Goal: Task Accomplishment & Management: Complete application form

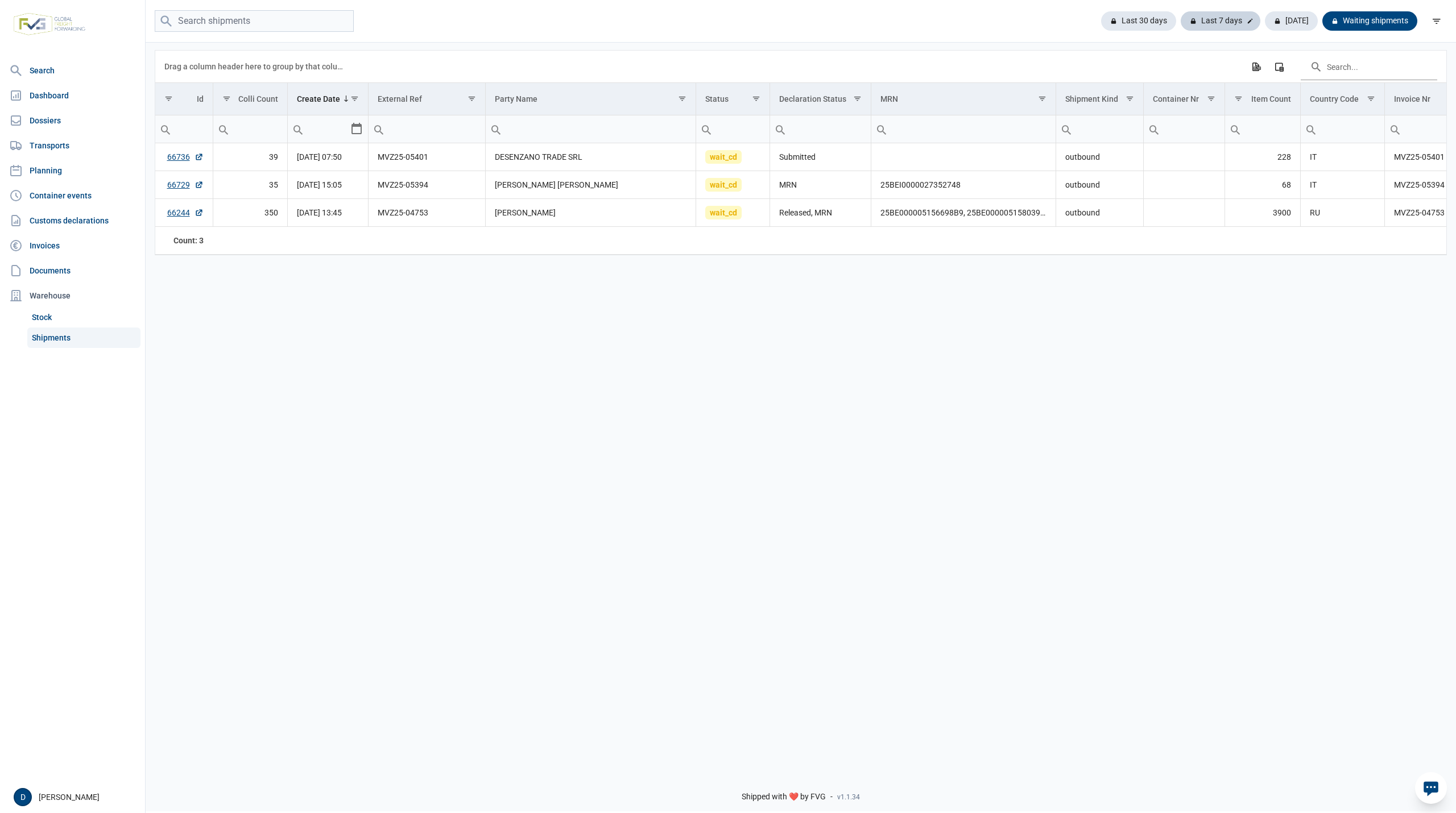
click at [1234, 20] on div "Last 7 days" at bounding box center [1221, 21] width 80 height 20
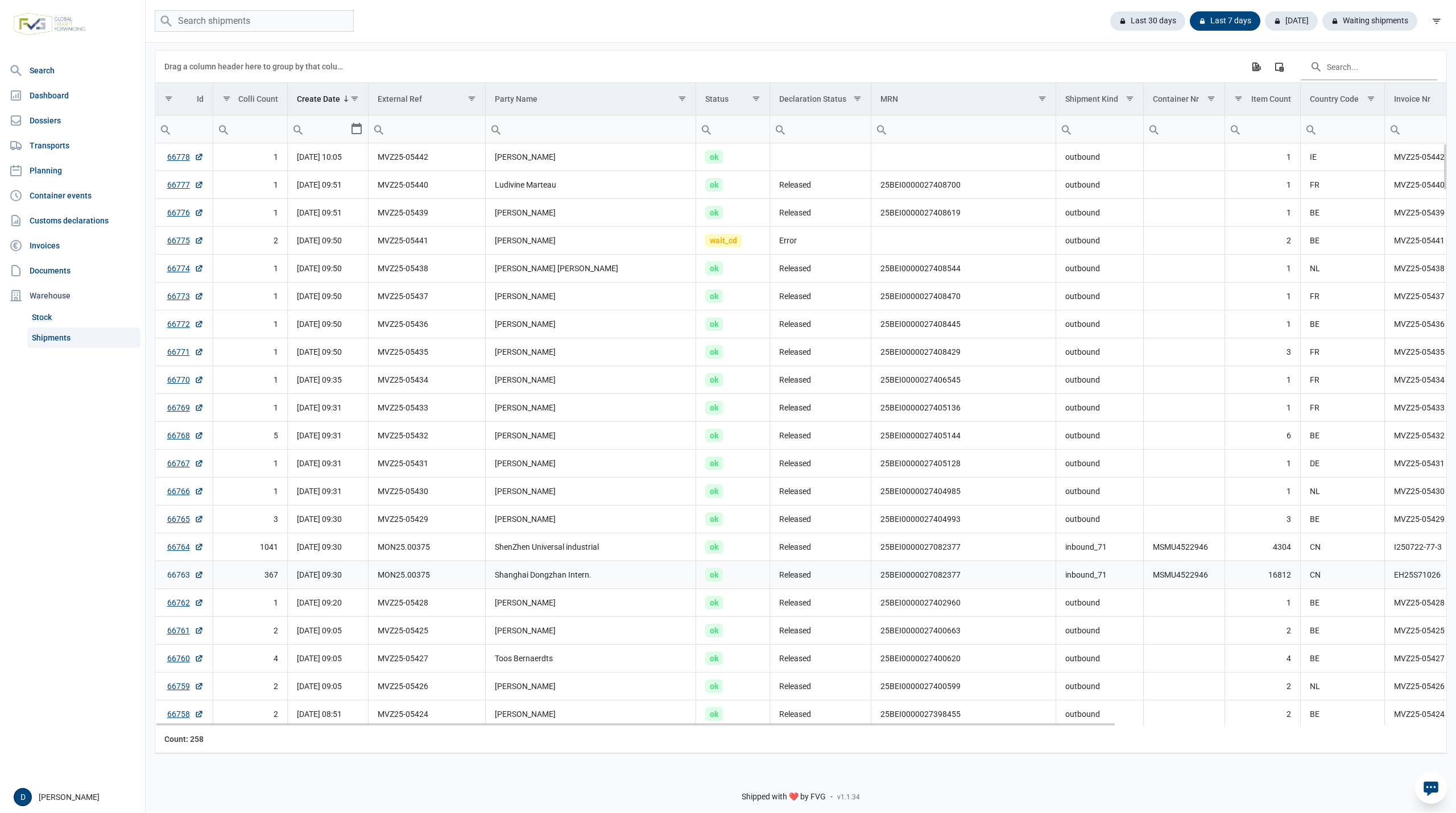
click at [176, 580] on link "66763" at bounding box center [186, 575] width 36 height 11
click at [184, 546] on link "66764" at bounding box center [186, 547] width 36 height 11
click at [169, 242] on link "66775" at bounding box center [186, 240] width 36 height 11
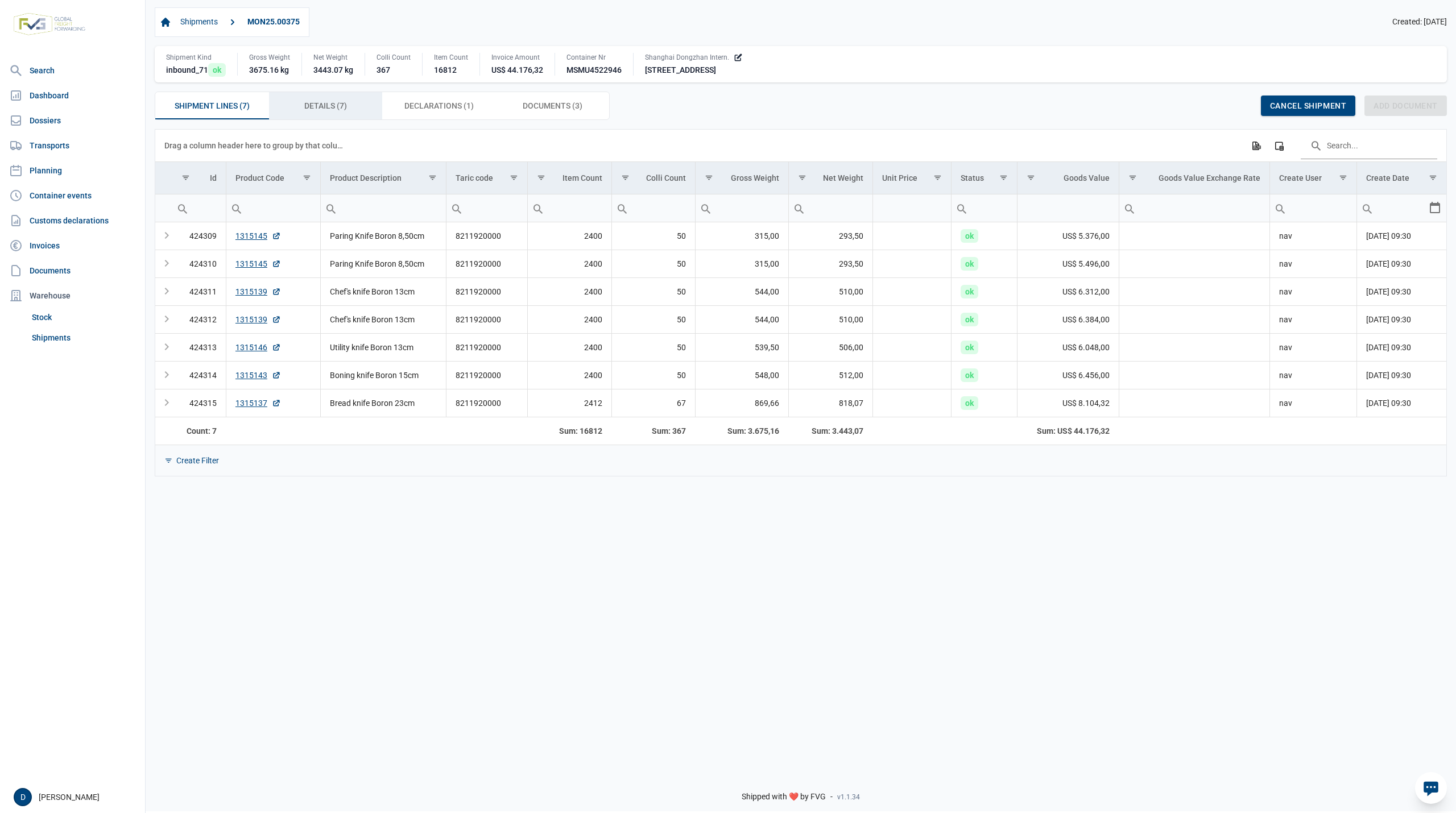
click at [332, 107] on span "Details (7) Details (7)" at bounding box center [325, 106] width 42 height 14
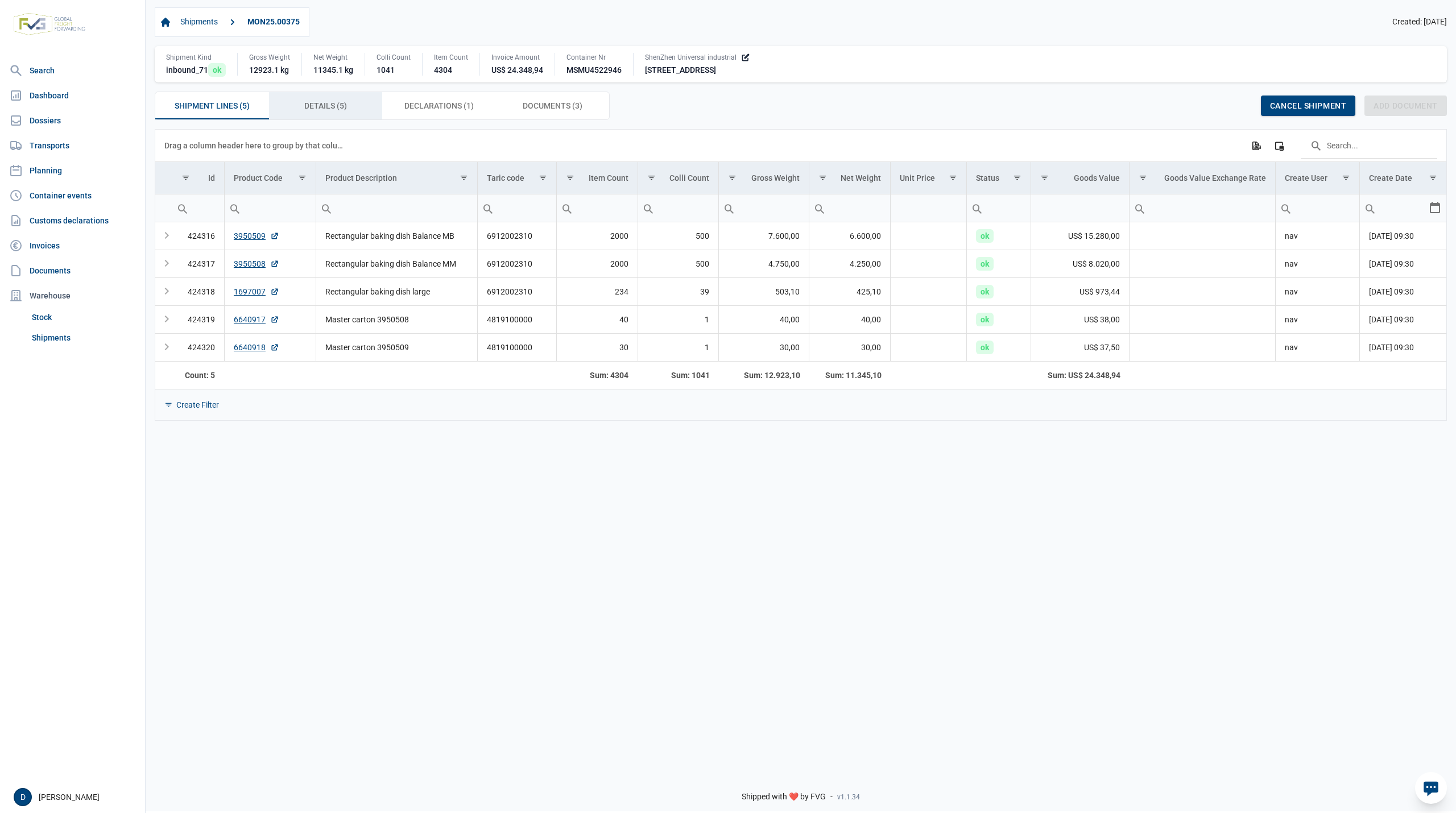
click at [328, 104] on span "Details (5) Details (5)" at bounding box center [325, 106] width 42 height 14
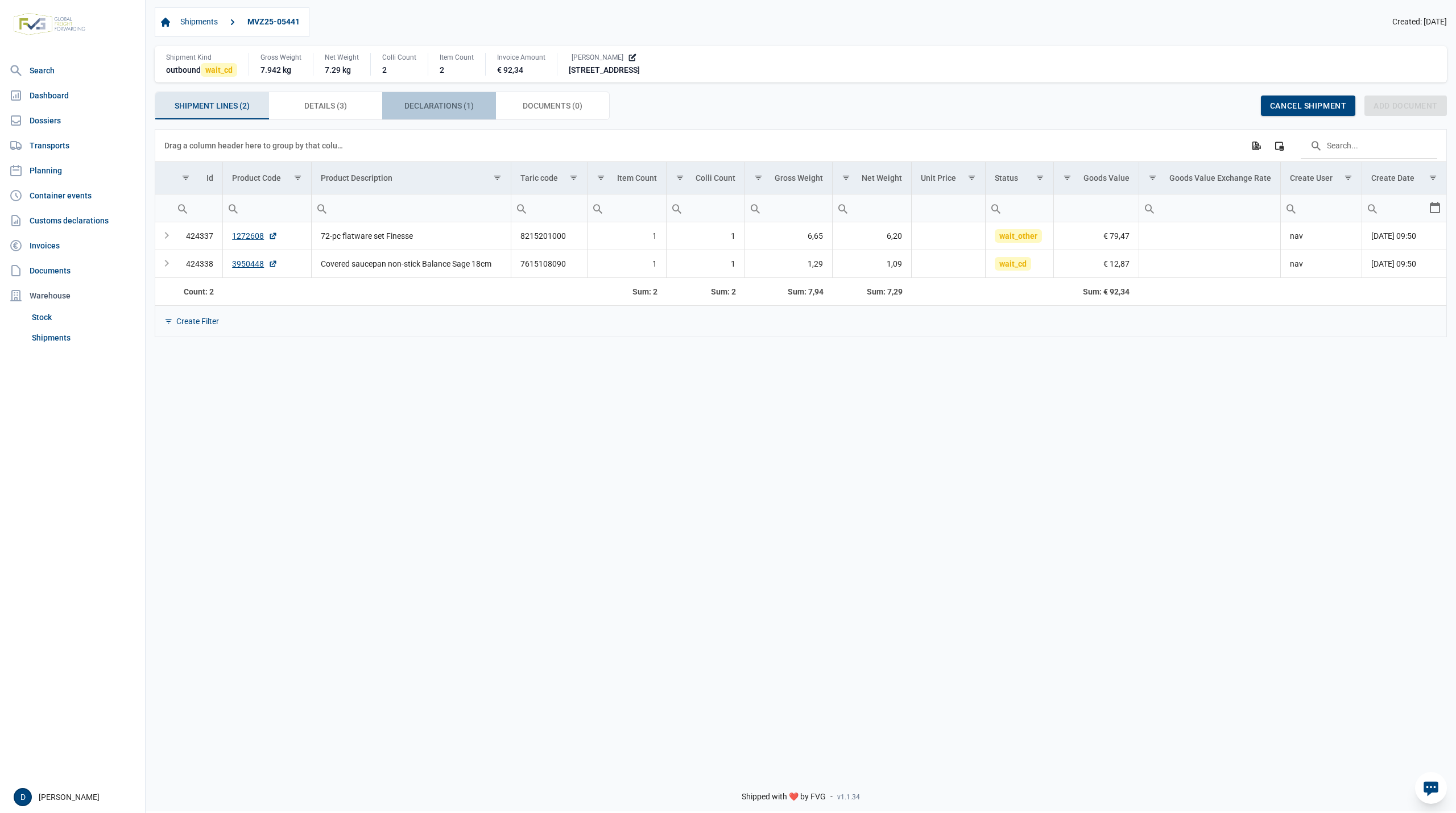
click at [437, 107] on span "Declarations (1) Declarations (1)" at bounding box center [439, 106] width 69 height 14
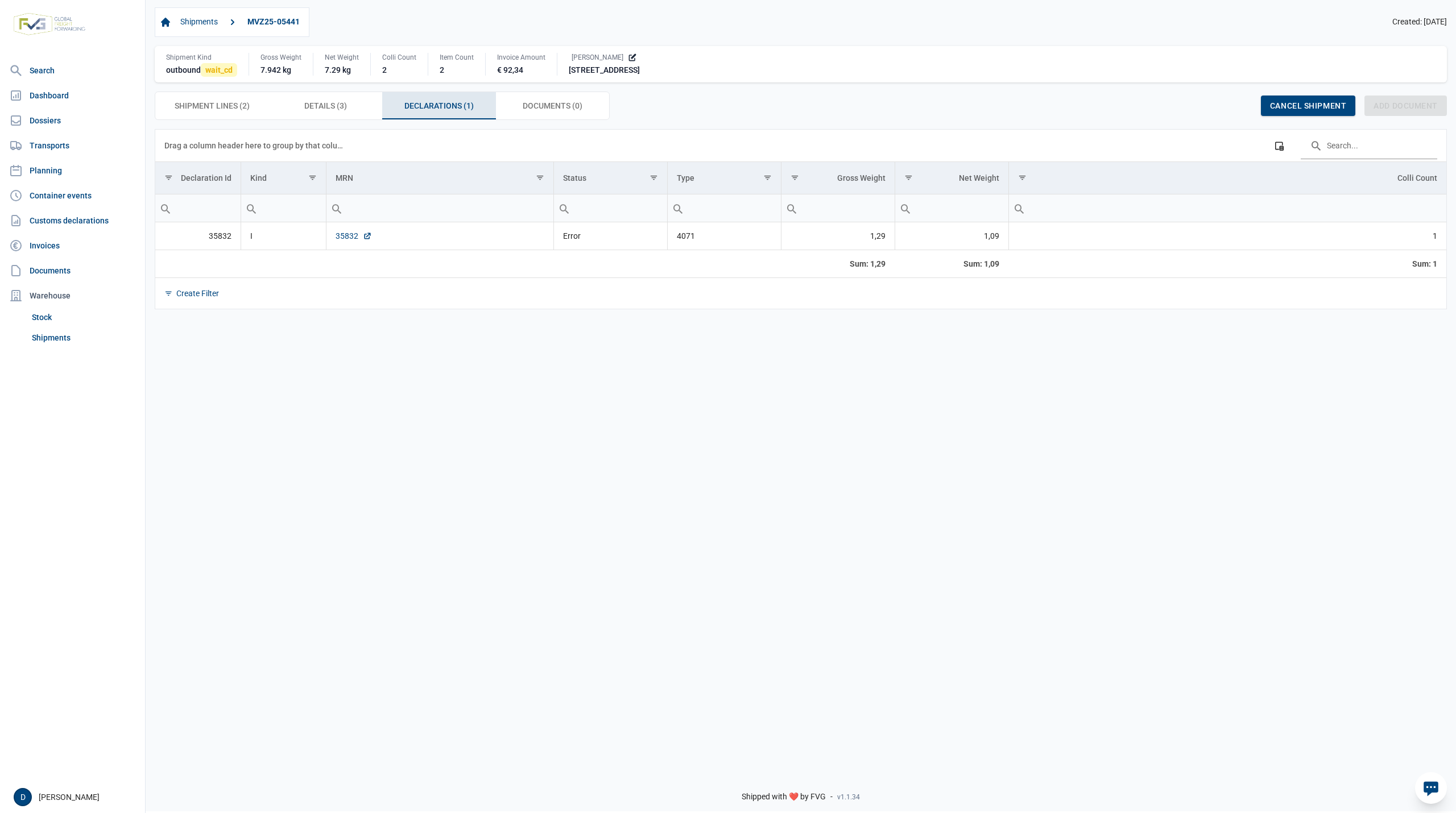
click at [349, 239] on link "35832" at bounding box center [354, 235] width 36 height 11
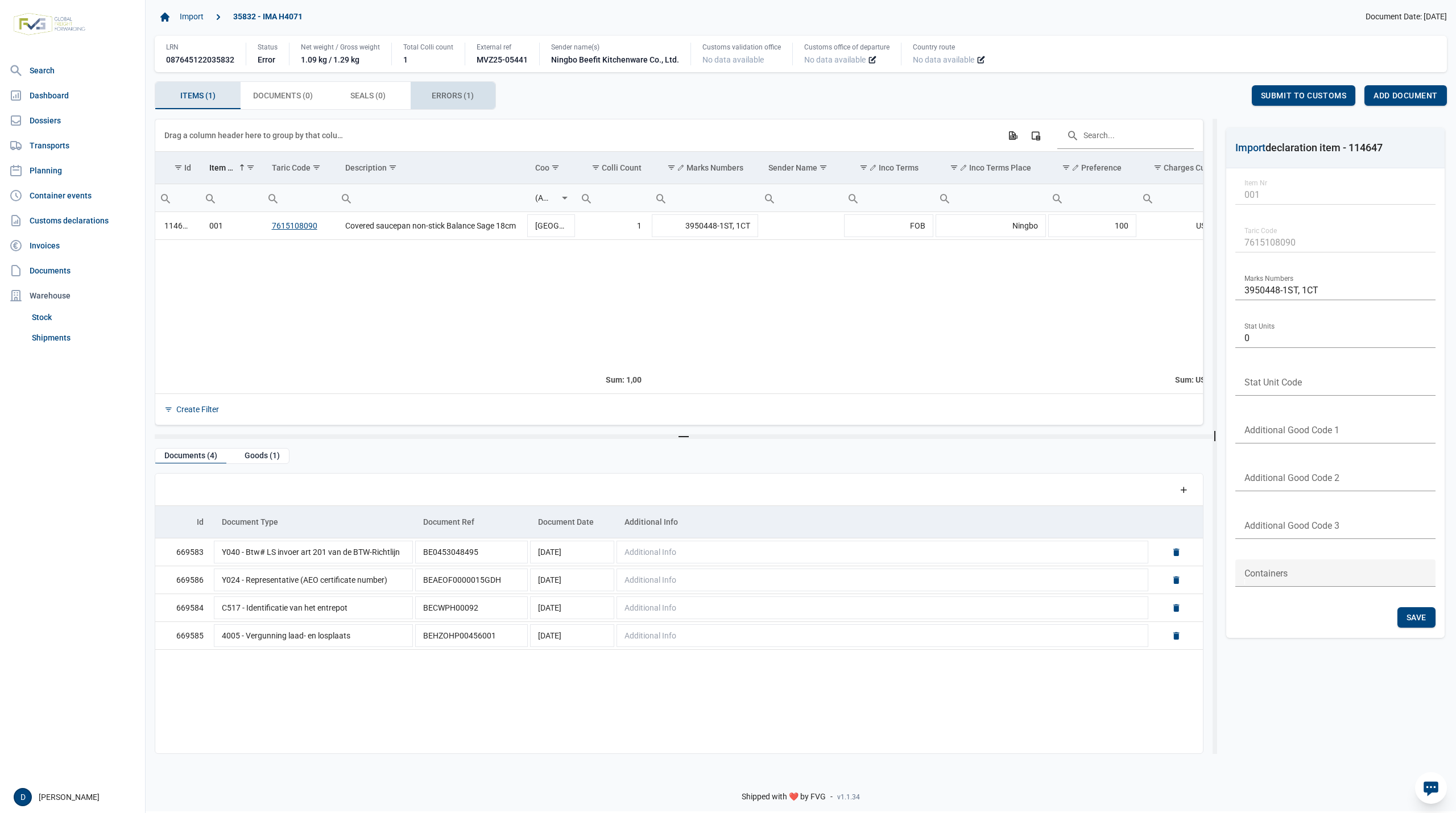
click at [462, 89] on div "Errors (1) Errors (1)" at bounding box center [453, 96] width 85 height 27
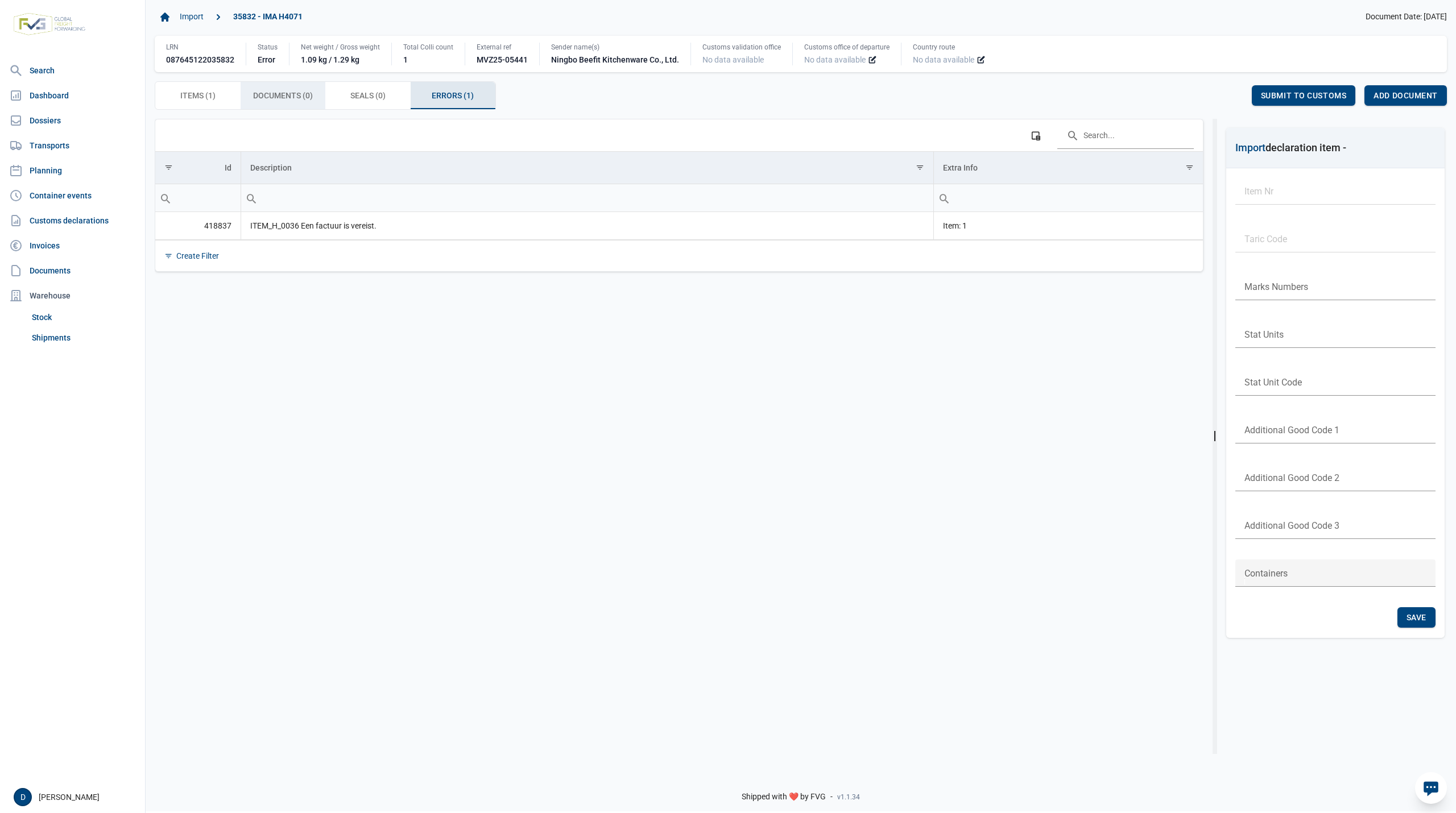
click at [271, 96] on span "Documents (0) Documents (0)" at bounding box center [283, 95] width 60 height 14
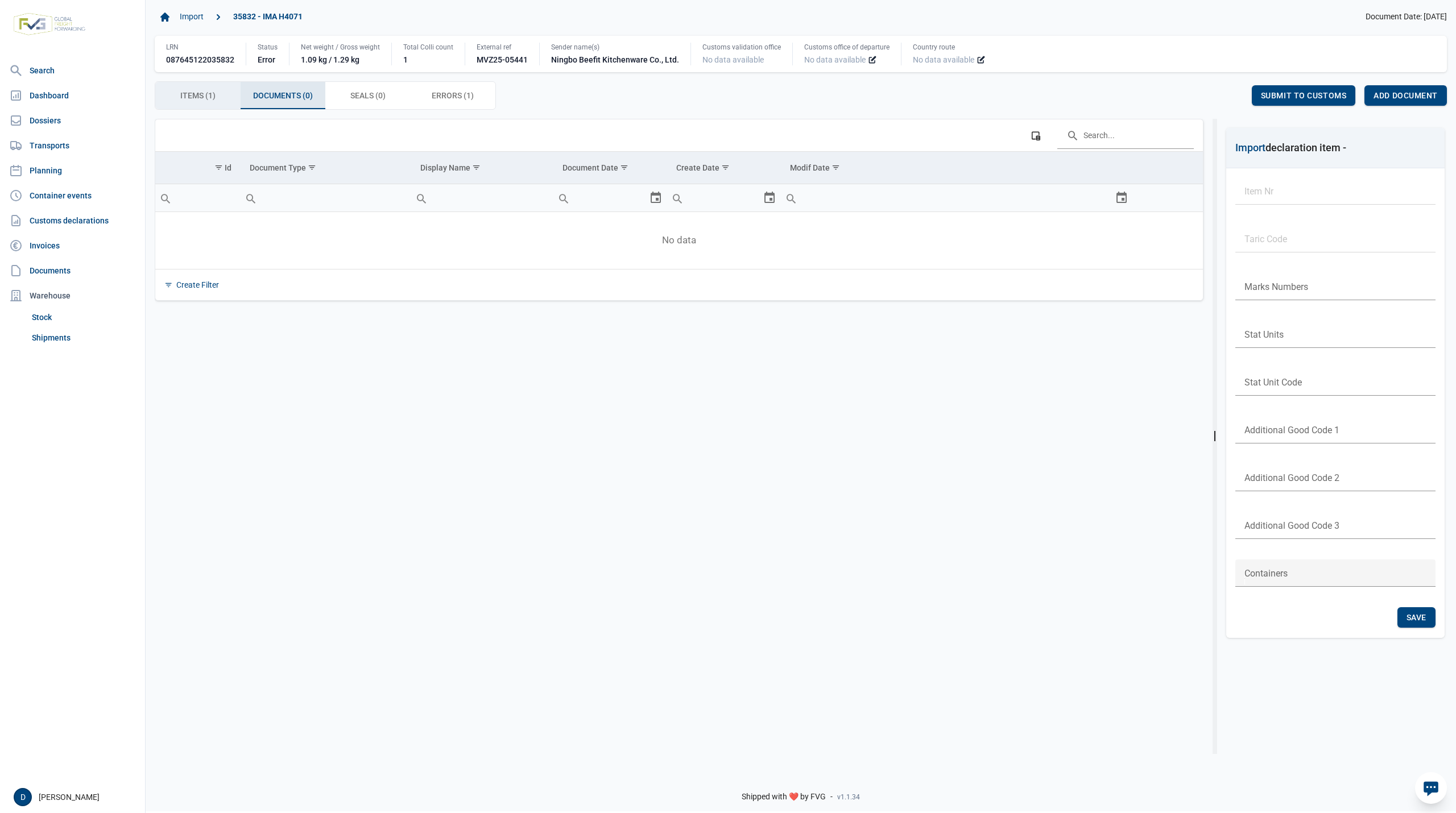
click at [199, 96] on span "Items (1) Items (1)" at bounding box center [198, 95] width 35 height 14
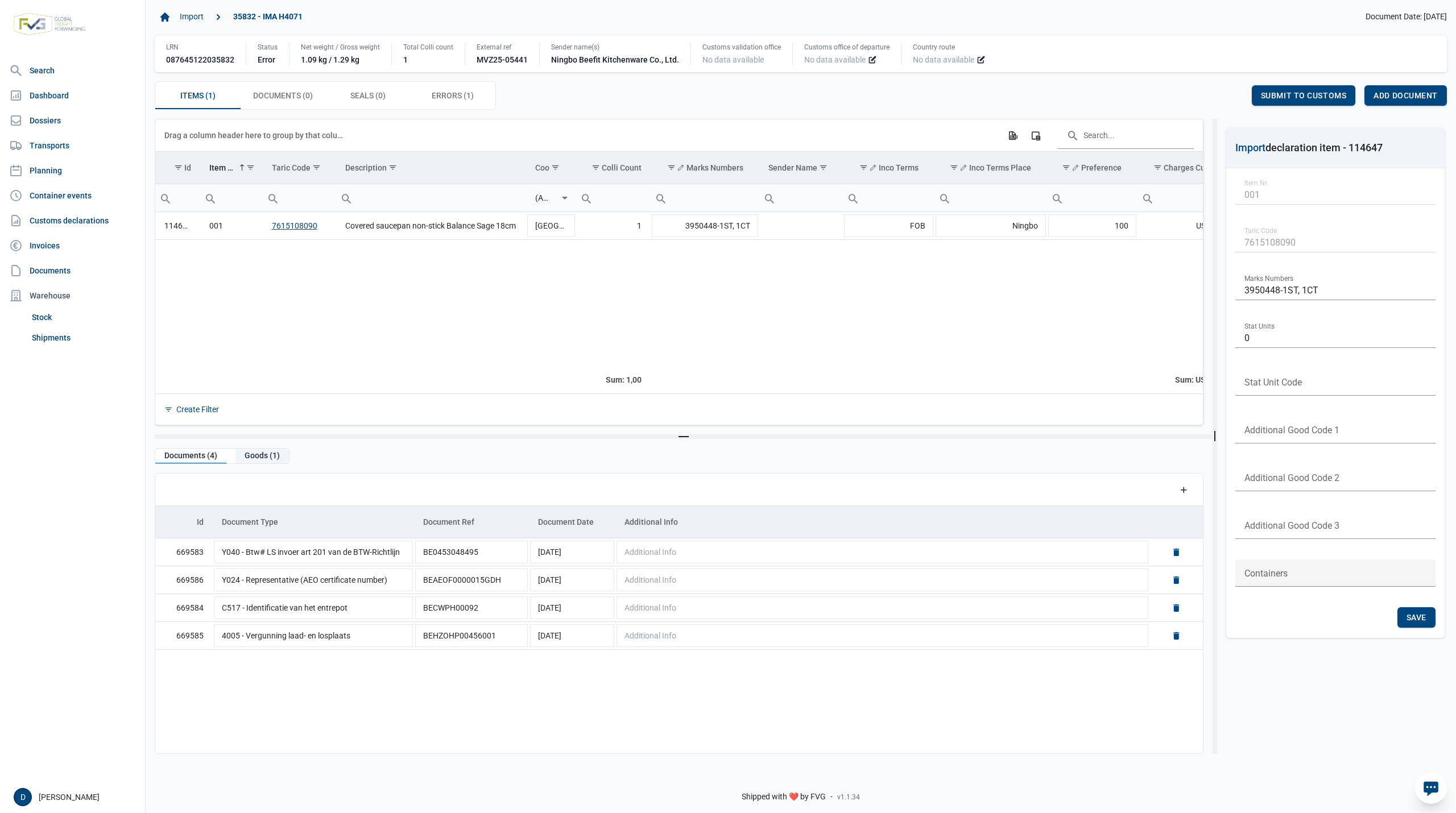
click at [255, 461] on div "Goods (1)" at bounding box center [262, 457] width 53 height 16
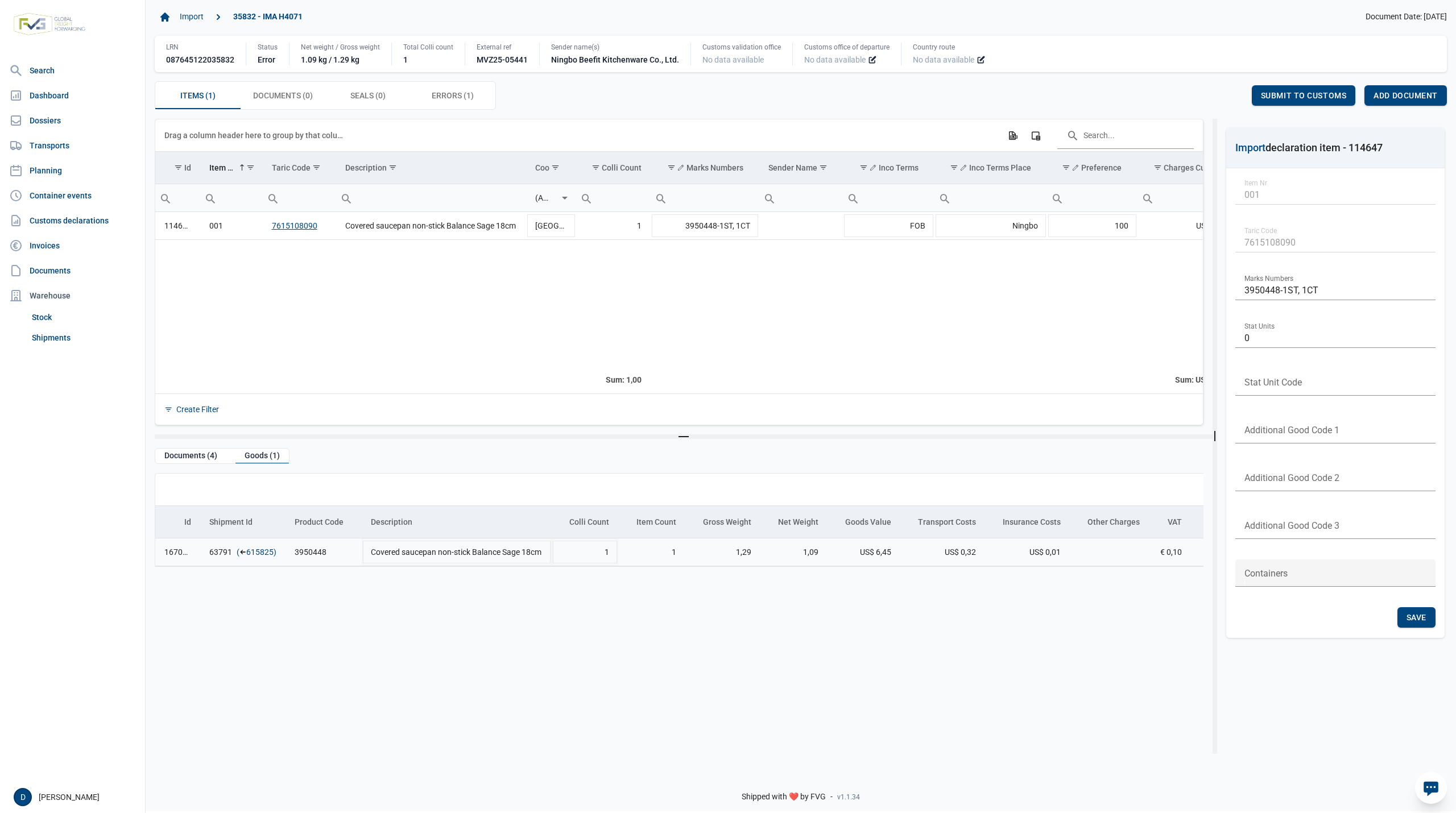
click at [253, 557] on link "615825" at bounding box center [260, 552] width 27 height 11
click at [1401, 93] on span "Add document" at bounding box center [1406, 96] width 65 height 9
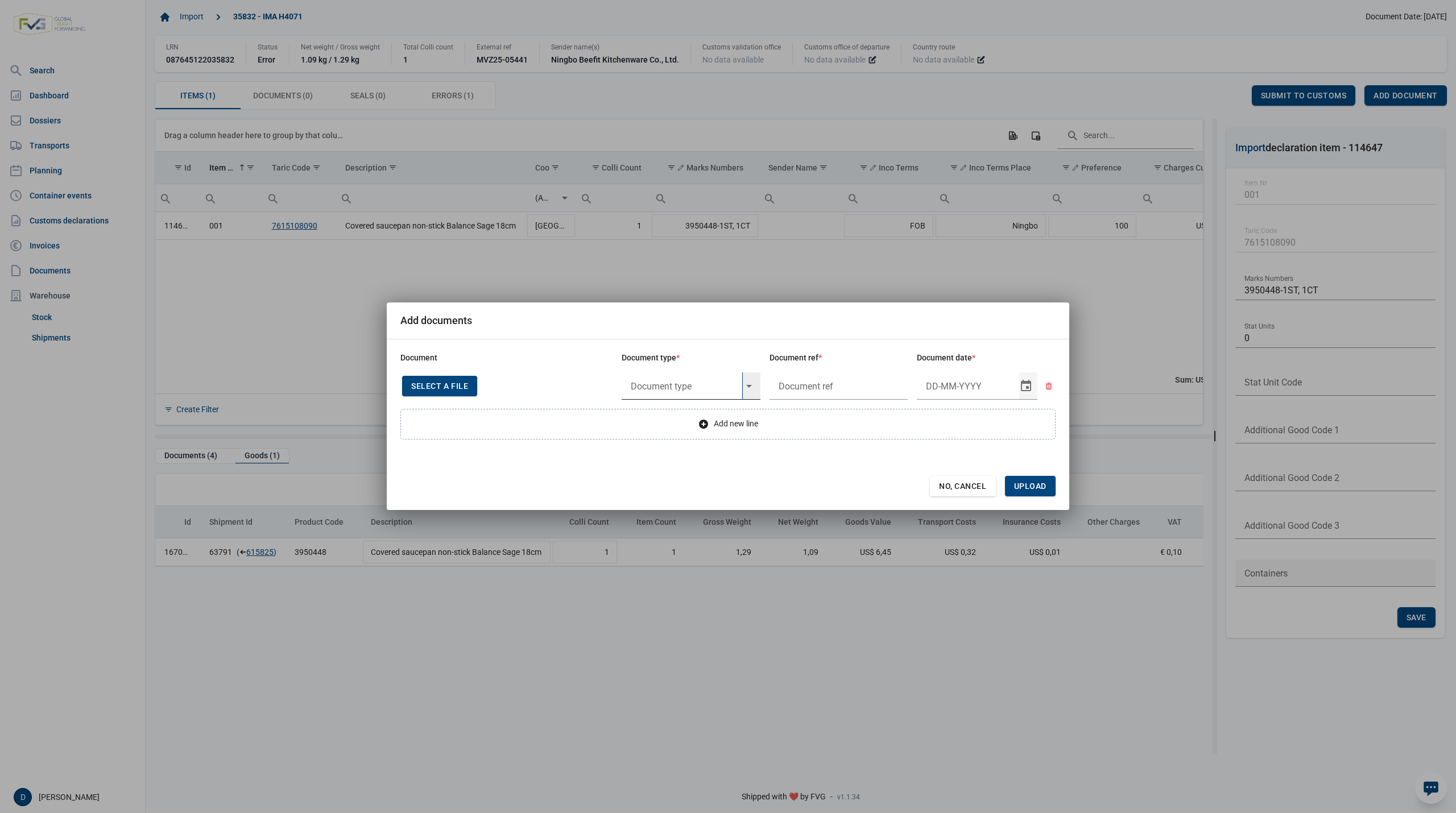
click at [684, 382] on input "text" at bounding box center [682, 386] width 121 height 27
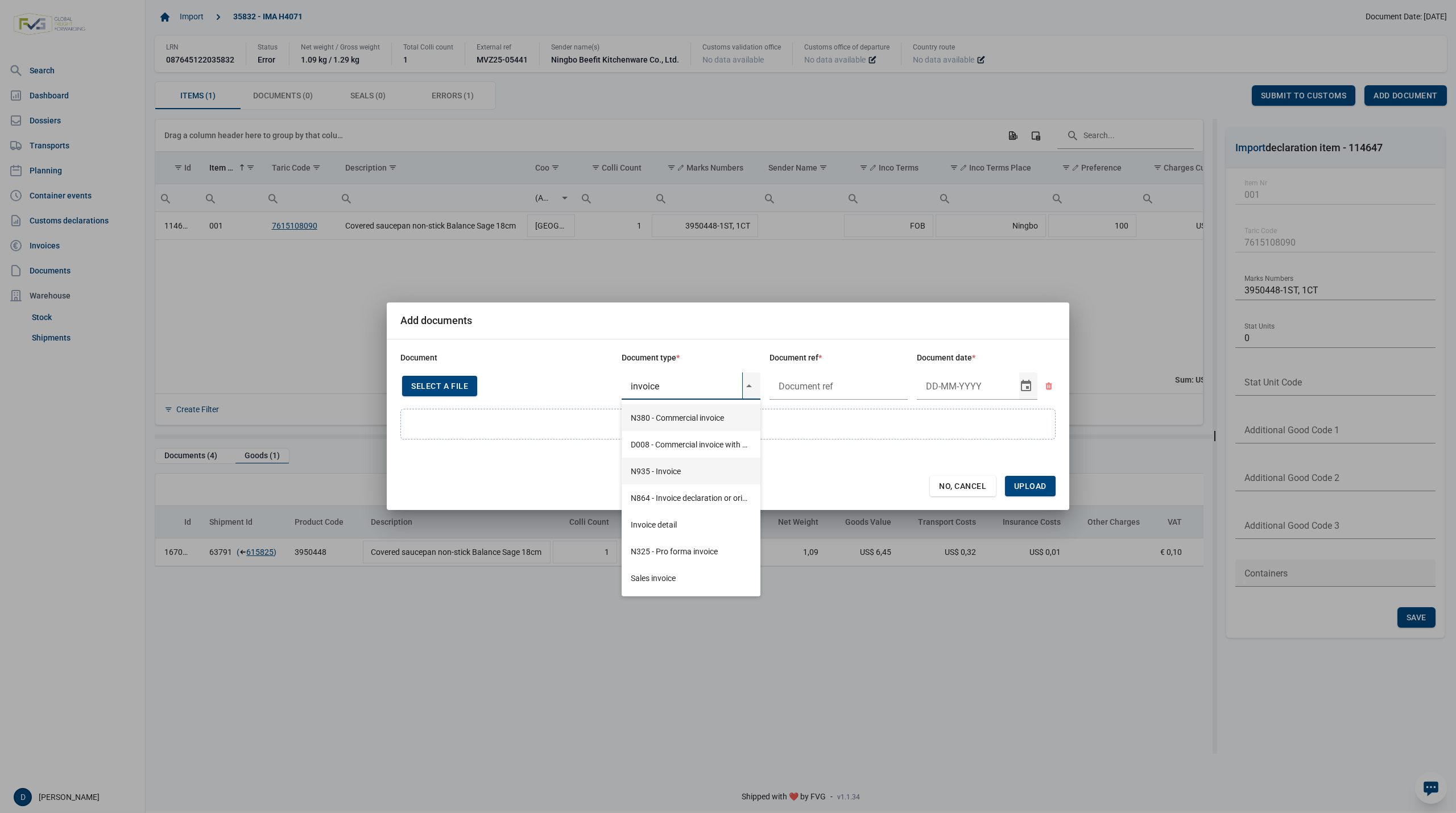
click at [668, 469] on div "N935 - Invoice" at bounding box center [691, 471] width 139 height 27
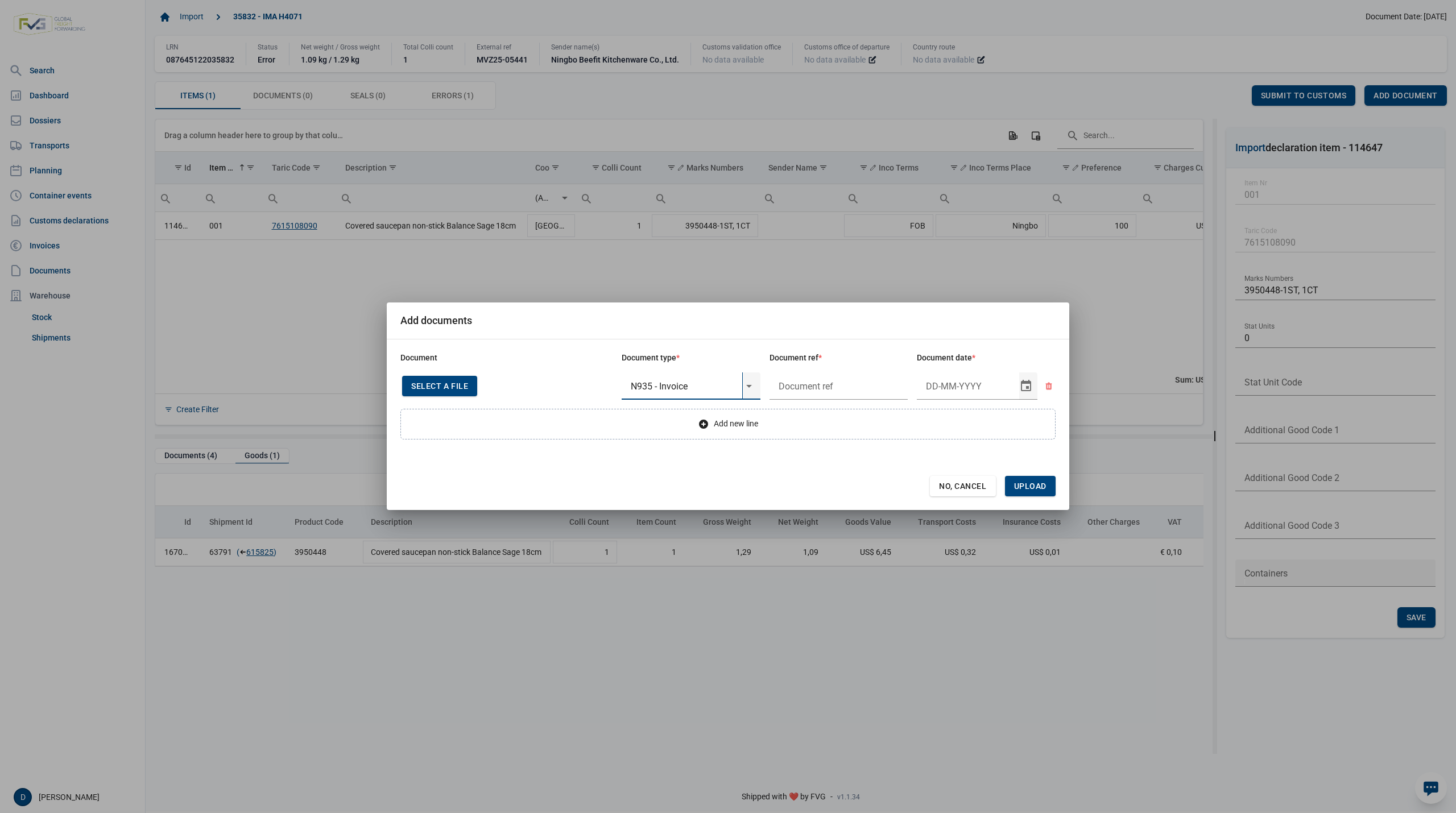
type input "N935 - Invoice"
click at [813, 390] on input "text" at bounding box center [839, 386] width 139 height 27
type input "."
type input "26-3-2025"
click at [1039, 489] on span "Upload" at bounding box center [1030, 486] width 33 height 9
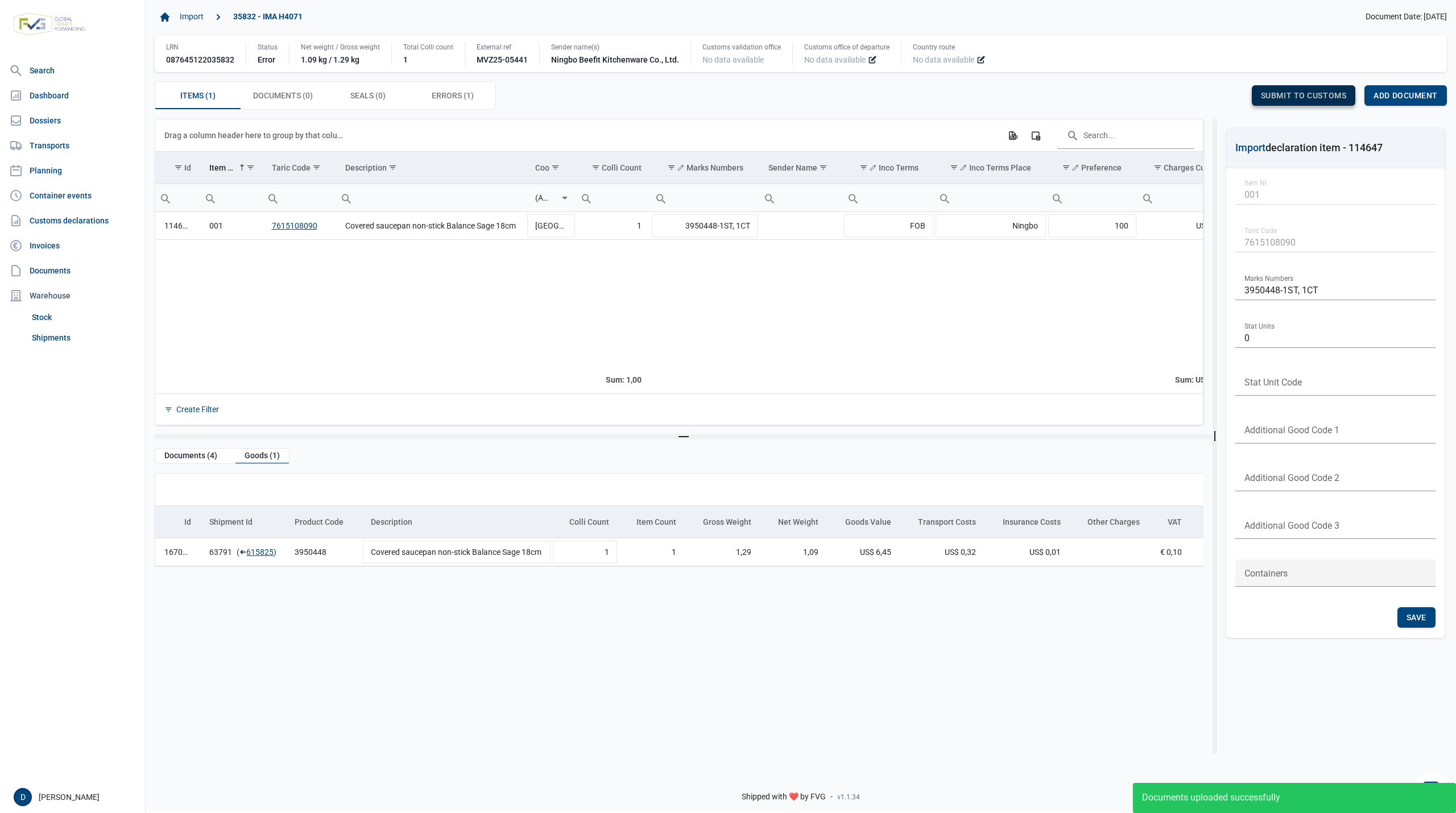
click at [1279, 87] on div "Submit to customs" at bounding box center [1304, 95] width 104 height 20
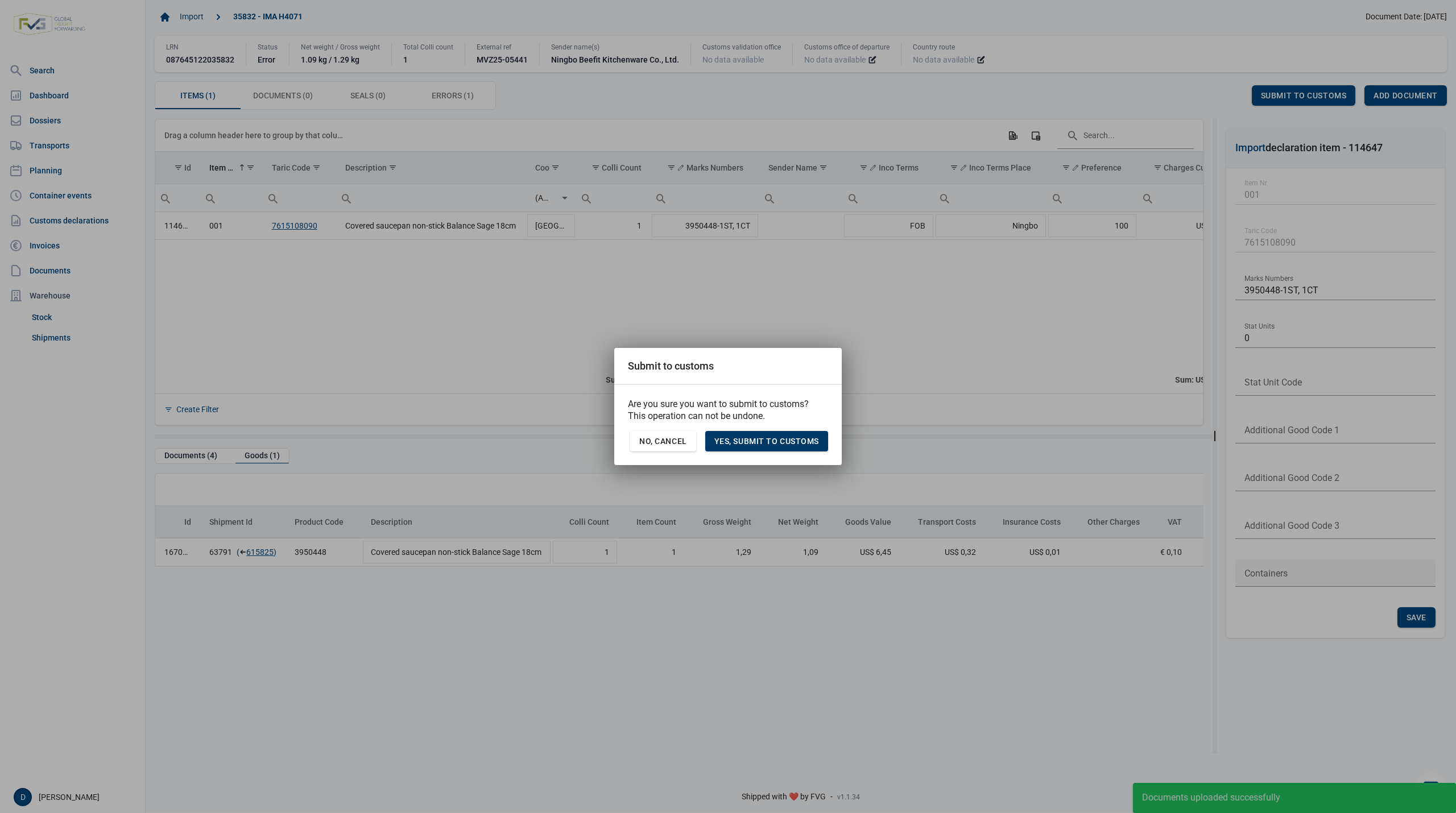
click at [783, 444] on span "Yes, Submit to customs" at bounding box center [766, 441] width 105 height 9
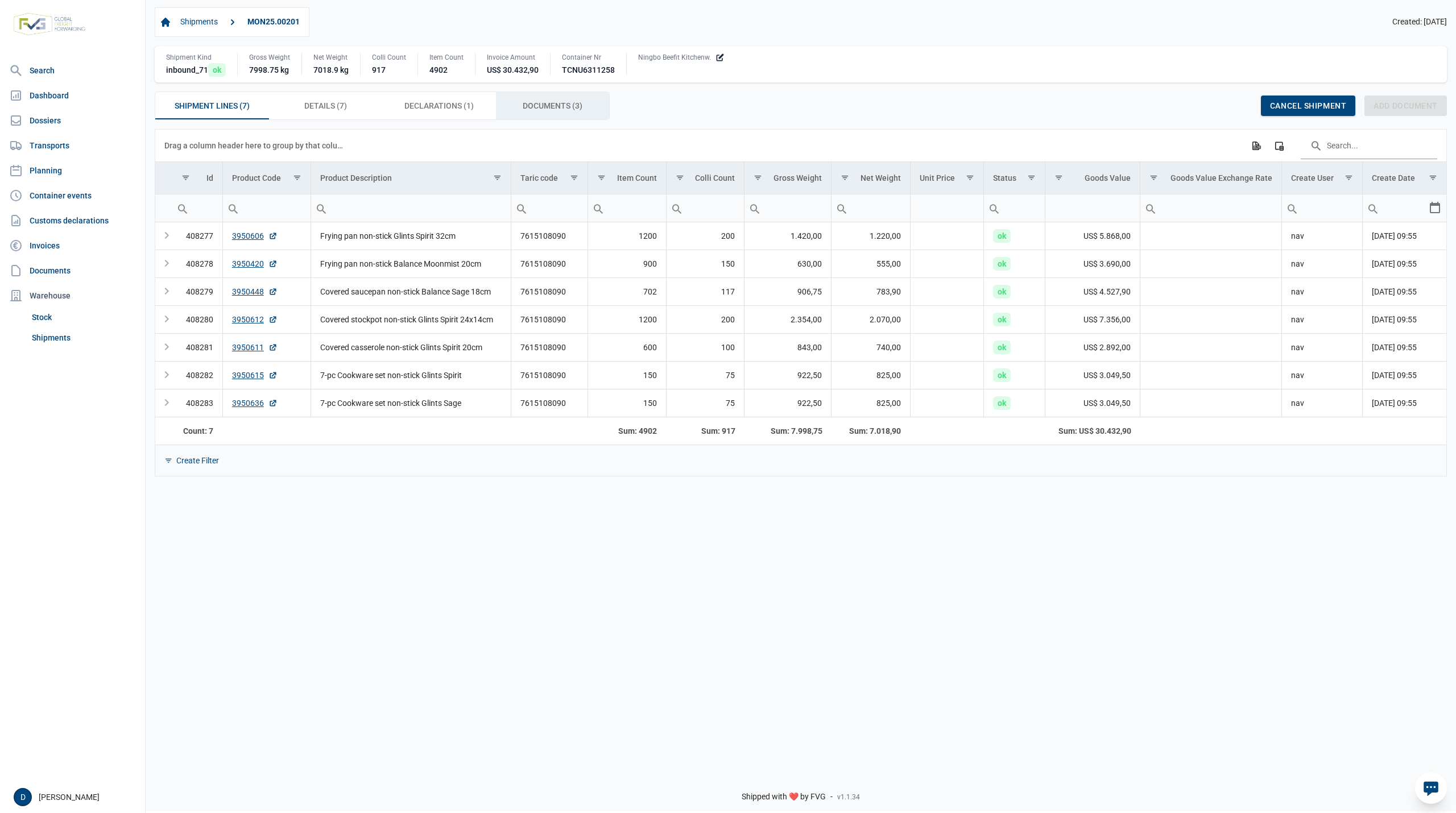
click at [542, 107] on span "Documents (3) Documents (3)" at bounding box center [553, 106] width 60 height 14
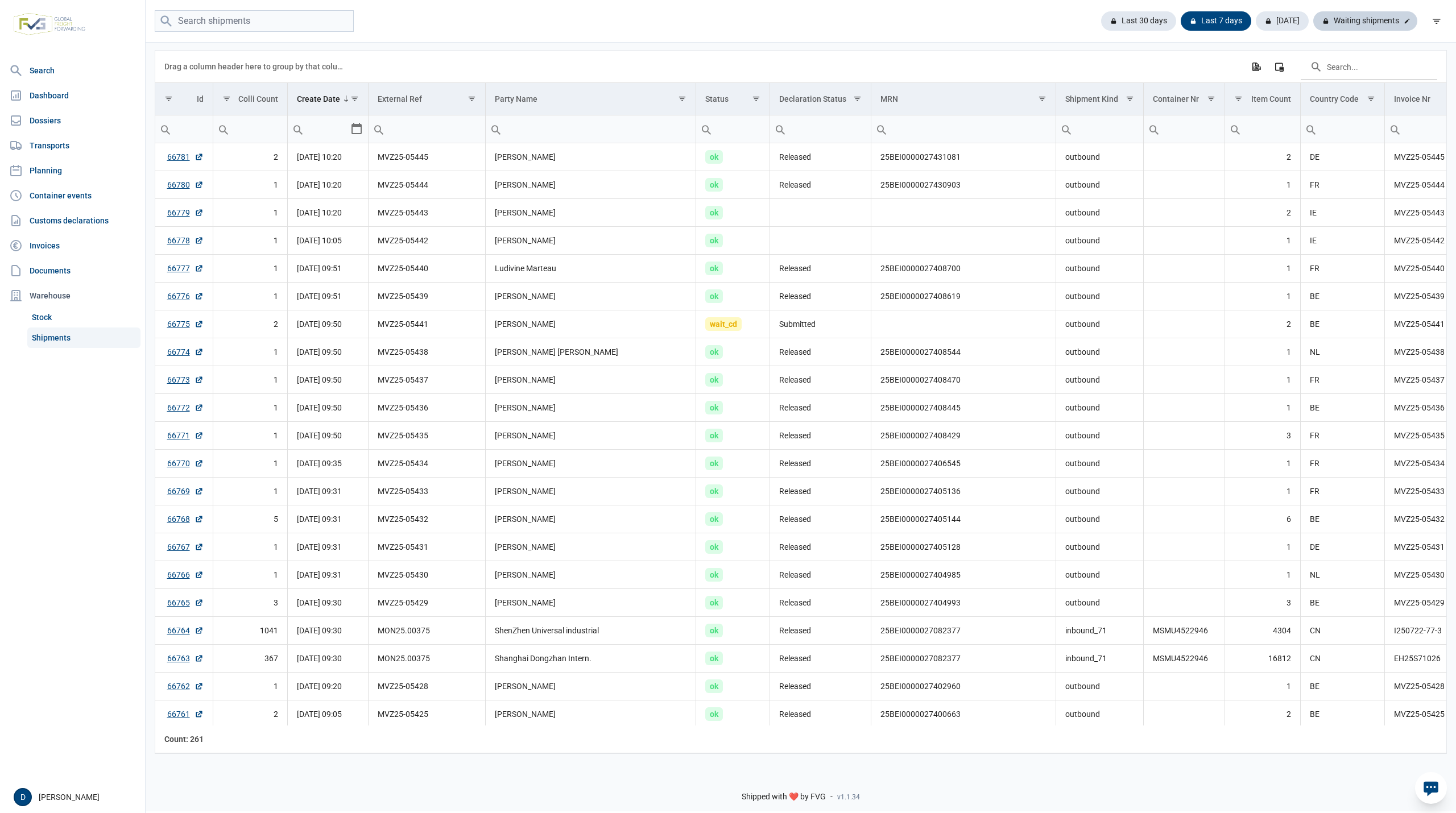
click at [1364, 17] on div "Waiting shipments" at bounding box center [1365, 21] width 104 height 20
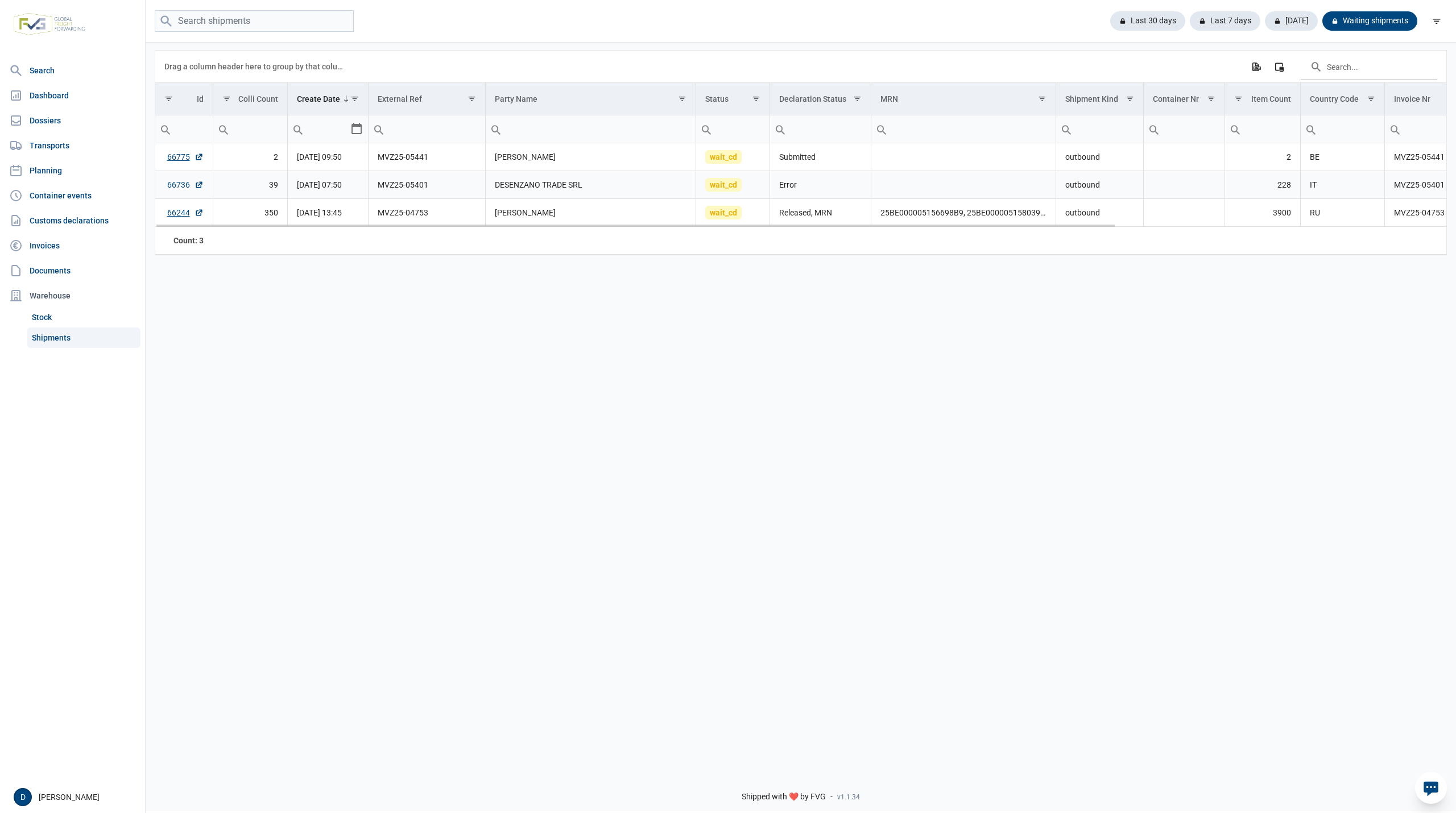
click at [178, 190] on link "66736" at bounding box center [186, 184] width 36 height 11
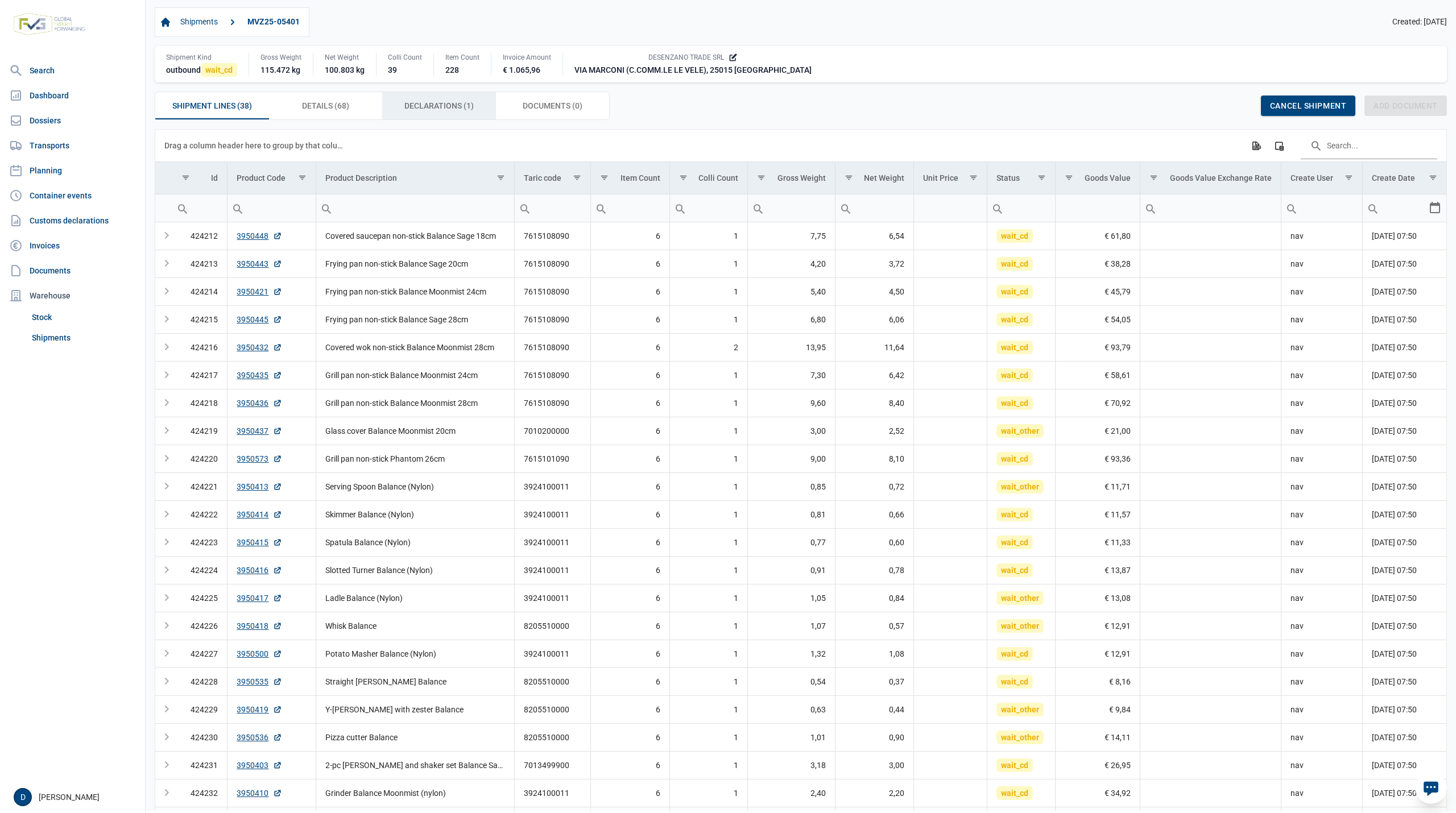
click at [433, 108] on span "Declarations (1) Declarations (1)" at bounding box center [439, 106] width 69 height 14
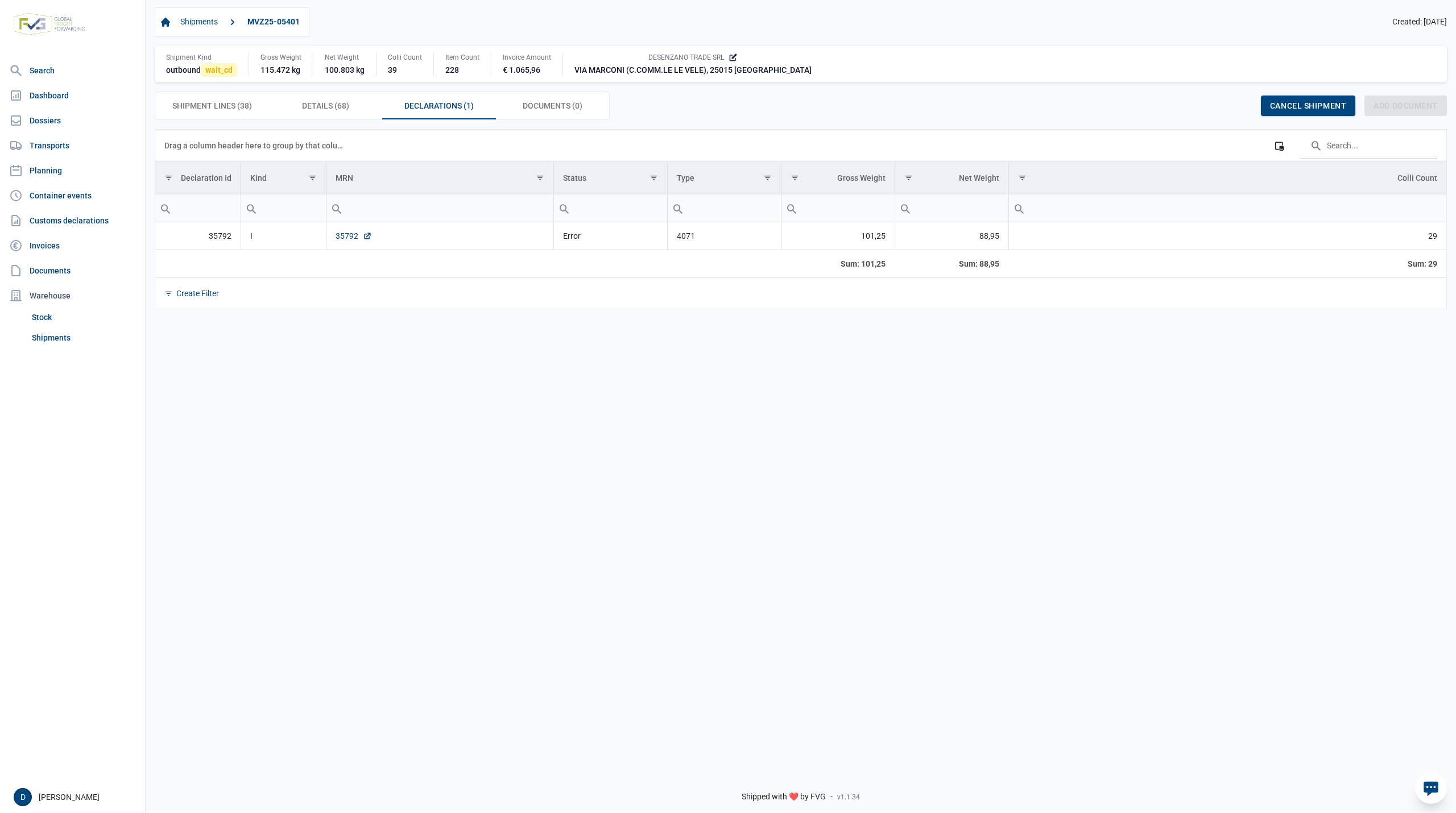
click at [345, 240] on link "35792" at bounding box center [354, 235] width 36 height 11
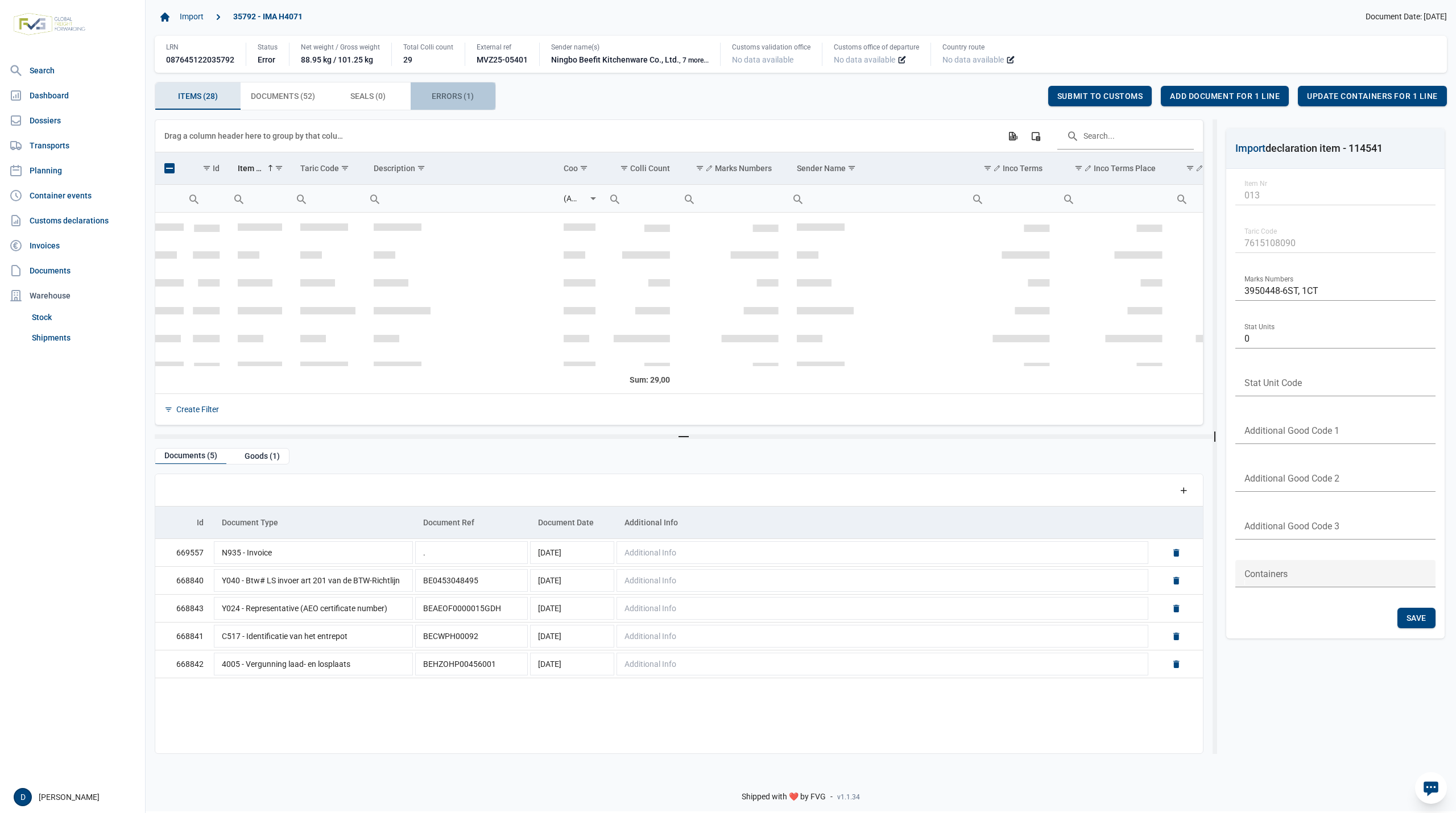
click at [439, 94] on span "Errors (1) Errors (1)" at bounding box center [452, 96] width 42 height 14
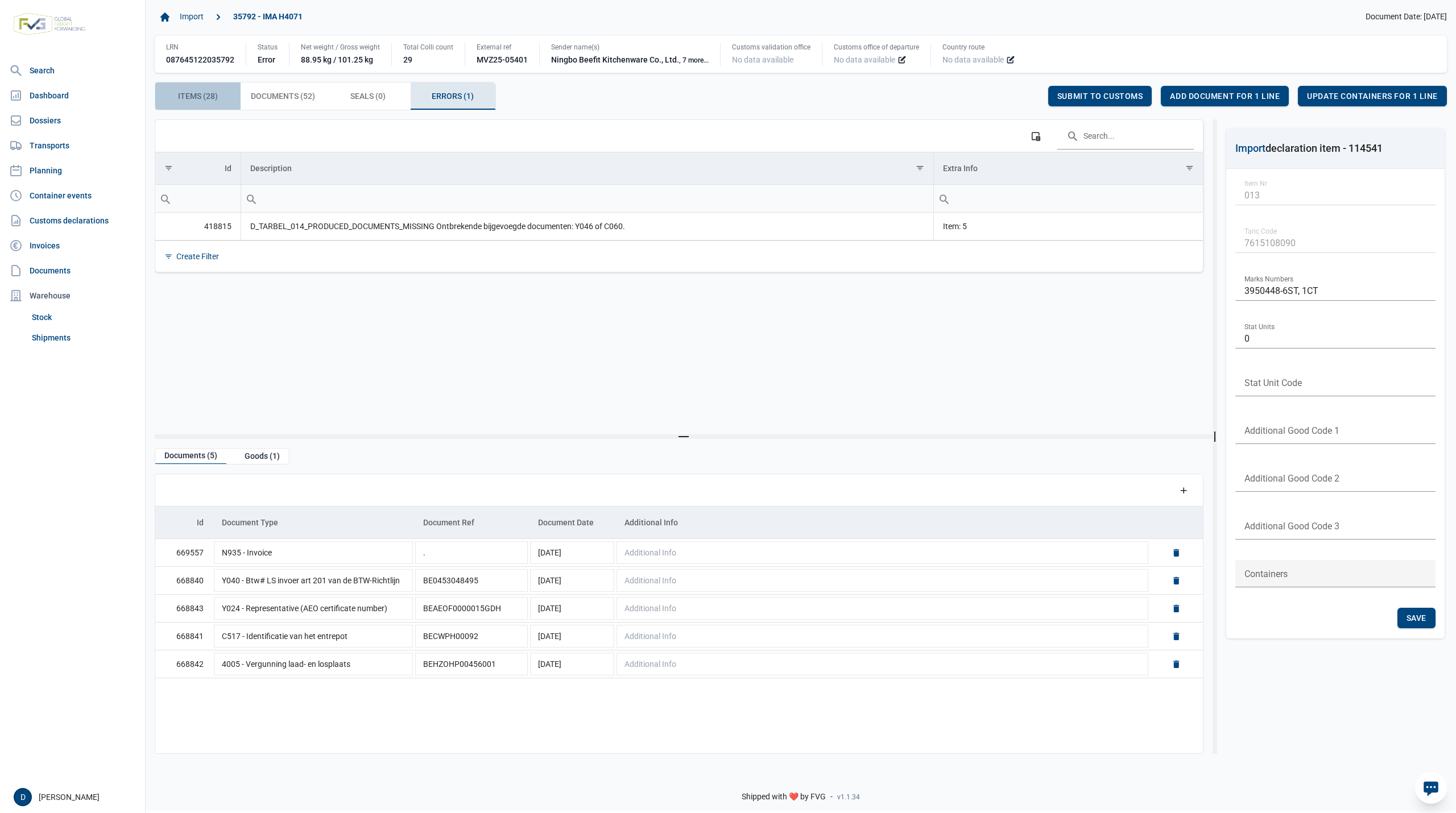
click at [201, 89] on div "Items (28) Items (28)" at bounding box center [197, 96] width 85 height 27
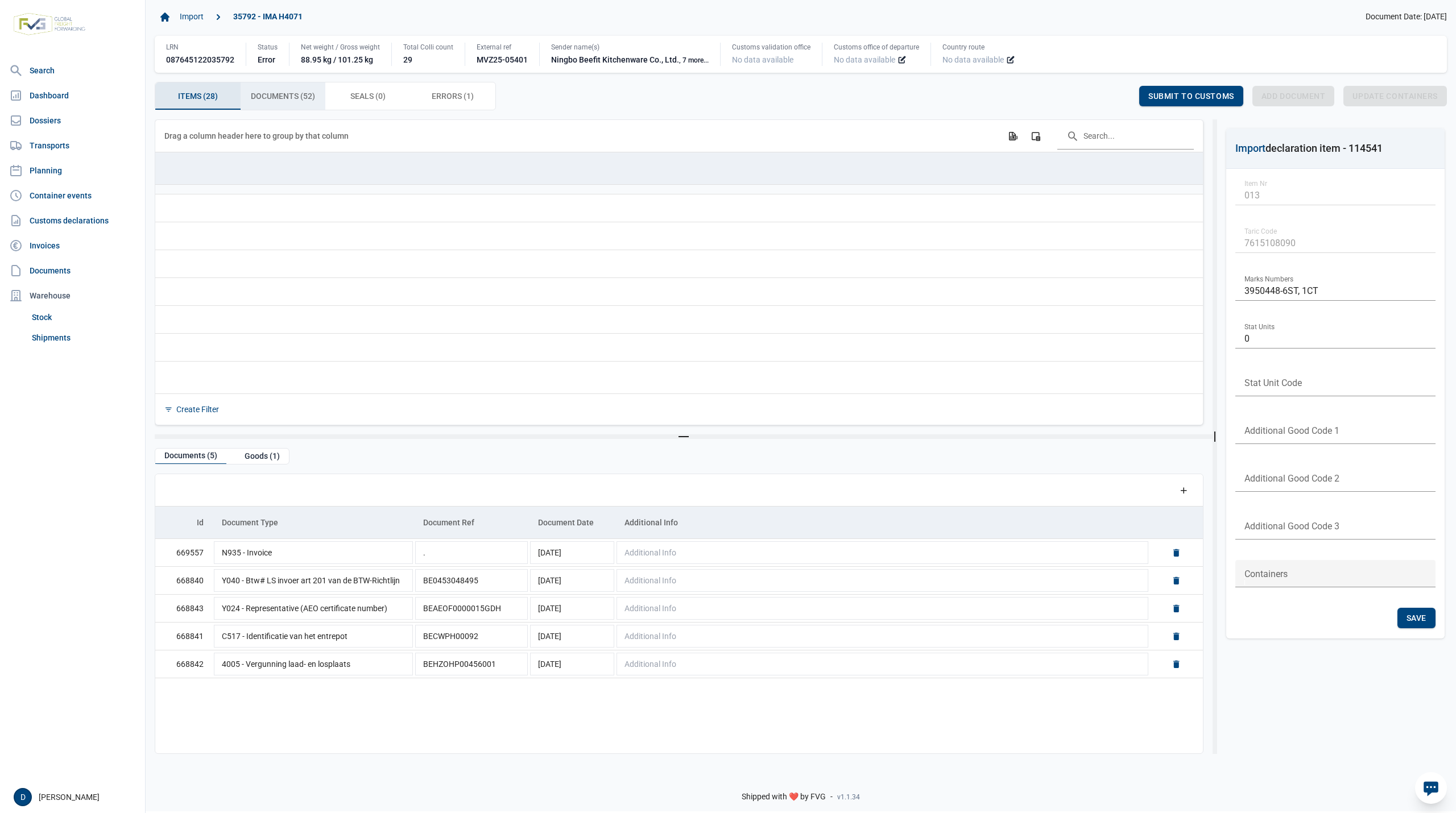
click at [278, 94] on span "Documents (52) Documents (52)" at bounding box center [283, 96] width 65 height 14
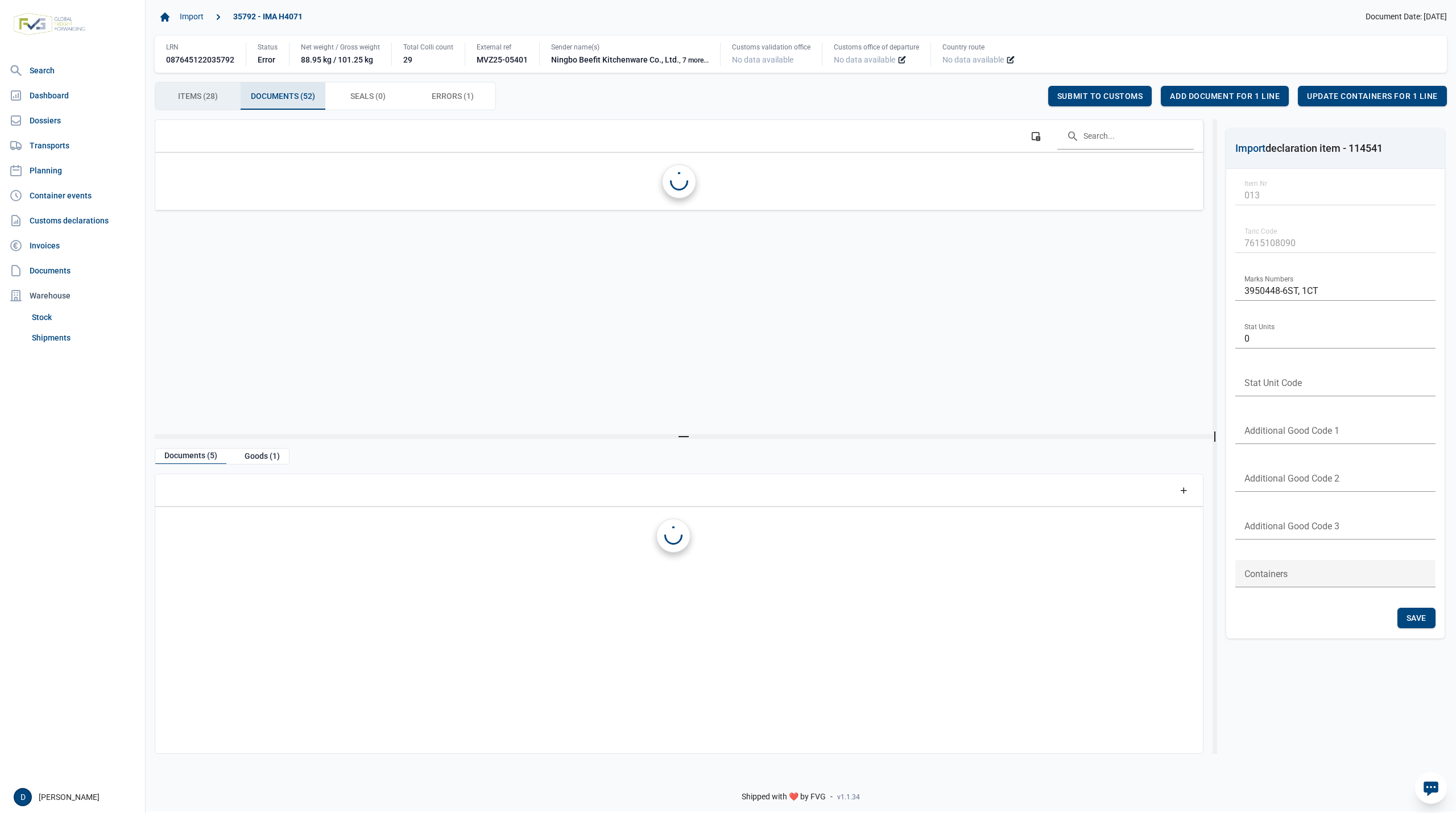
click at [186, 100] on span "Items (28) Items (28)" at bounding box center [197, 96] width 40 height 14
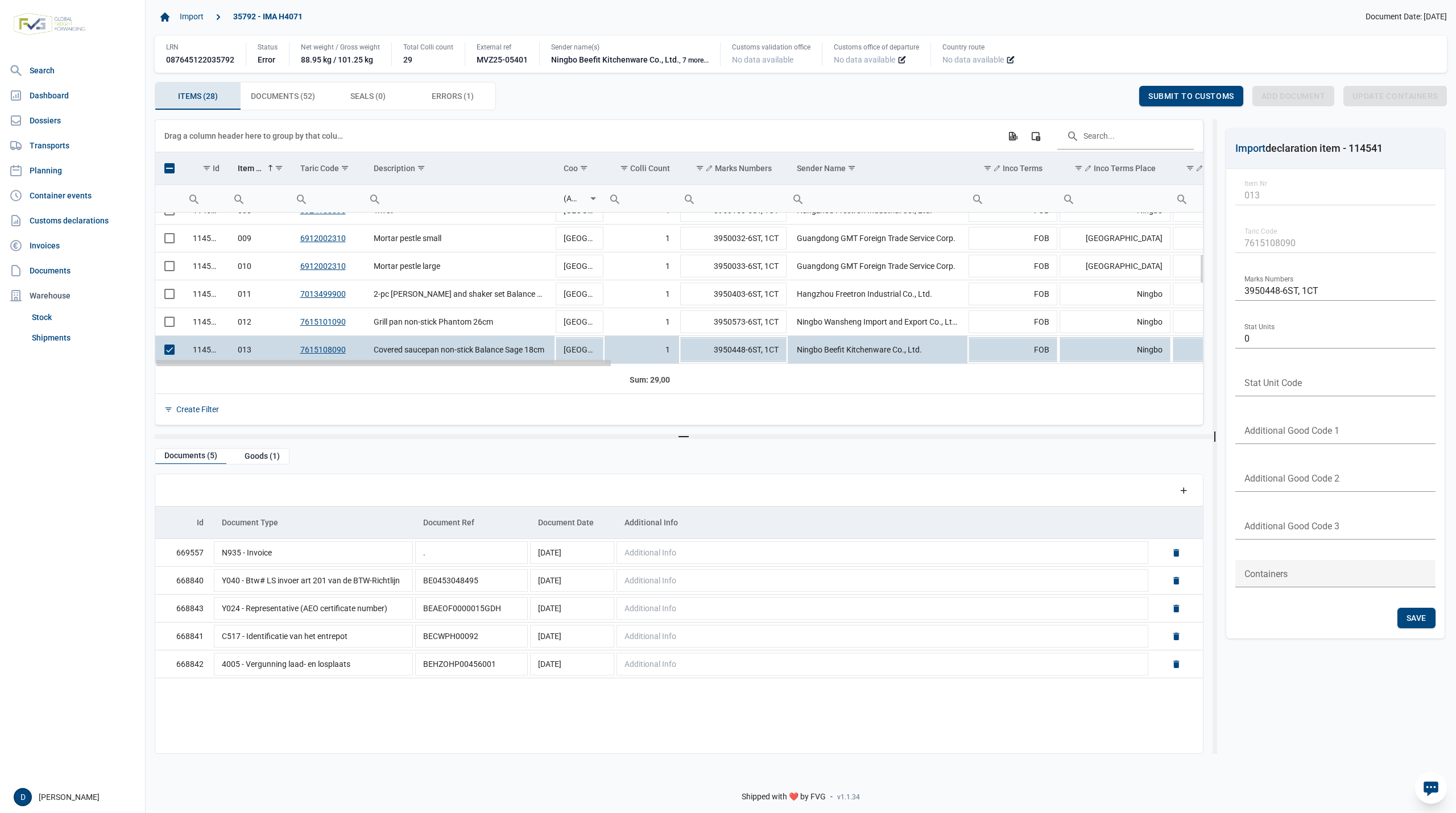
drag, startPoint x: 456, startPoint y: 376, endPoint x: 340, endPoint y: 380, distance: 116.1
click at [171, 352] on span "Select row" at bounding box center [169, 350] width 10 height 10
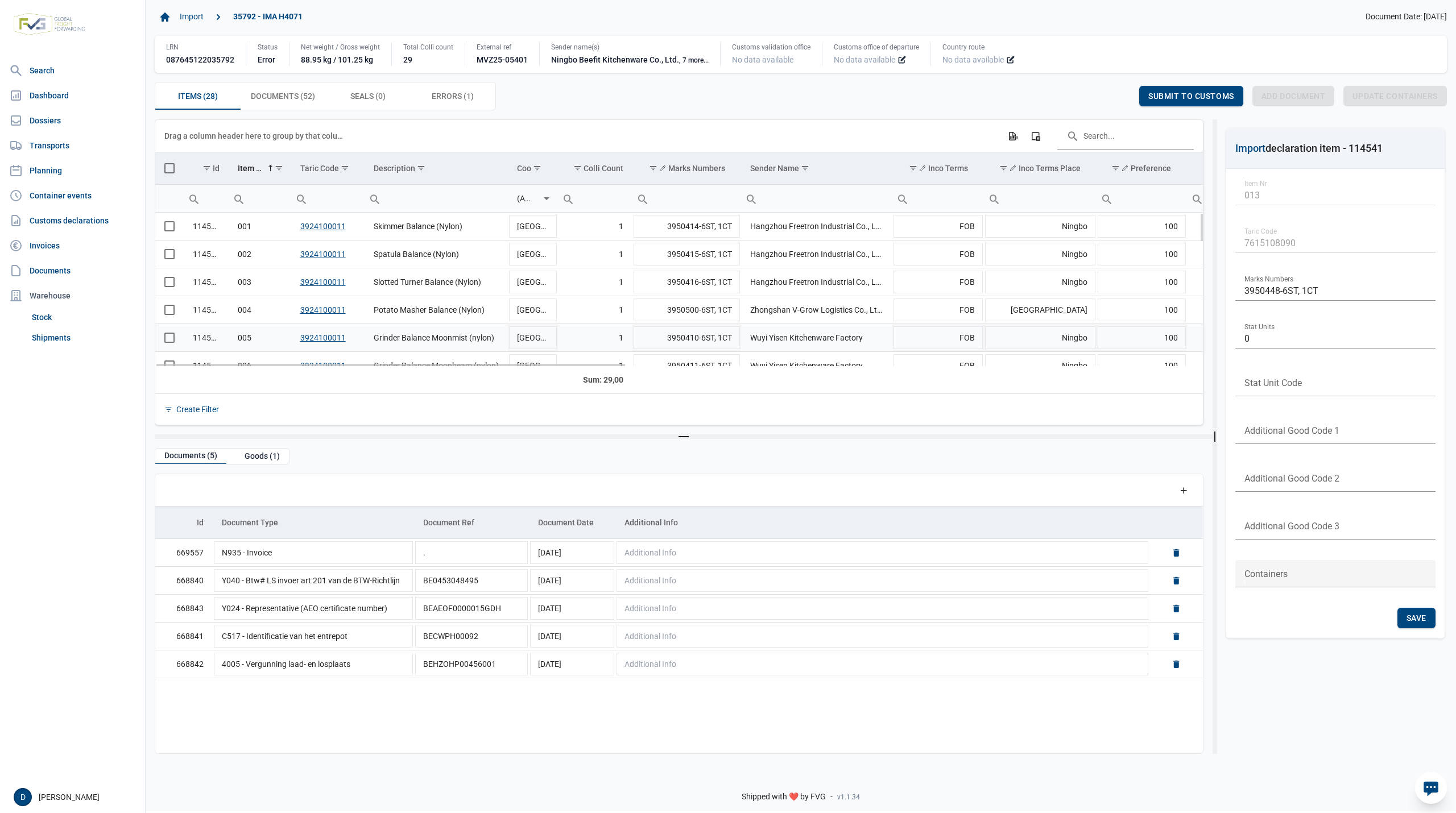
click at [167, 337] on span "Select row" at bounding box center [169, 338] width 10 height 10
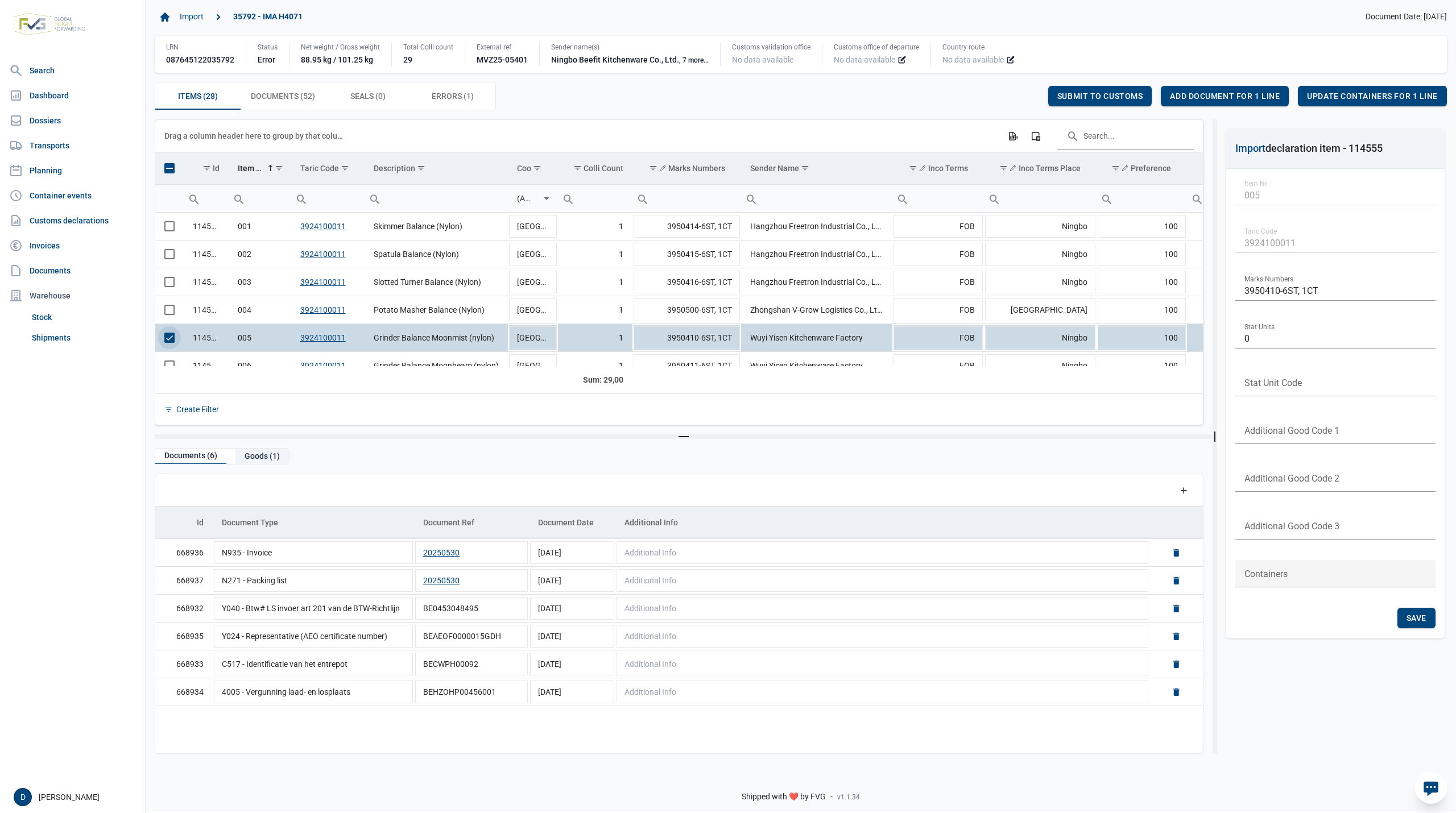
click at [255, 453] on div "Goods (1)" at bounding box center [262, 457] width 53 height 16
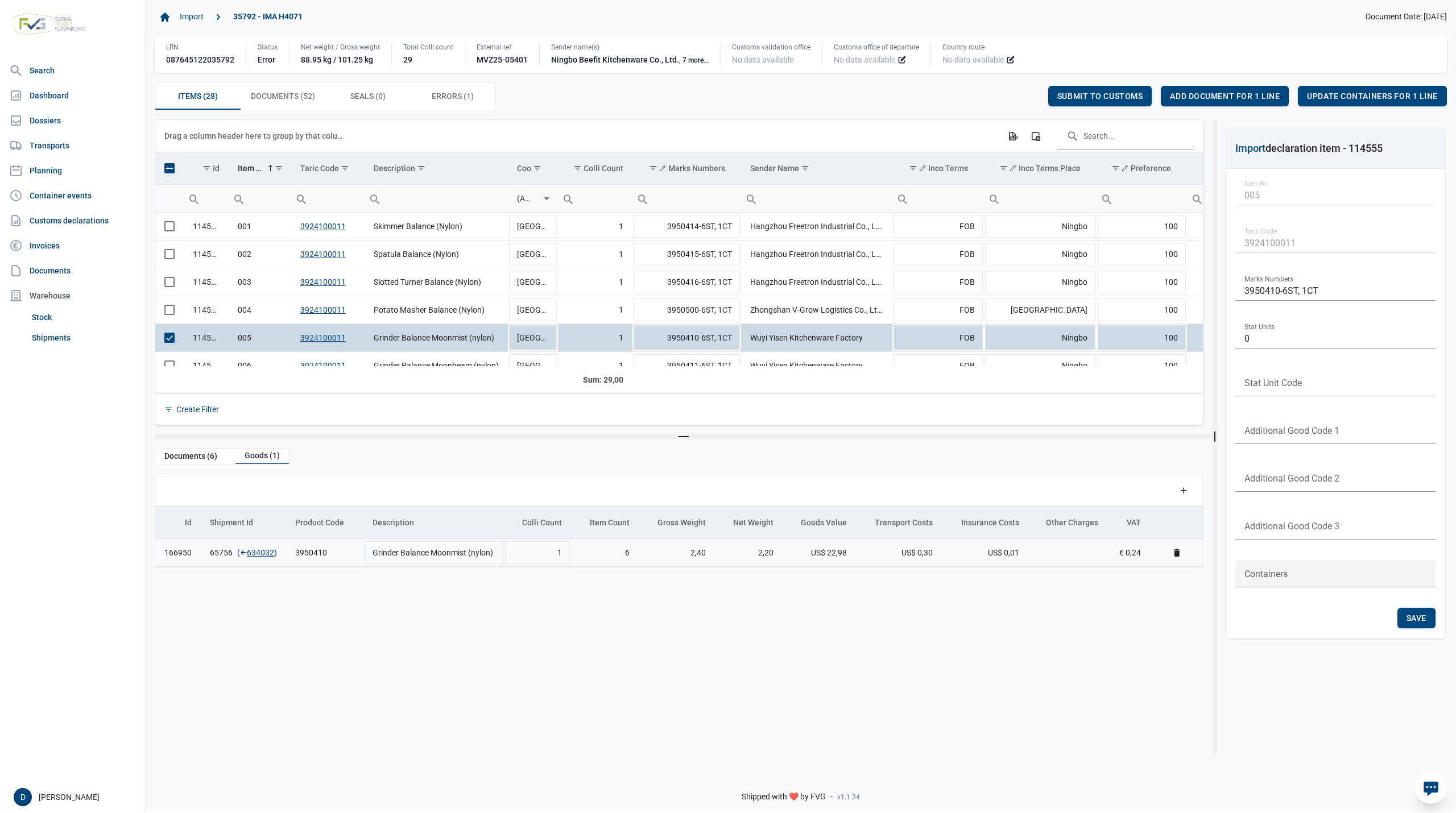
click at [255, 549] on td "65756 ( 634032 )" at bounding box center [243, 552] width 85 height 28
click at [256, 554] on link "634032" at bounding box center [261, 552] width 27 height 11
click at [1208, 90] on div "Add document for 1 line" at bounding box center [1225, 96] width 128 height 20
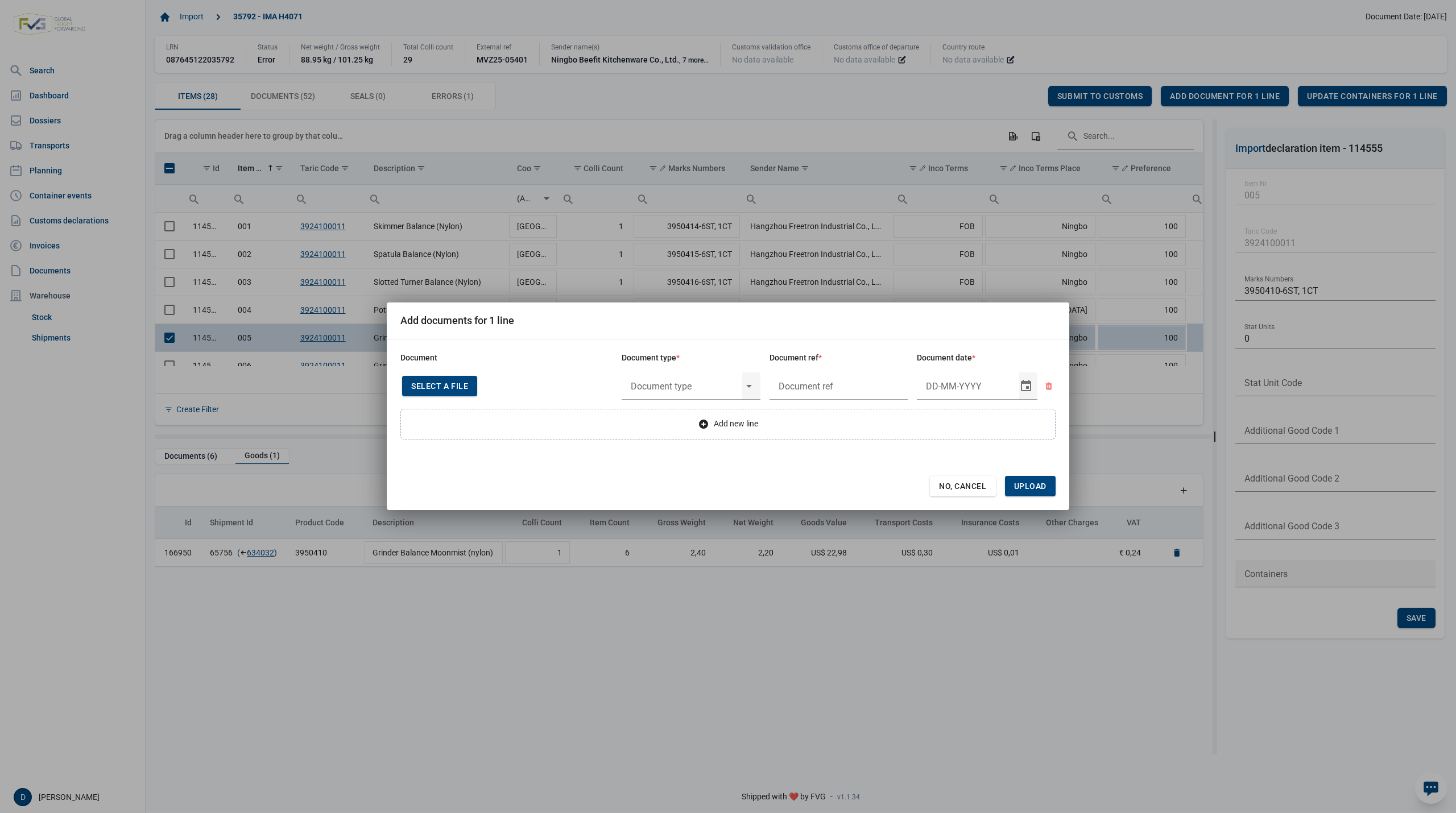
click at [439, 391] on div "Select a file" at bounding box center [439, 386] width 75 height 20
type input "CHEDD.BE.2025.0003708"
click at [704, 389] on input "text" at bounding box center [682, 386] width 121 height 29
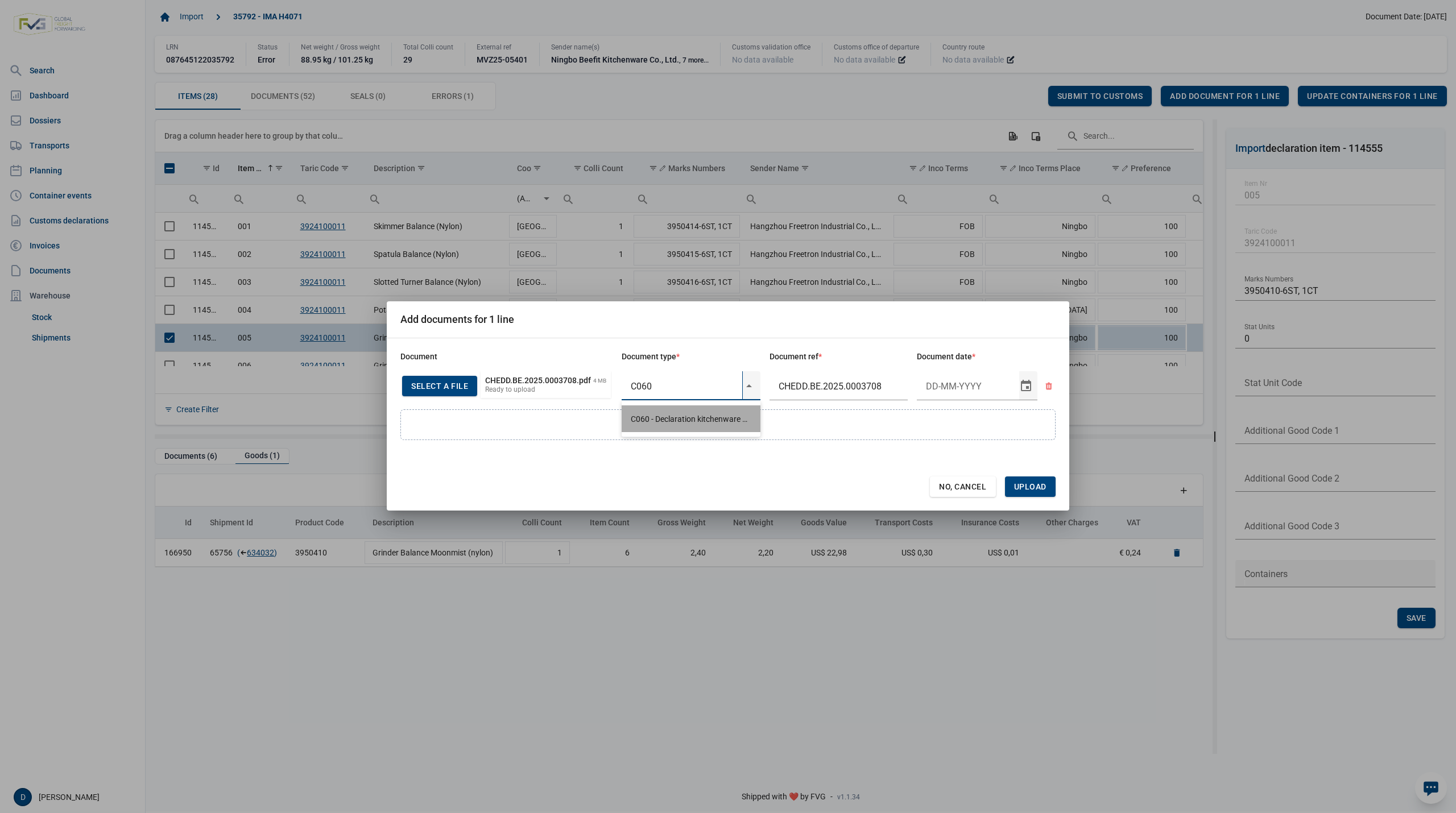
click at [704, 414] on div "C060 - Declaration kitchenware ex CN of HK 284/2011" at bounding box center [691, 418] width 139 height 27
type input "C060 - Declaration kitchenware ex CN of HK 284/2011"
click at [965, 387] on input "Document date" at bounding box center [968, 386] width 102 height 29
type input "21-8-2025"
click at [1031, 492] on span "Upload" at bounding box center [1030, 486] width 51 height 20
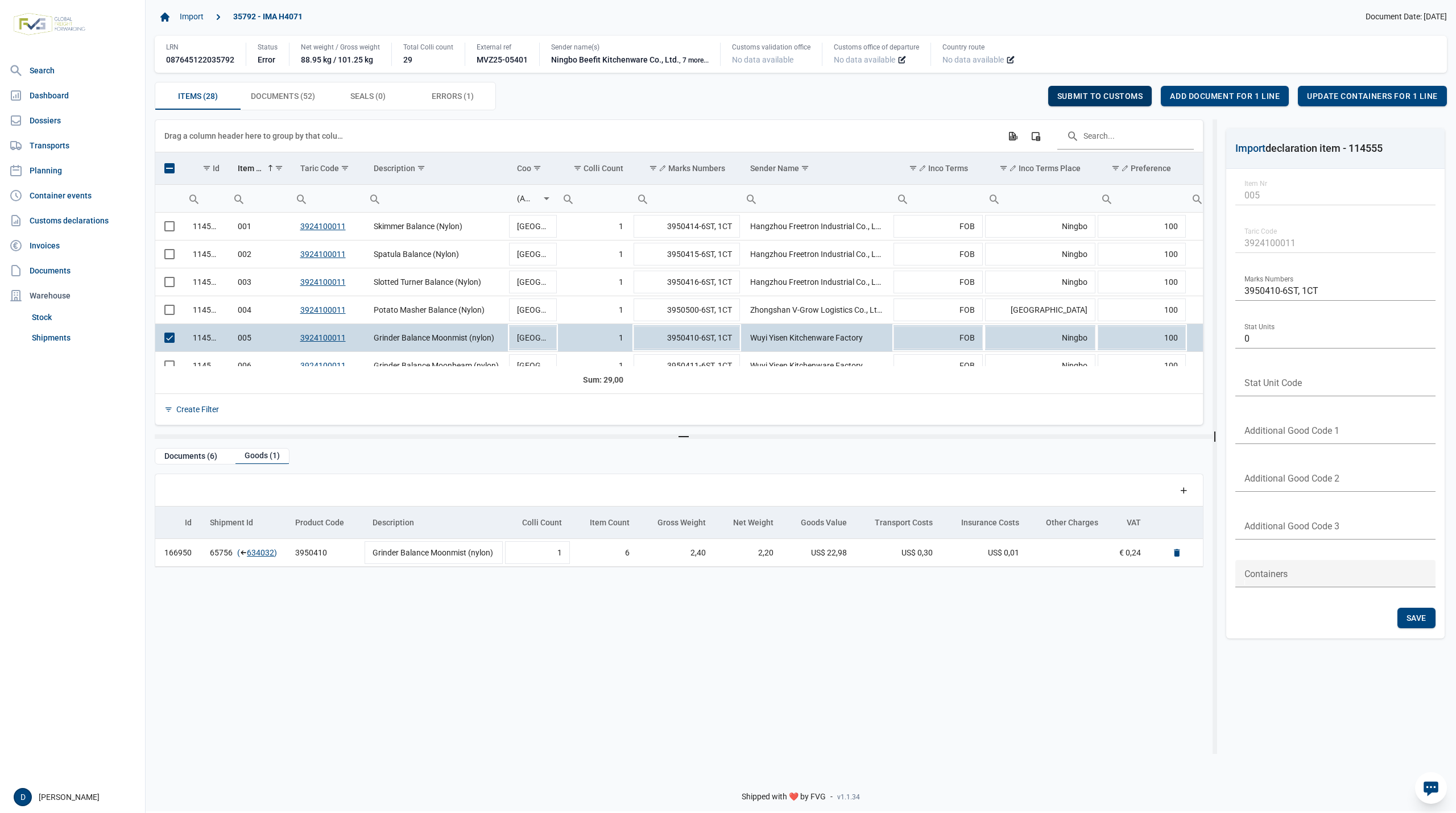
click at [1115, 94] on span "Submit to customs" at bounding box center [1100, 96] width 86 height 9
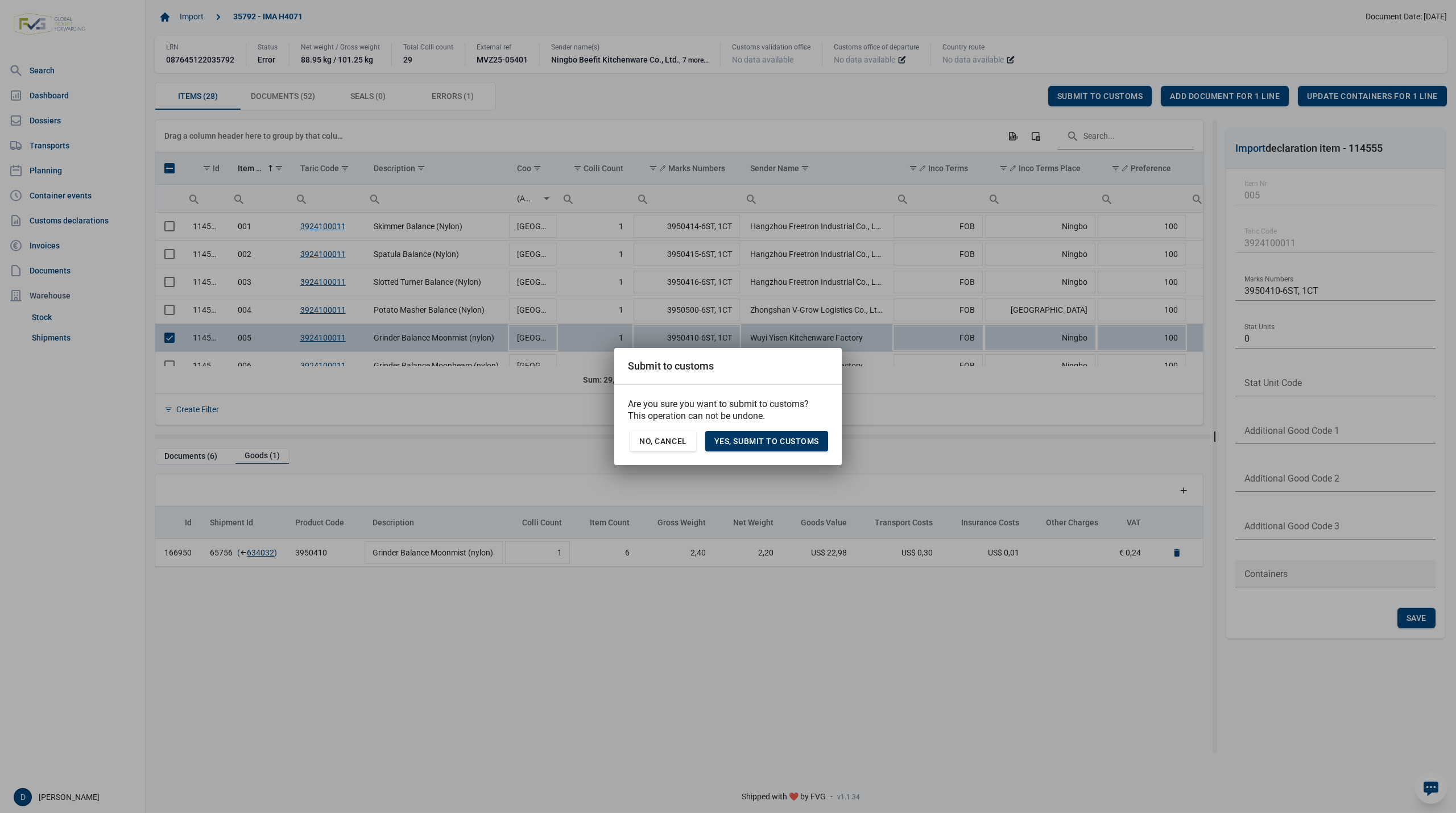
click at [766, 444] on span "Yes, Submit to customs" at bounding box center [766, 441] width 105 height 9
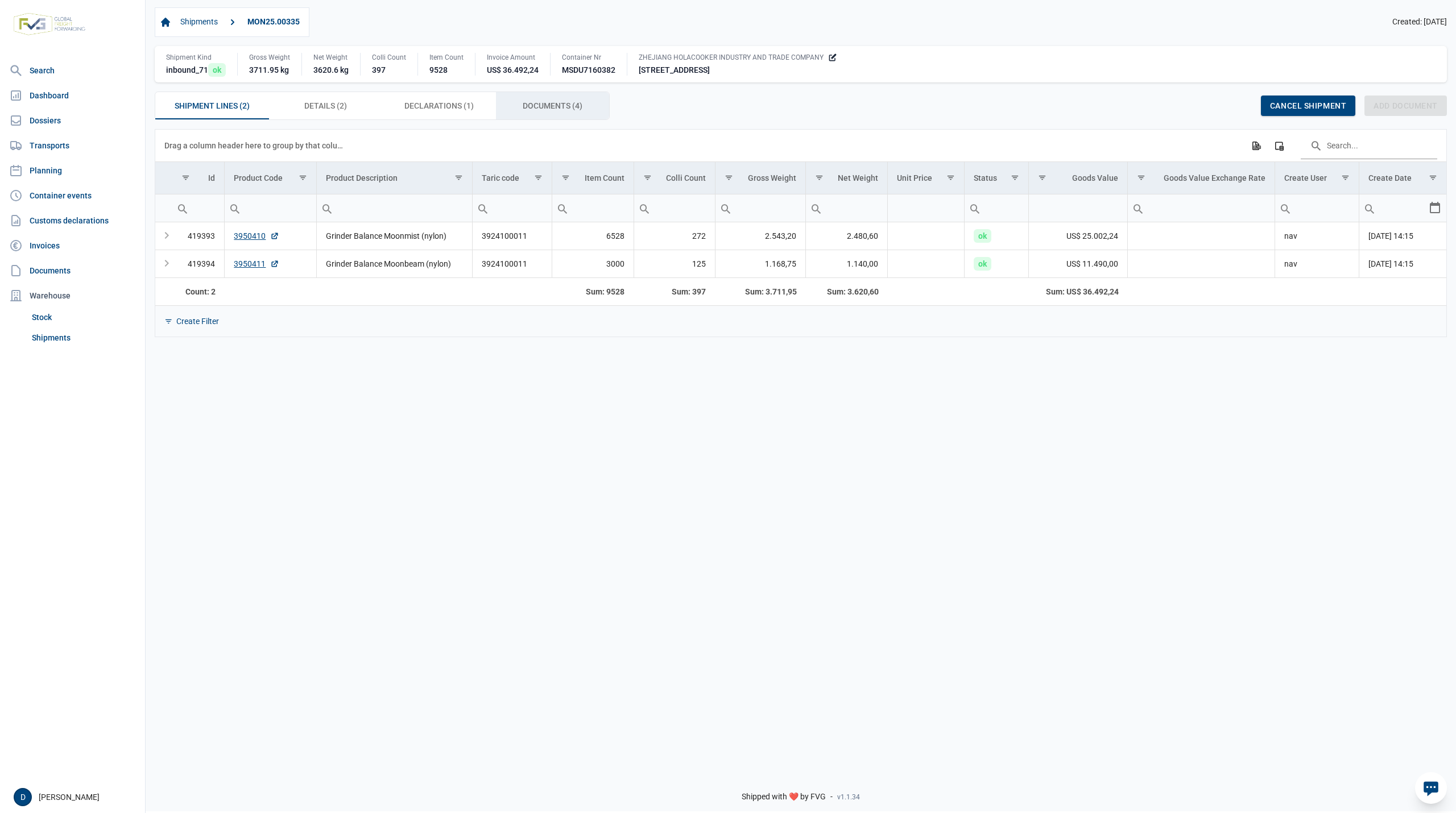
click at [534, 101] on span "Documents (4) Documents (4)" at bounding box center [553, 106] width 60 height 14
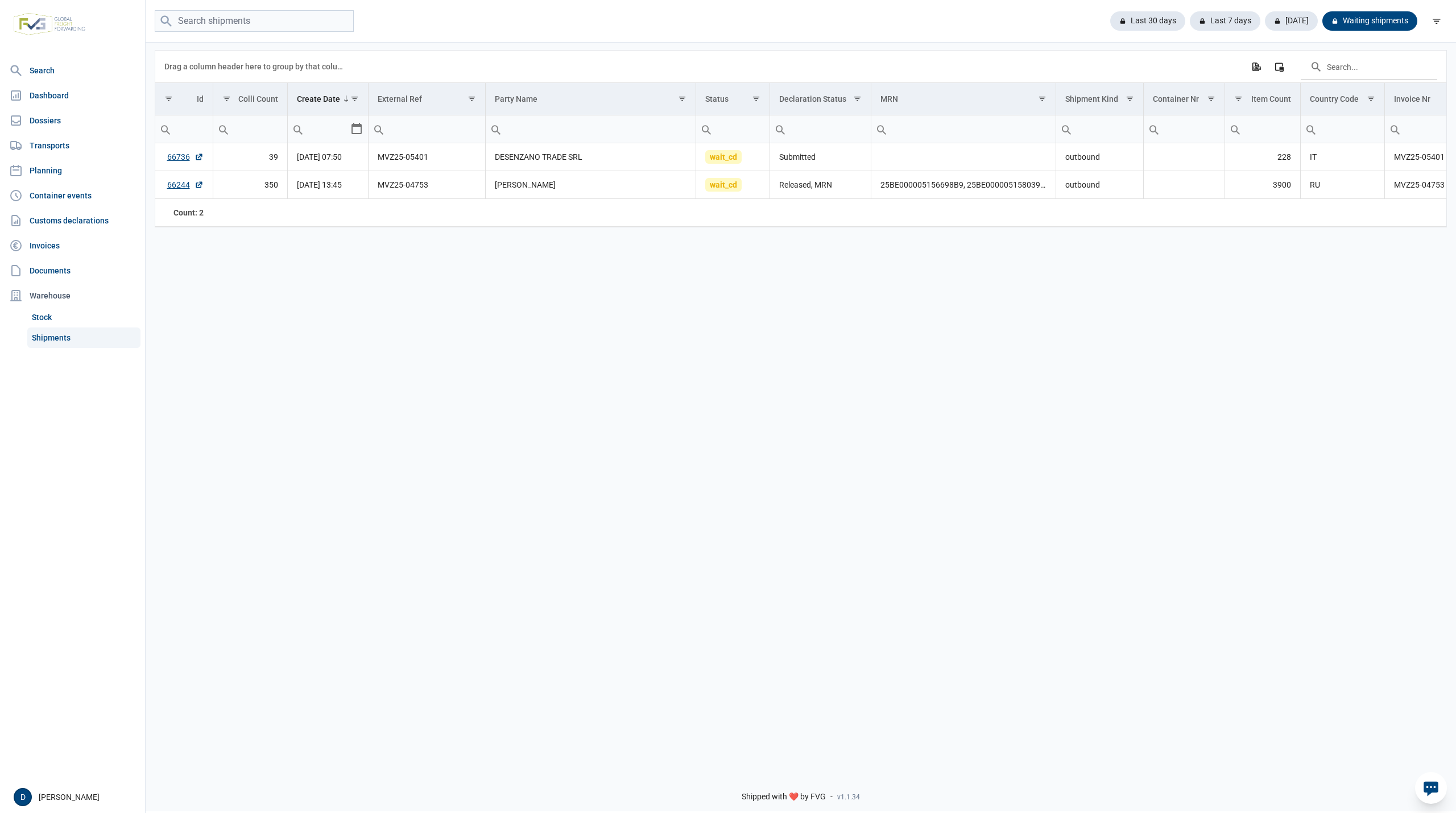
click at [497, 11] on div "Last 30 days Last 7 days [DATE] Waiting shipments" at bounding box center [800, 21] width 1311 height 22
click at [171, 162] on link "66736" at bounding box center [186, 156] width 36 height 11
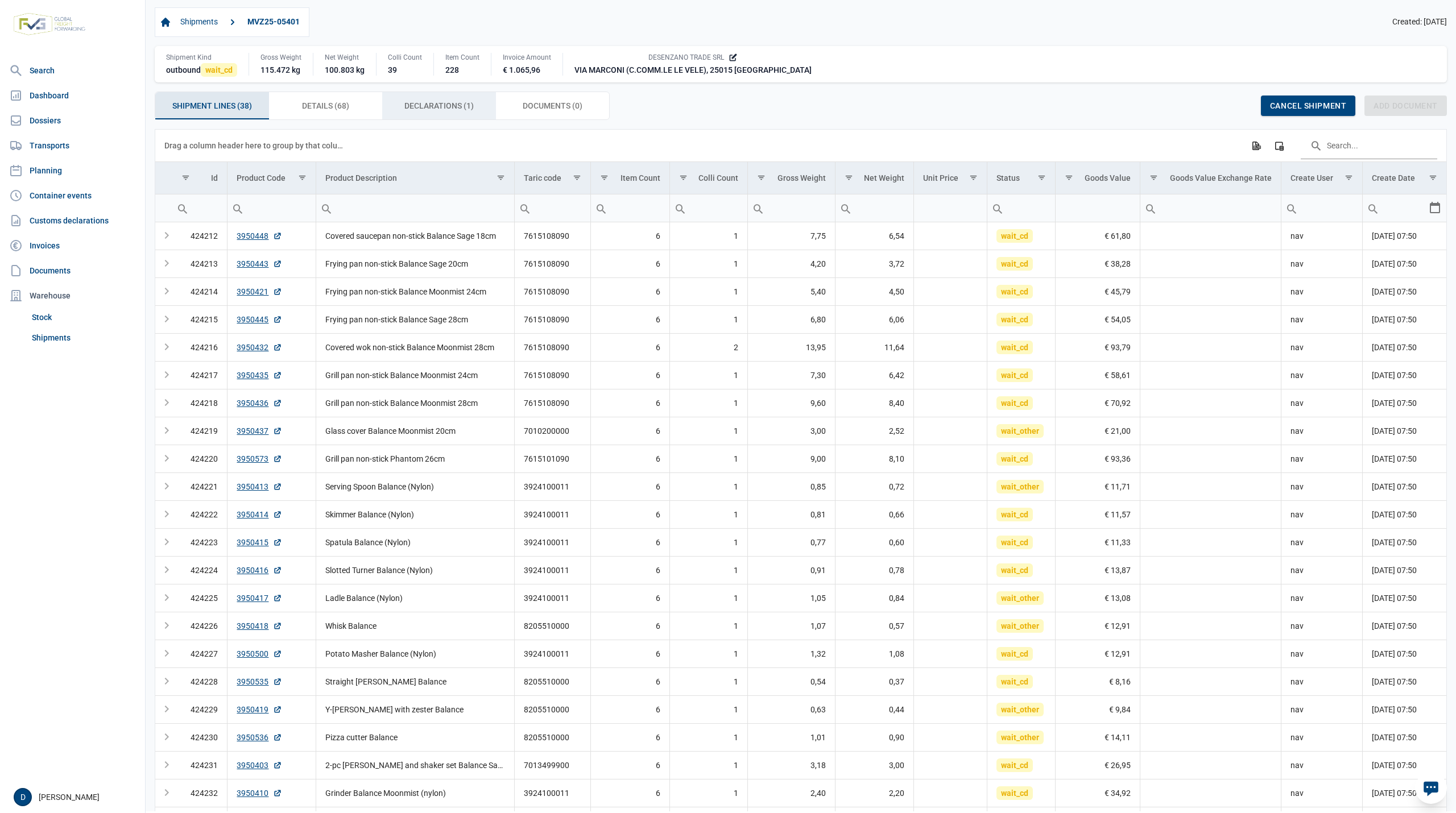
click at [435, 106] on span "Declarations (1) Declarations (1)" at bounding box center [439, 106] width 69 height 14
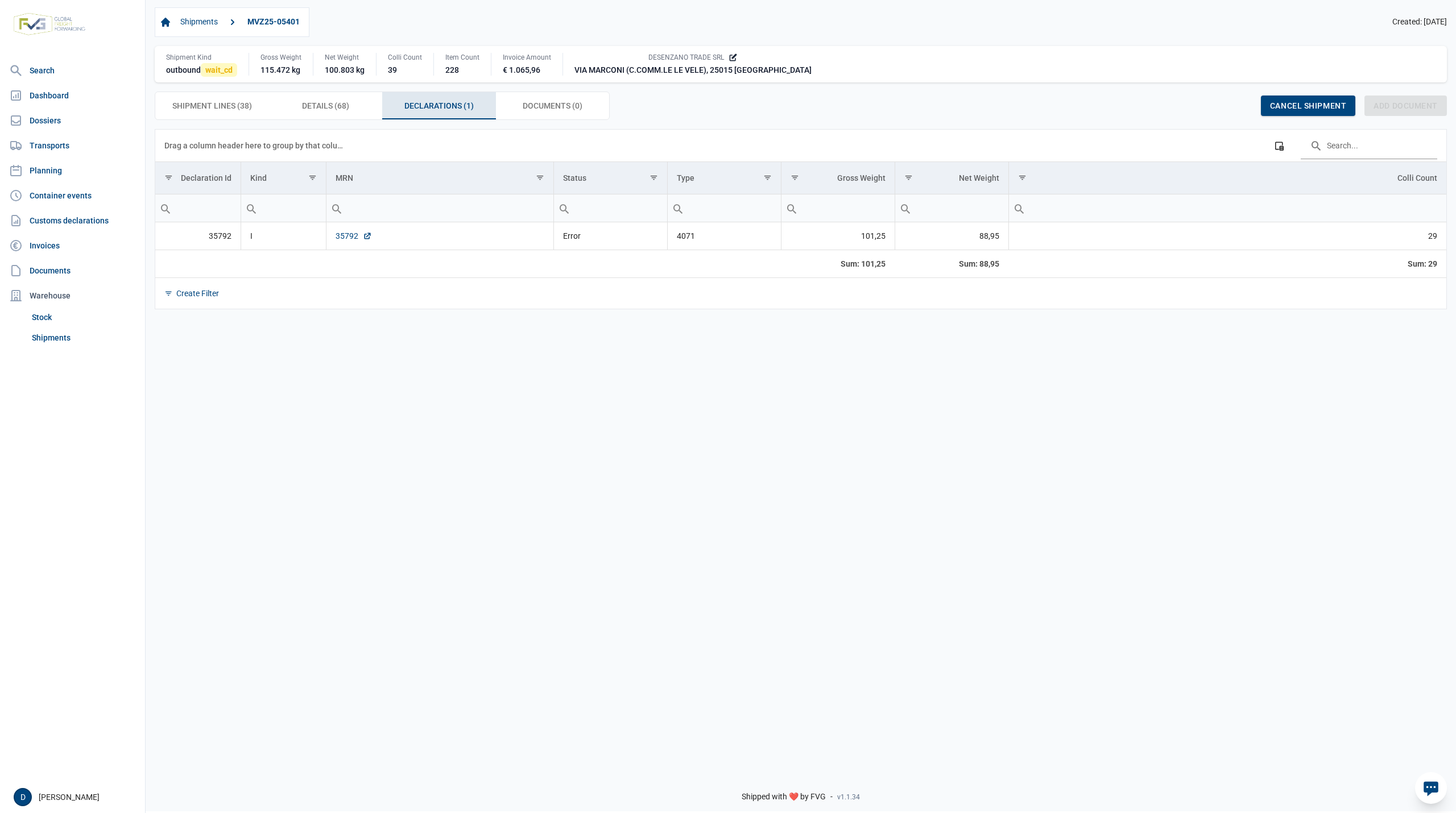
click at [337, 242] on link "35792" at bounding box center [354, 235] width 36 height 11
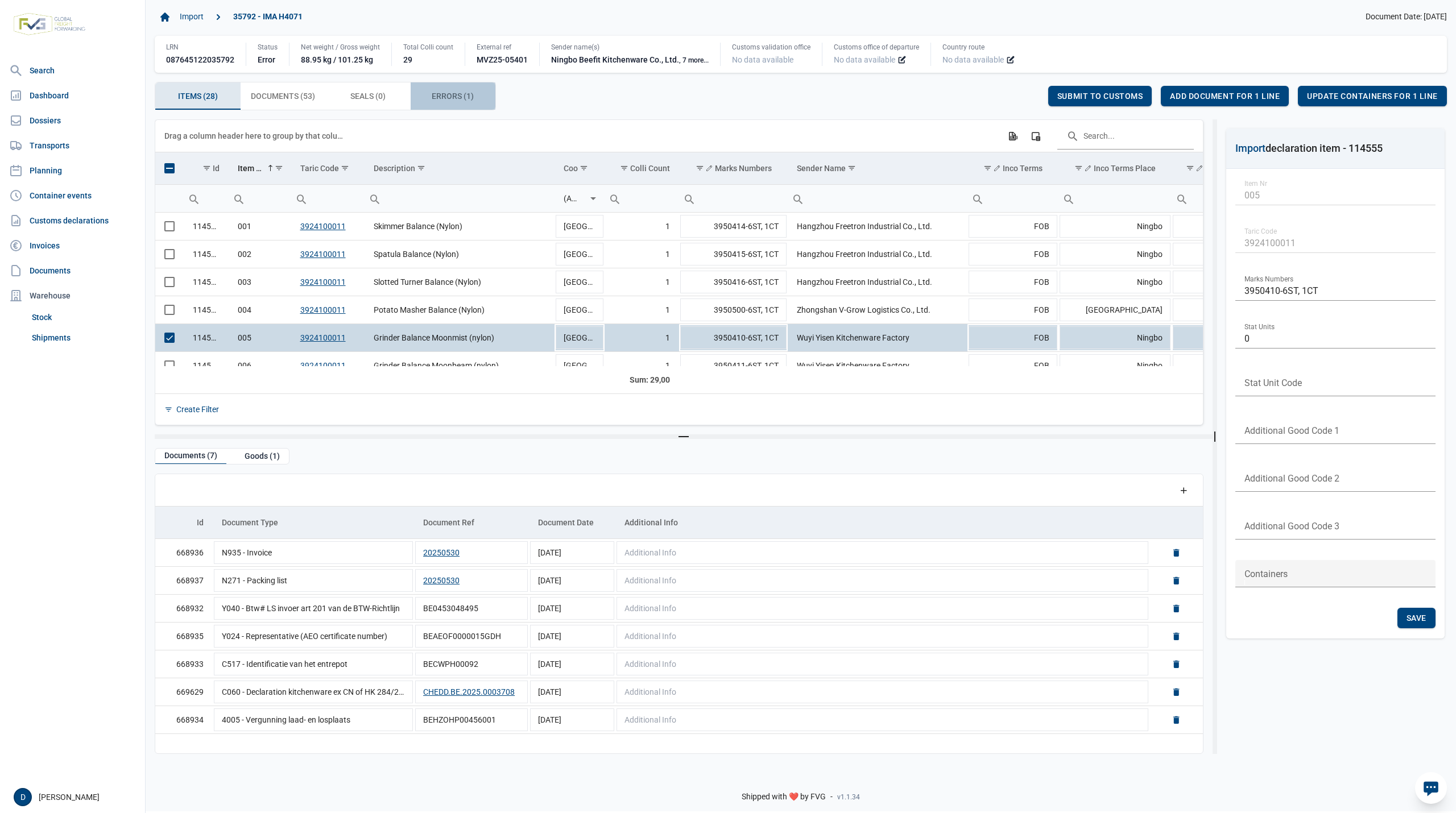
click at [443, 91] on span "Errors (1) Errors (1)" at bounding box center [452, 96] width 42 height 14
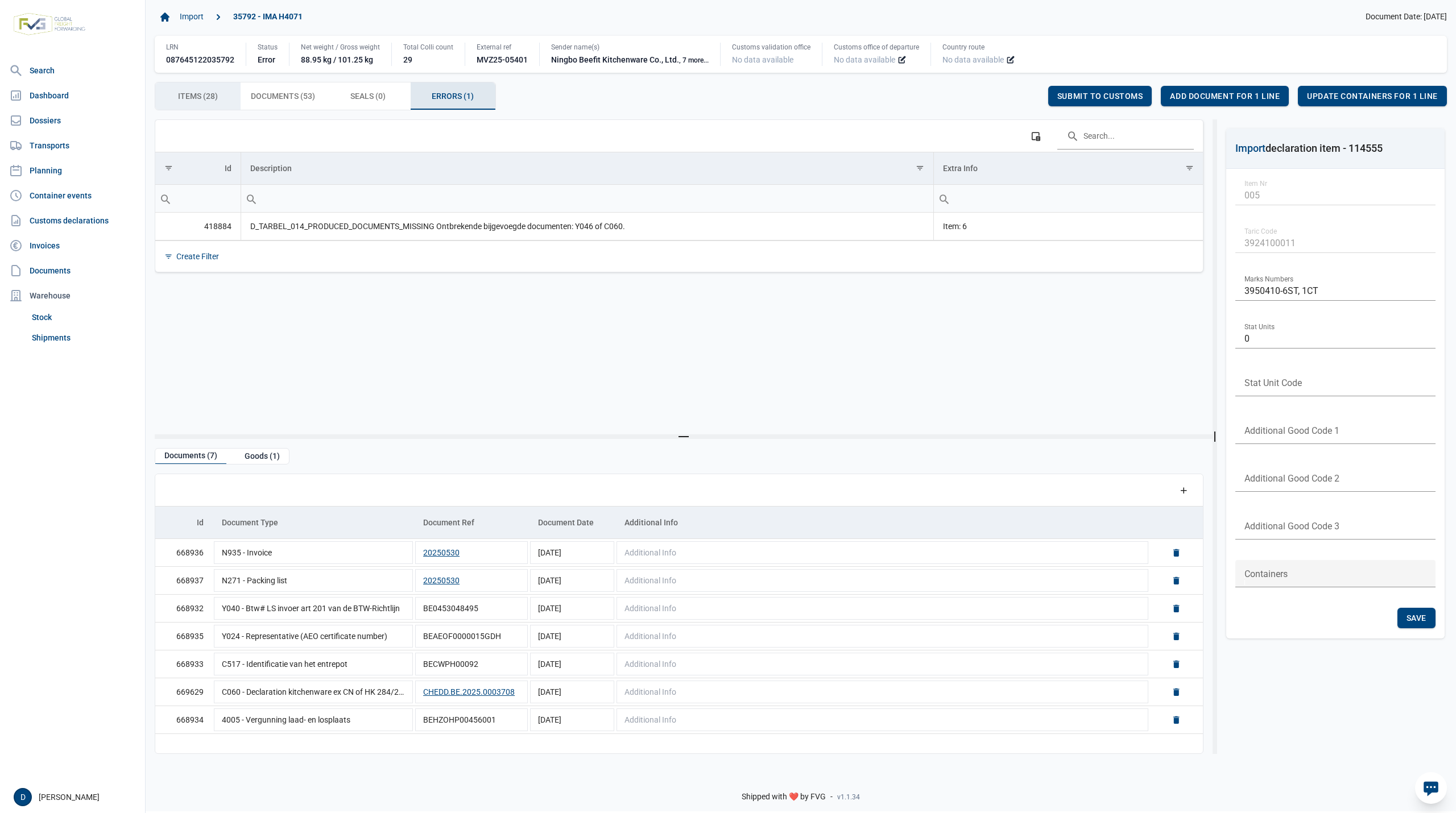
click at [201, 93] on span "Items (28) Items (28)" at bounding box center [197, 96] width 40 height 14
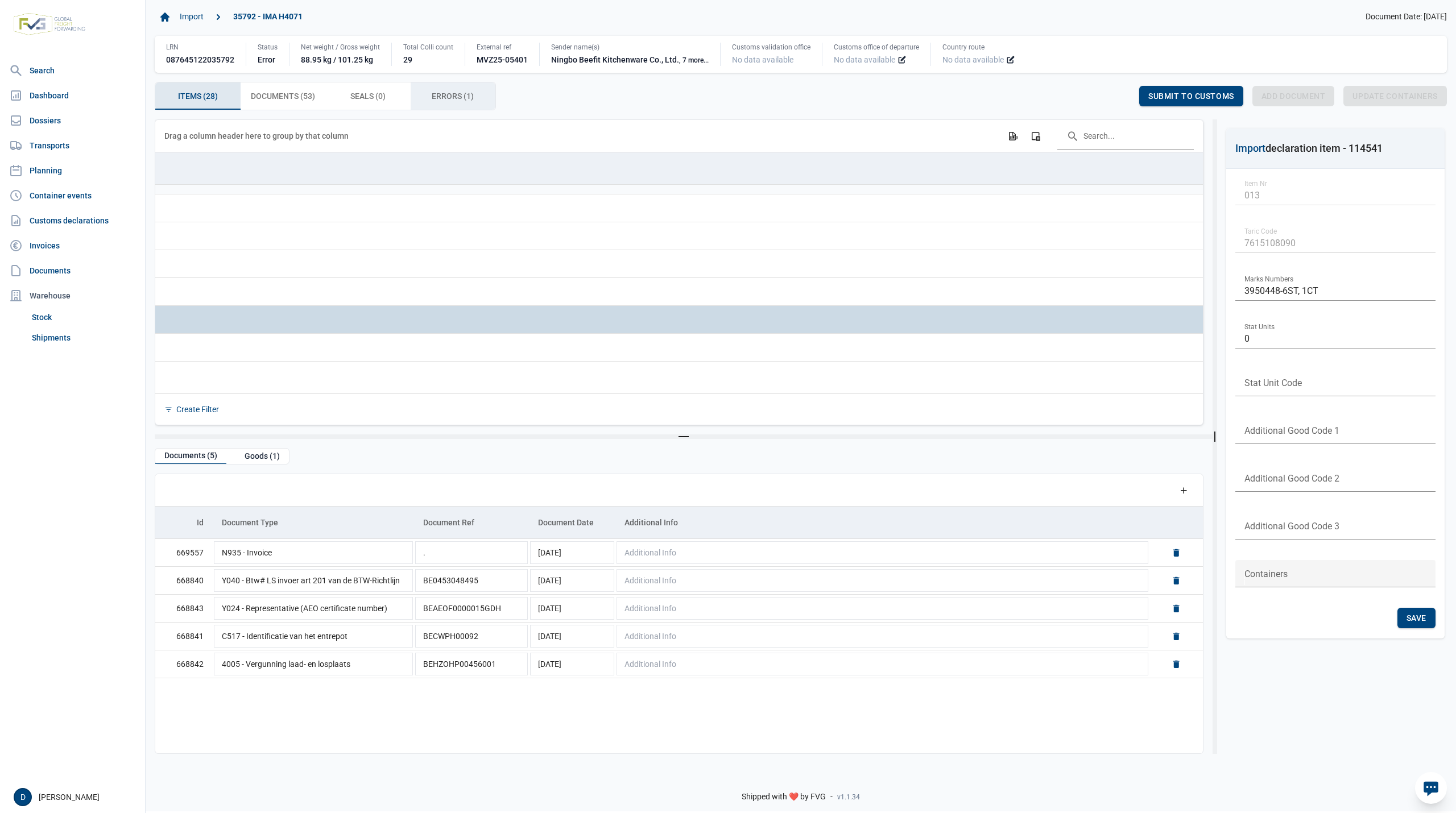
click at [463, 101] on span "Errors (1) Errors (1)" at bounding box center [452, 96] width 42 height 14
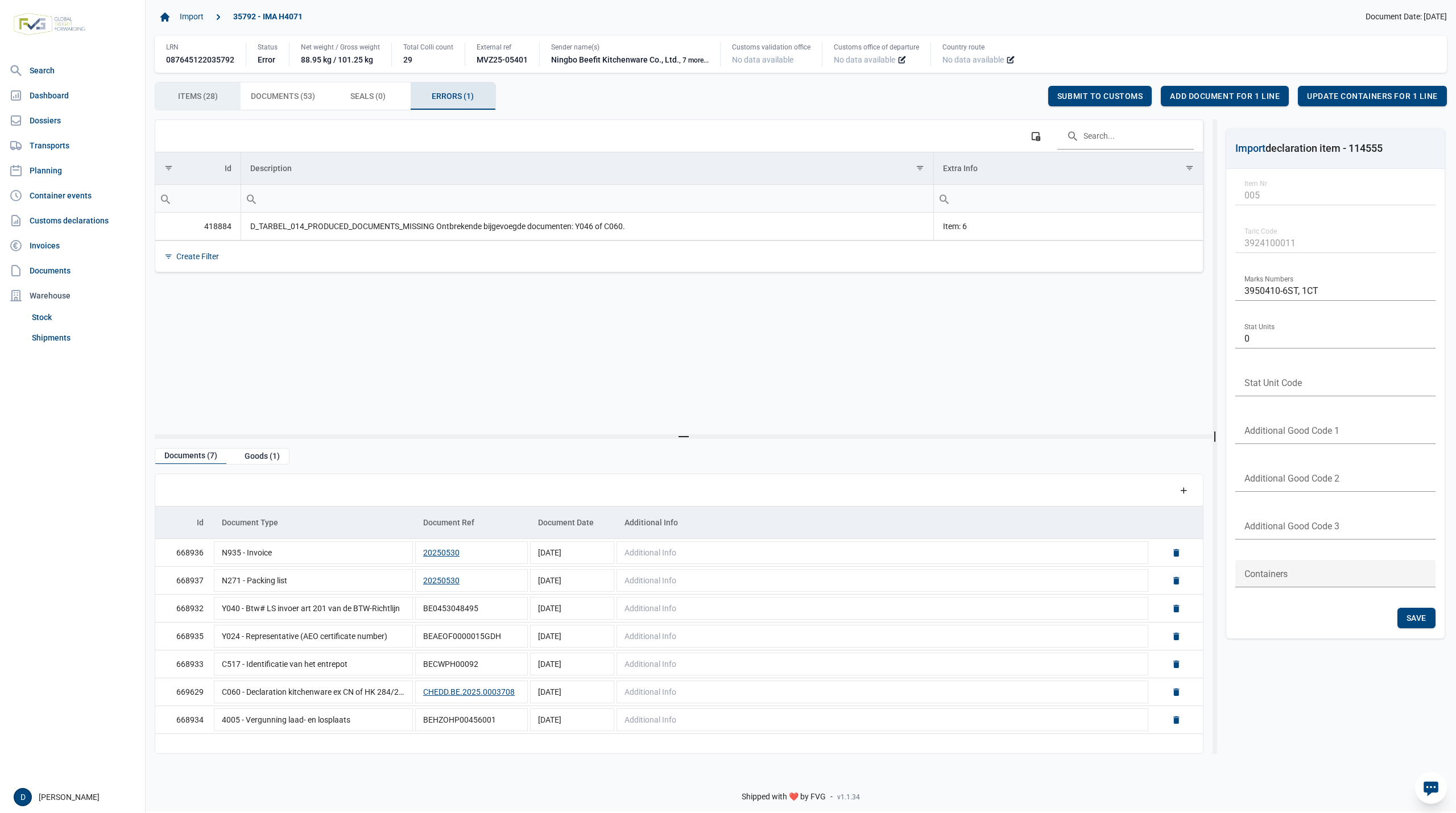
click at [208, 93] on span "Items (28) Items (28)" at bounding box center [197, 96] width 40 height 14
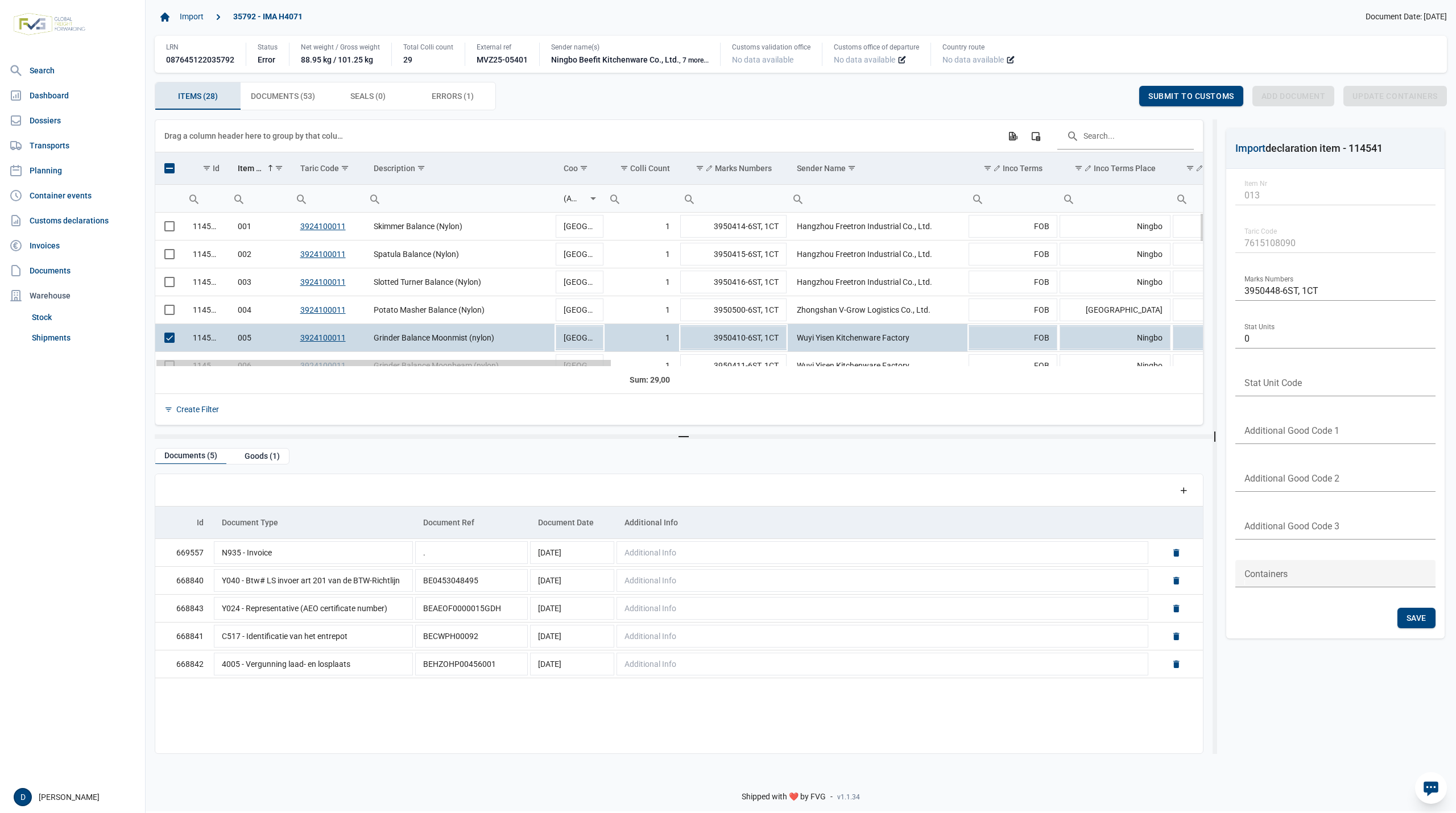
drag, startPoint x: 433, startPoint y: 375, endPoint x: 319, endPoint y: 369, distance: 114.2
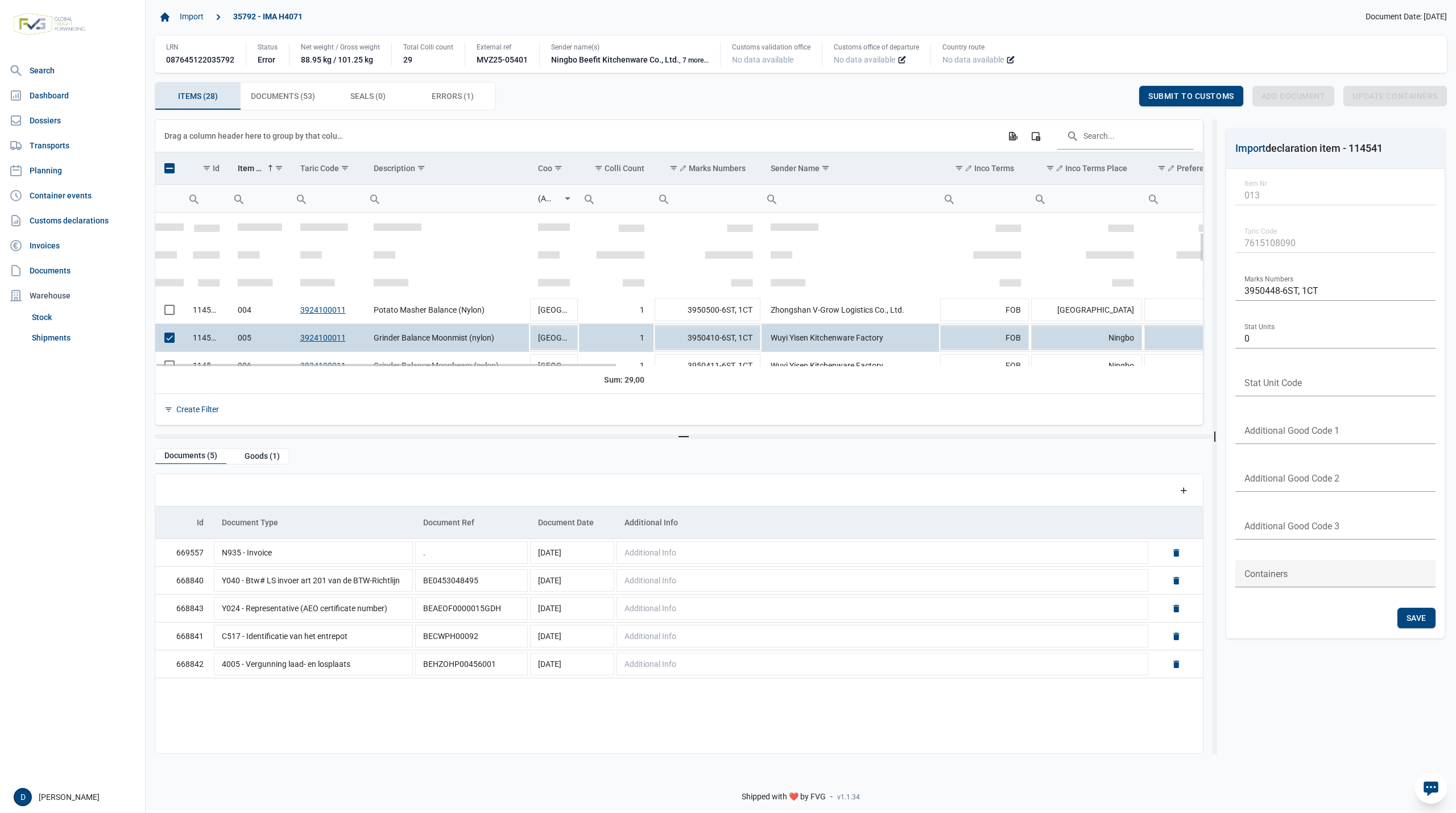
scroll to position [100, 0]
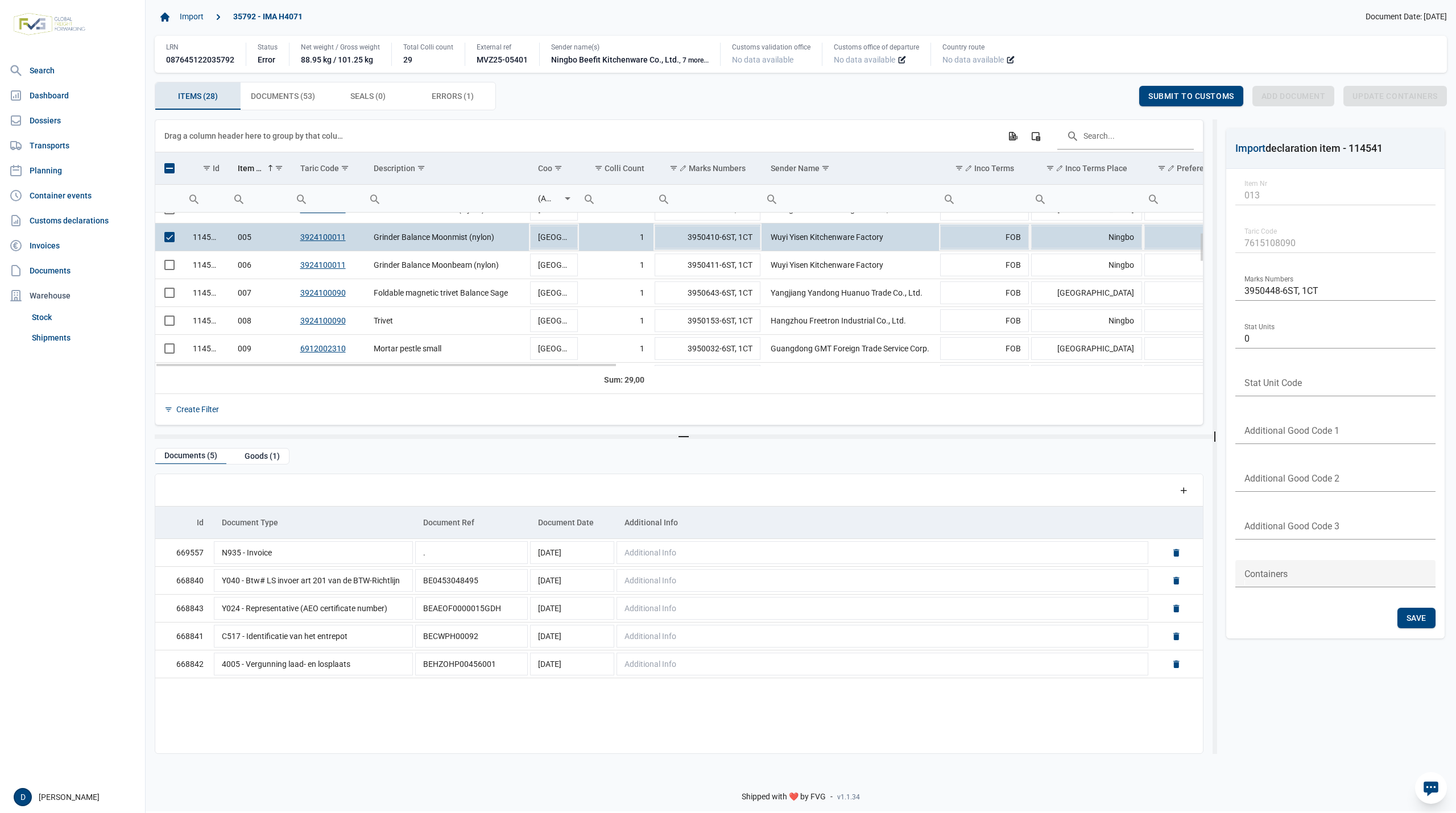
click at [167, 237] on span "Select row" at bounding box center [169, 237] width 10 height 10
click at [171, 268] on span "Select row" at bounding box center [169, 265] width 10 height 10
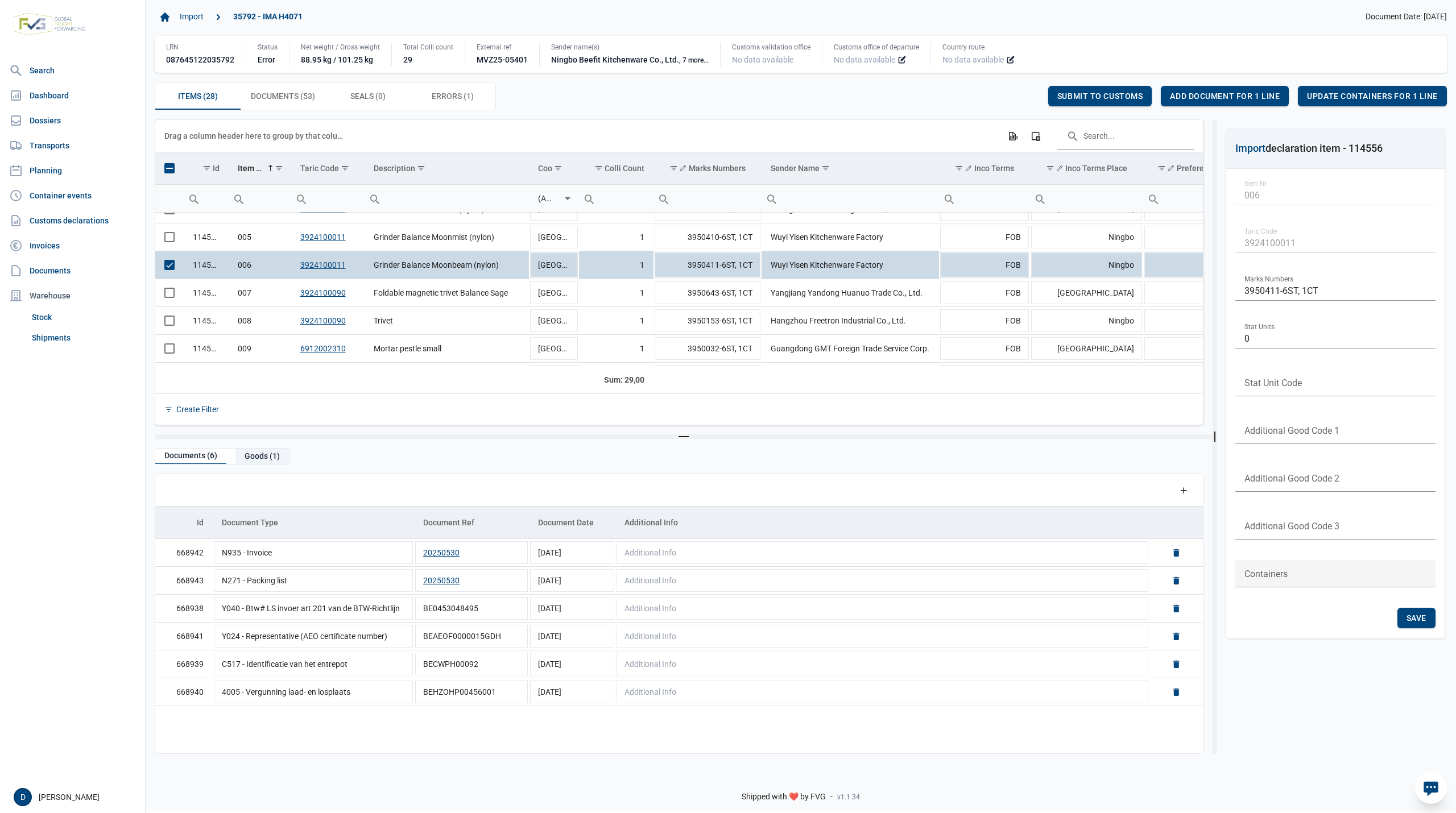
click at [258, 458] on div "Goods (1)" at bounding box center [262, 457] width 53 height 16
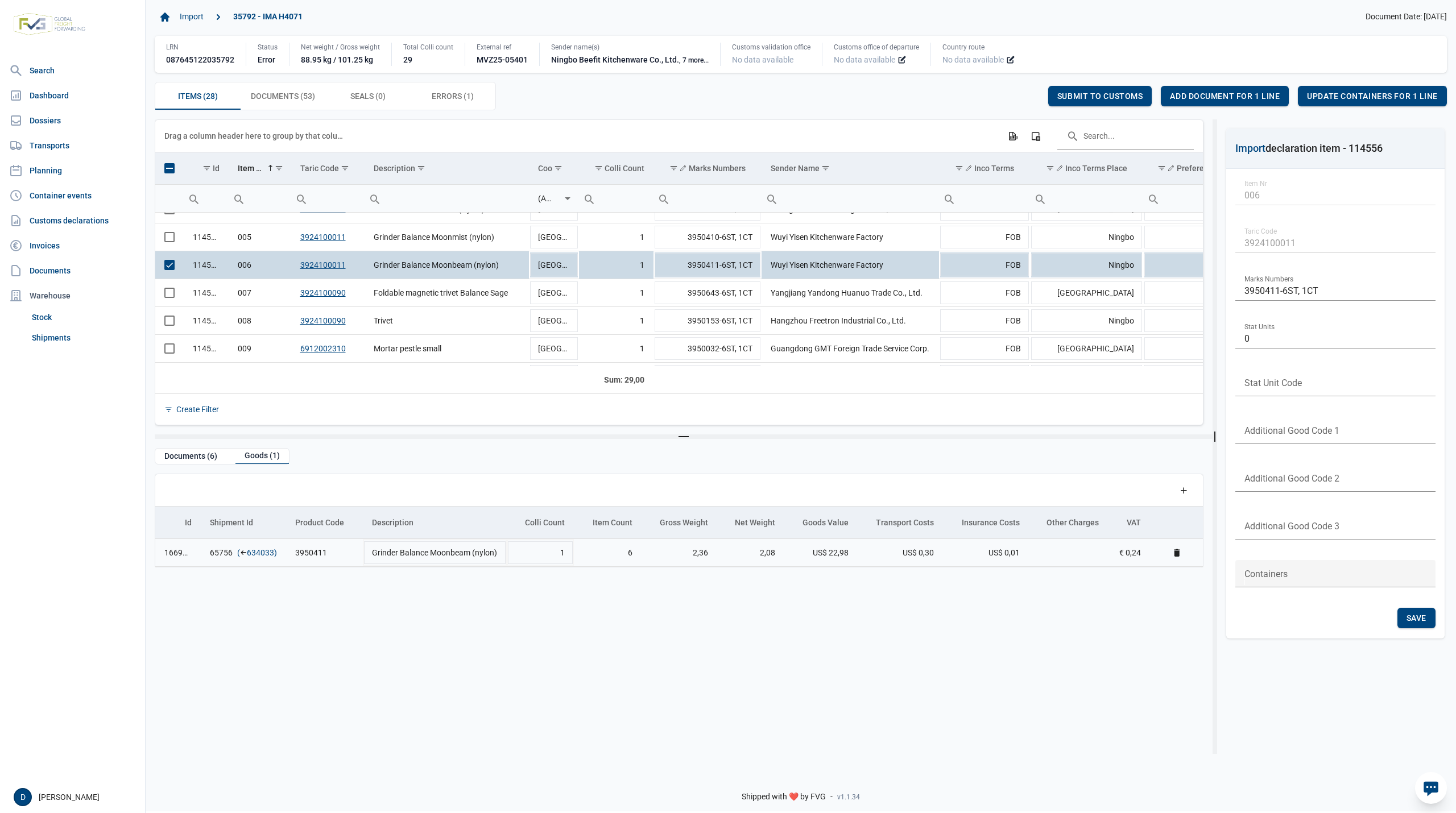
click at [257, 556] on link "634033" at bounding box center [261, 552] width 27 height 11
click at [1209, 96] on span "Add document for 1 line" at bounding box center [1225, 96] width 109 height 9
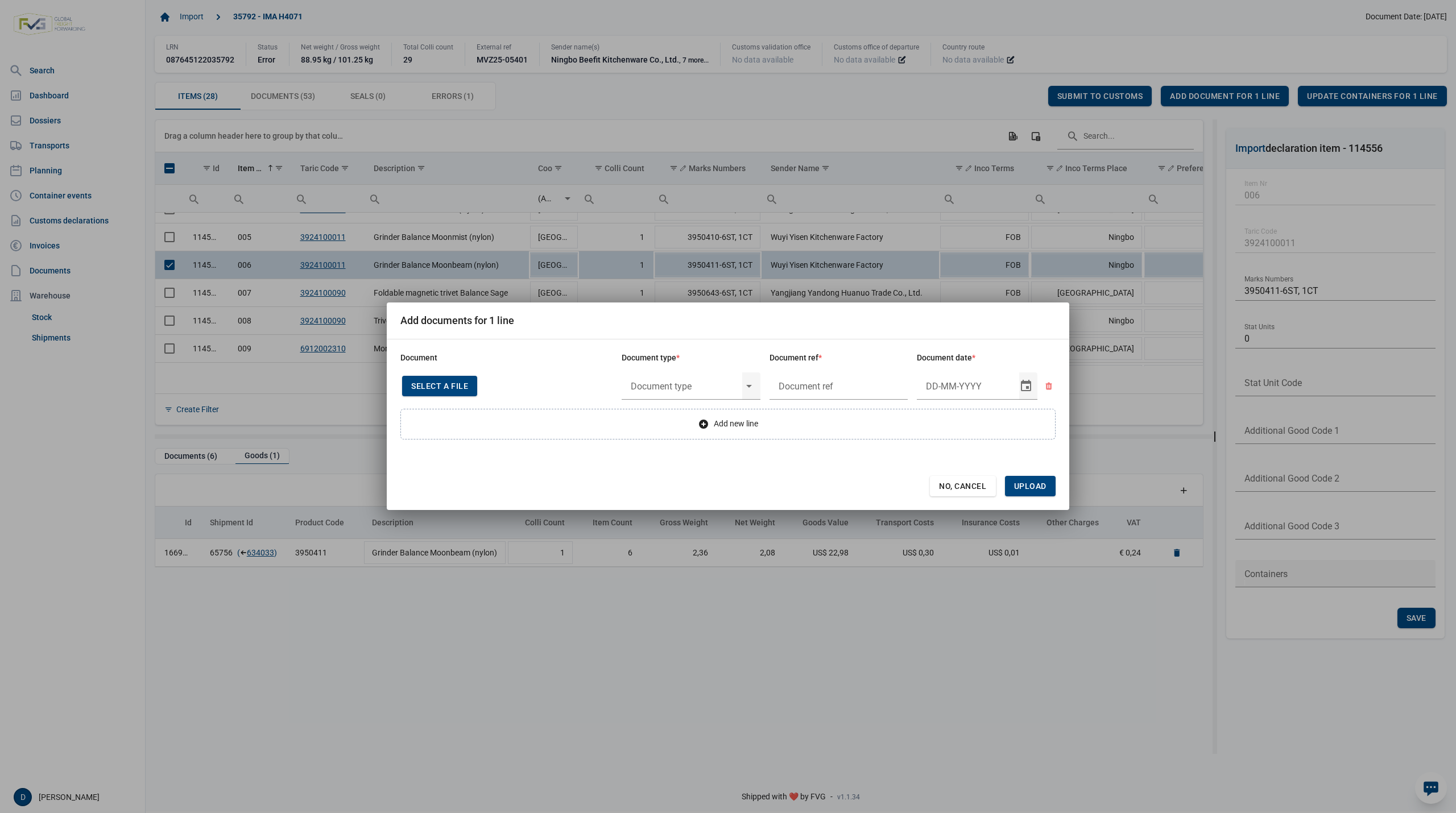
click at [439, 382] on span "Select a file" at bounding box center [439, 386] width 57 height 9
type input "CHEDD.BE.2025.0003708"
click at [673, 384] on input "text" at bounding box center [682, 386] width 121 height 29
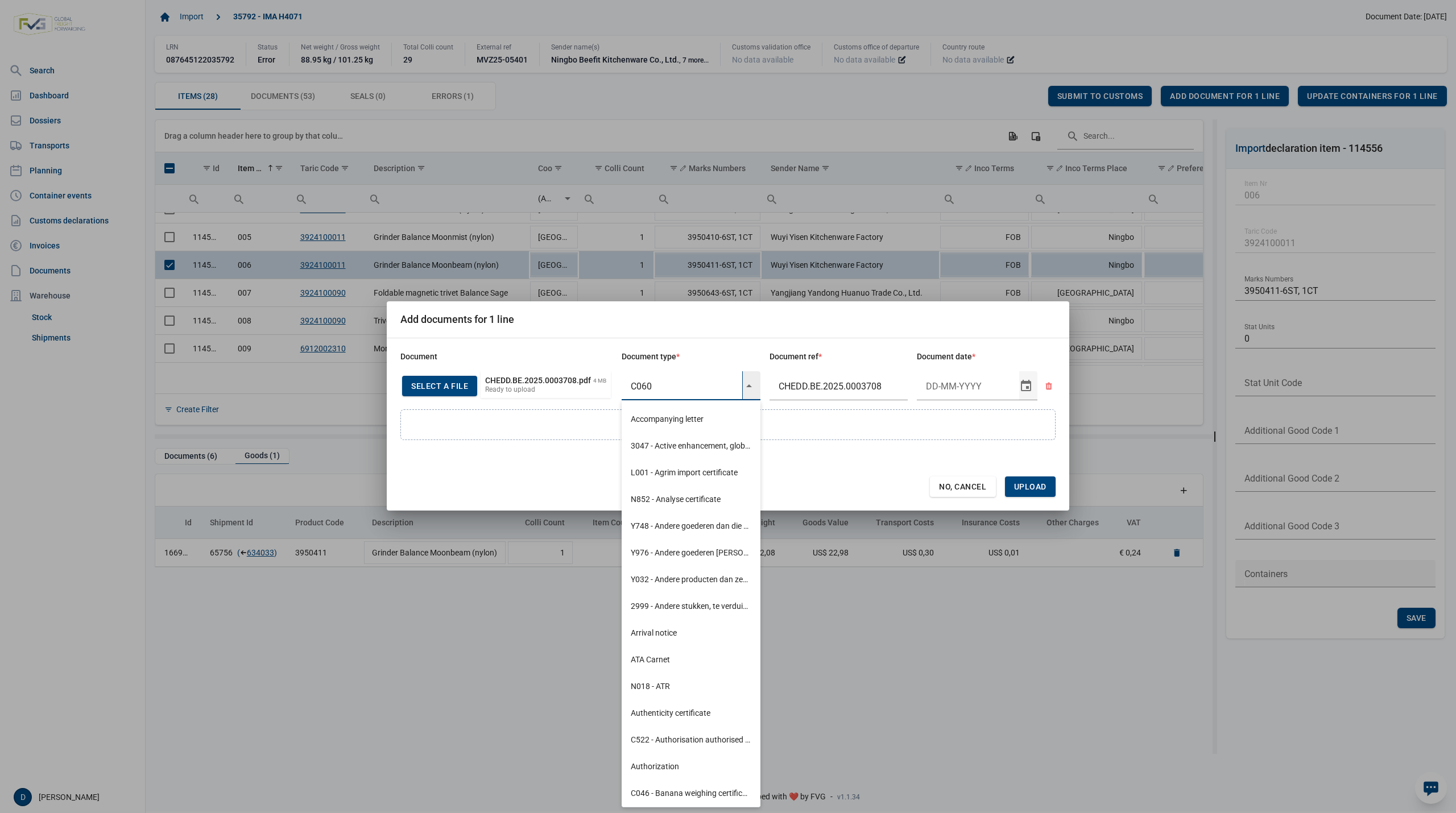
type input "C060"
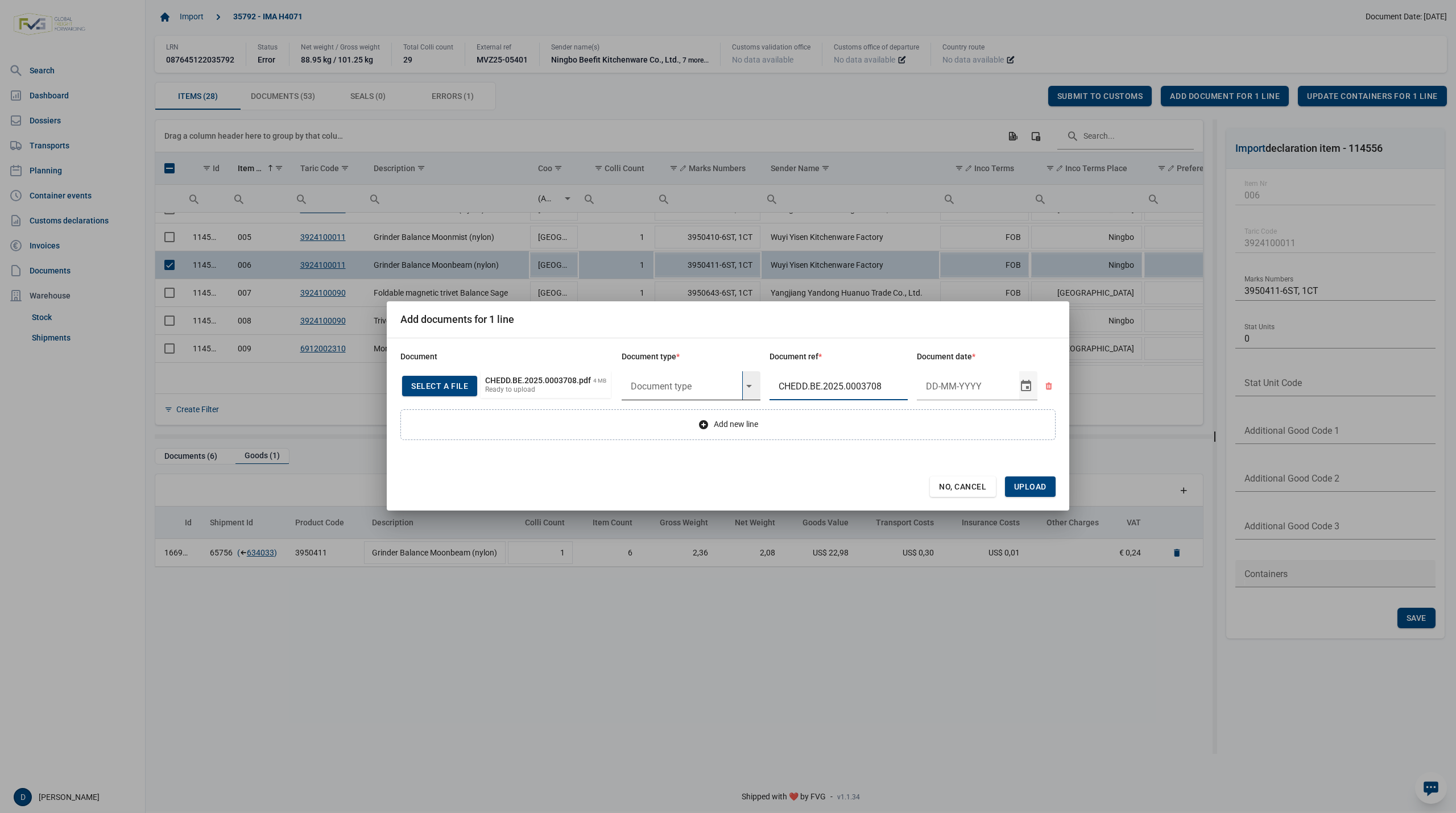
click at [670, 386] on input "text" at bounding box center [682, 386] width 121 height 29
click at [669, 418] on div "C060 - Declaration kitchenware ex CN of HK 284/2011" at bounding box center [691, 418] width 139 height 27
type input "C060 - Declaration kitchenware ex CN of HK 284/2011"
type input "21-8-2025"
click at [1028, 485] on span "Upload" at bounding box center [1030, 487] width 33 height 9
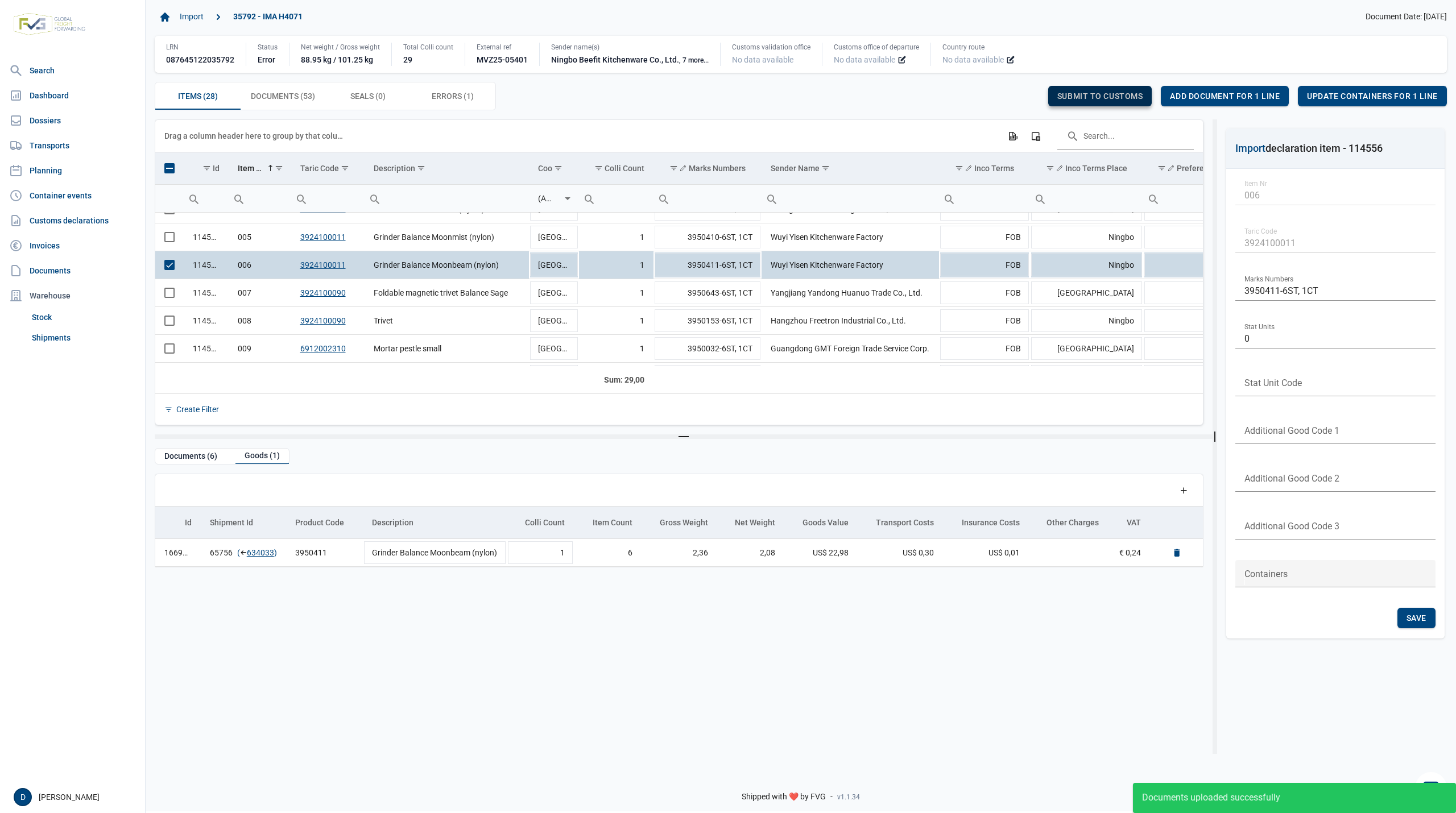
click at [1091, 89] on div "Submit to customs" at bounding box center [1100, 96] width 104 height 20
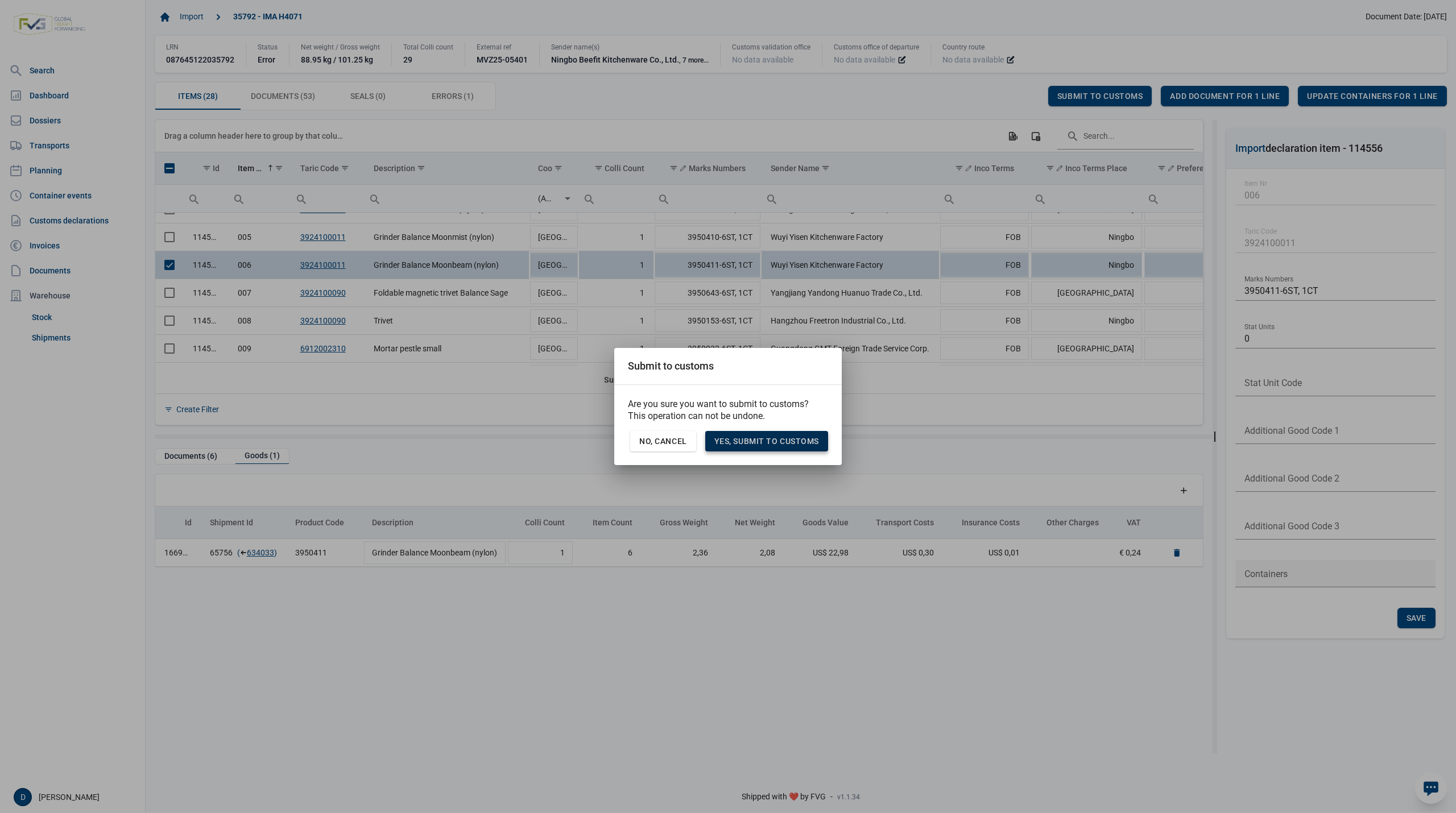
click at [755, 444] on span "Yes, Submit to customs" at bounding box center [766, 441] width 105 height 9
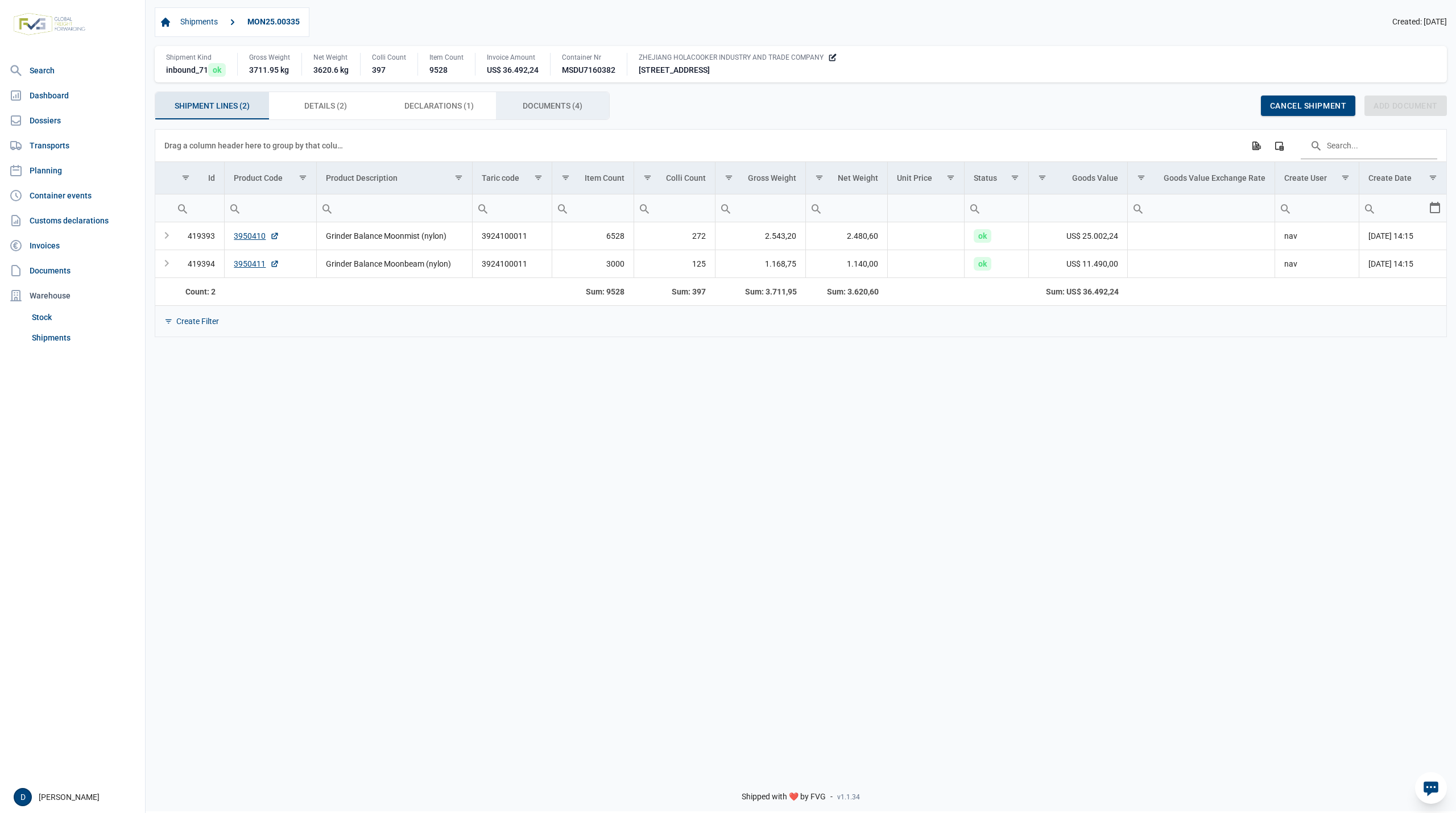
click at [549, 105] on span "Documents (4) Documents (4)" at bounding box center [553, 106] width 60 height 14
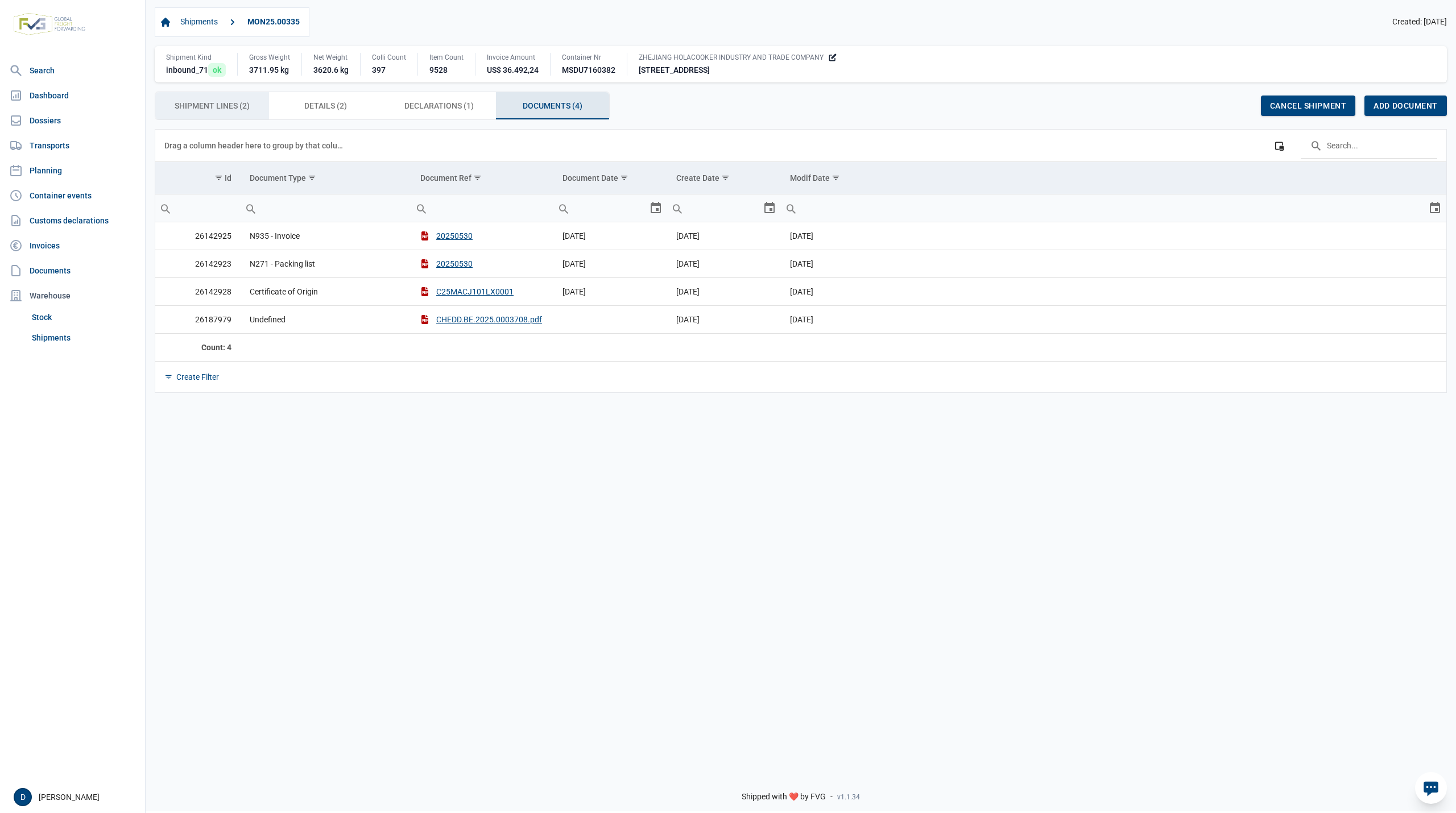
click at [217, 101] on span "Shipment Lines (2) Shipment Lines (2)" at bounding box center [212, 106] width 75 height 14
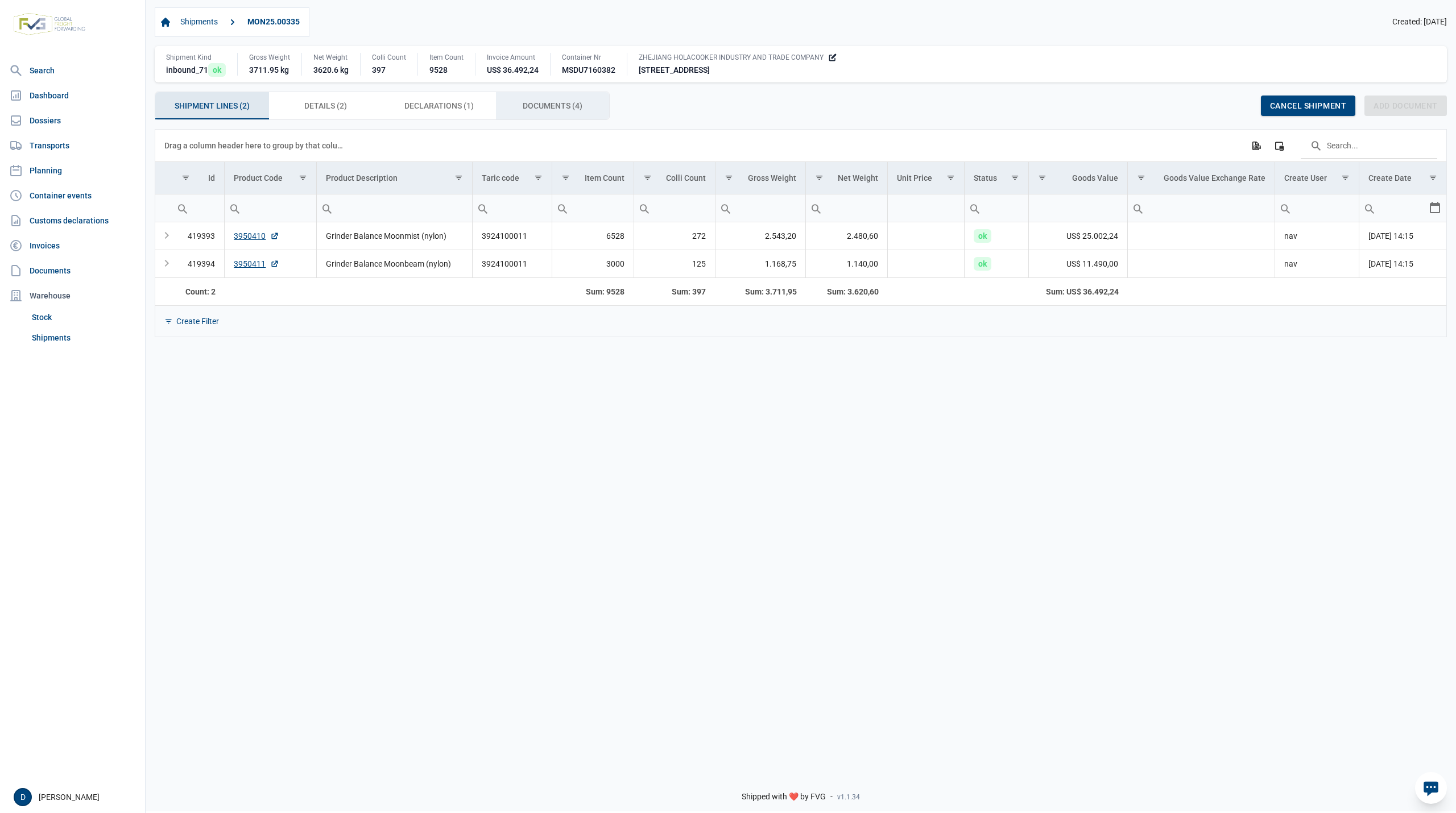
click at [545, 105] on span "Documents (4) Documents (4)" at bounding box center [553, 106] width 60 height 14
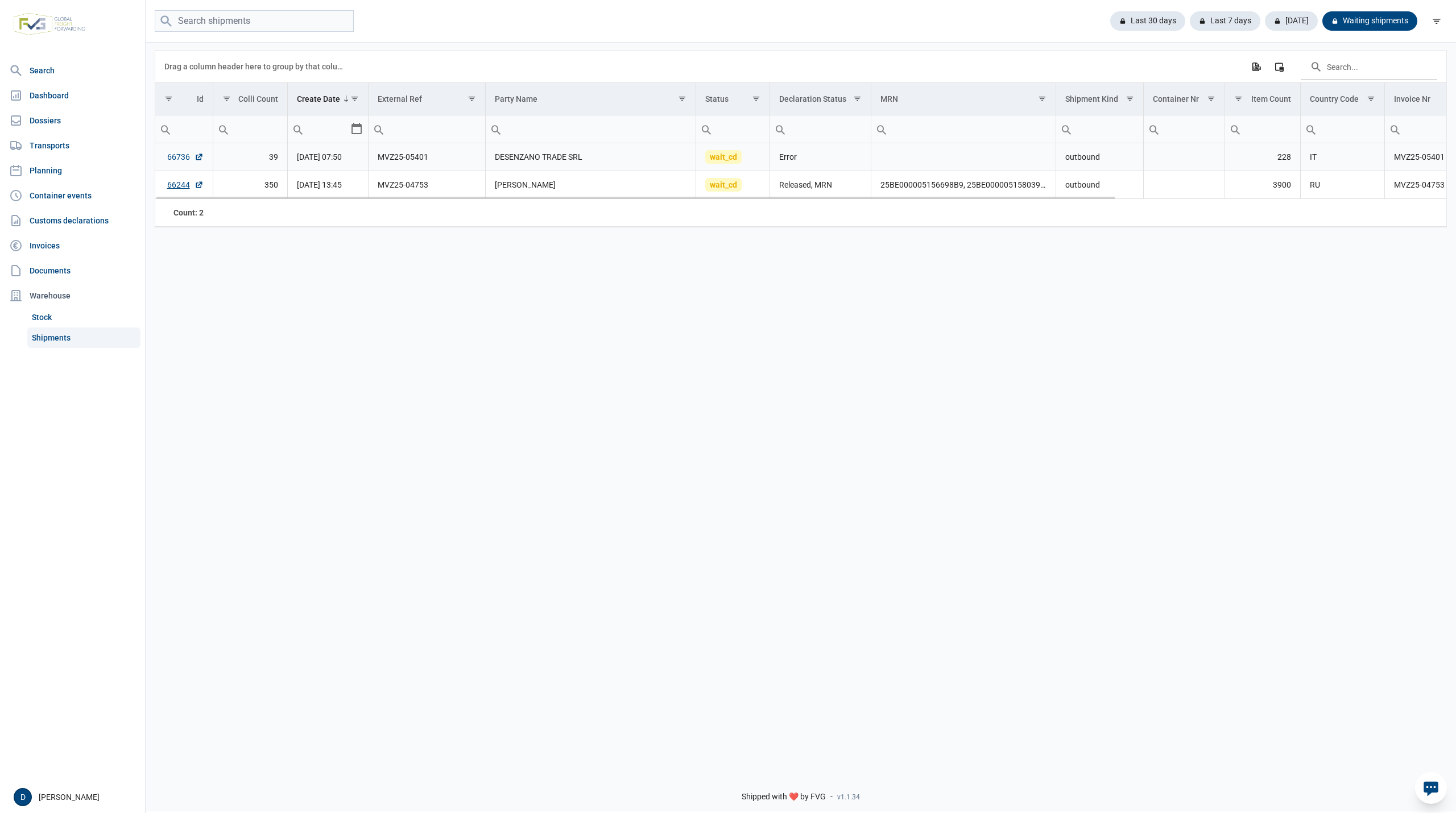
click at [174, 163] on link "66736" at bounding box center [186, 156] width 36 height 11
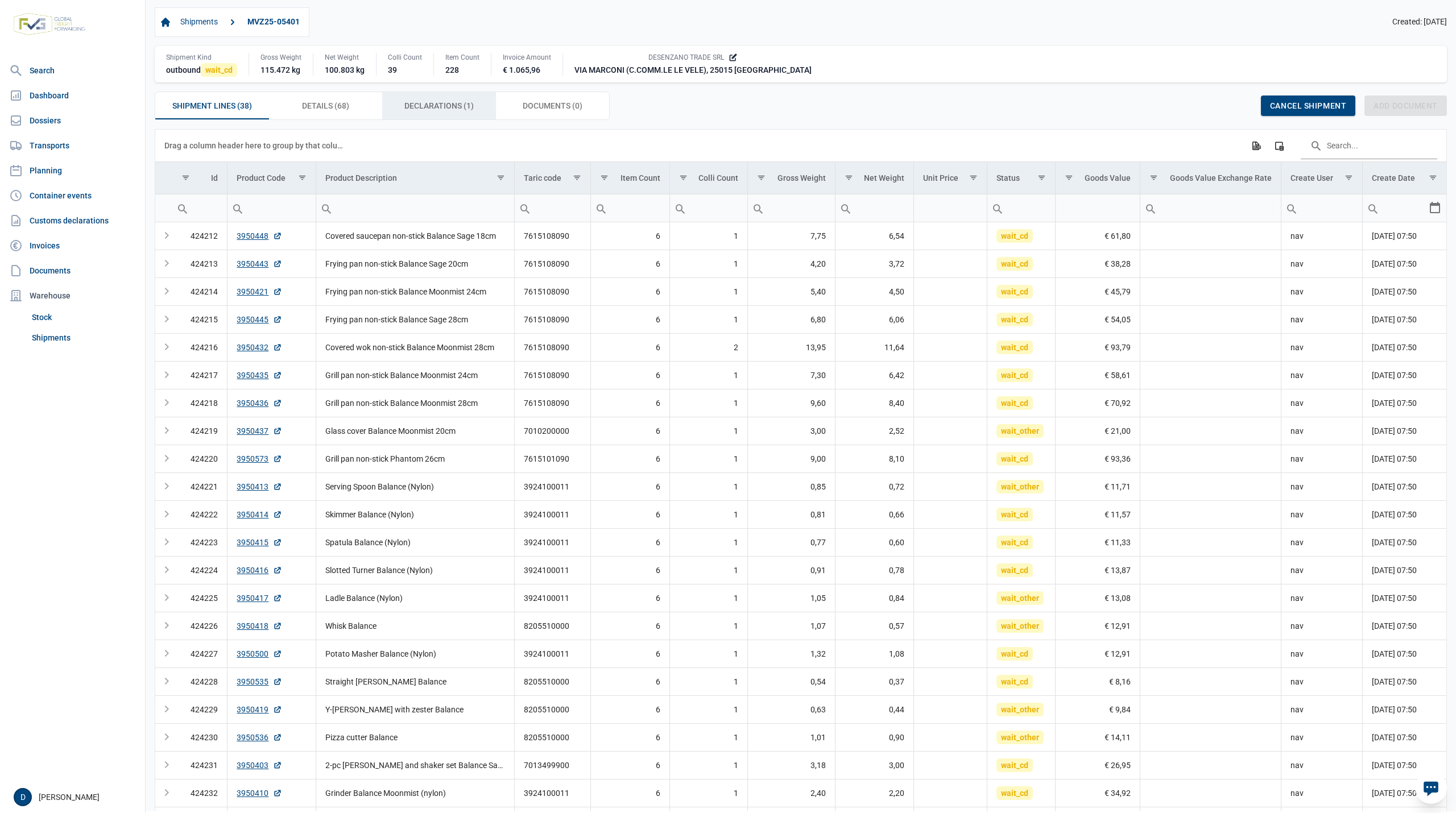
click at [442, 106] on span "Declarations (1) Declarations (1)" at bounding box center [439, 106] width 69 height 14
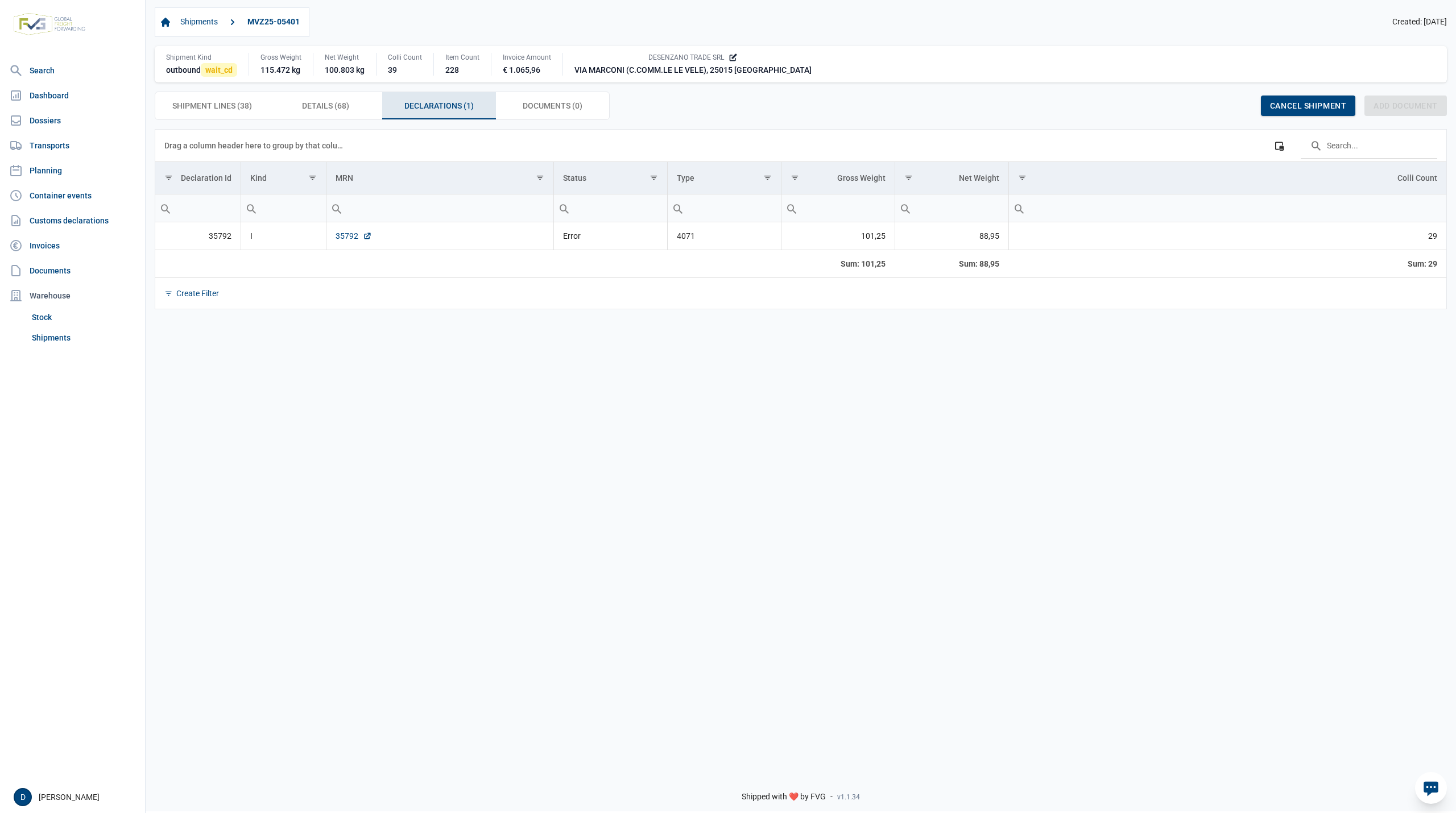
click at [343, 235] on link "35792" at bounding box center [354, 235] width 36 height 11
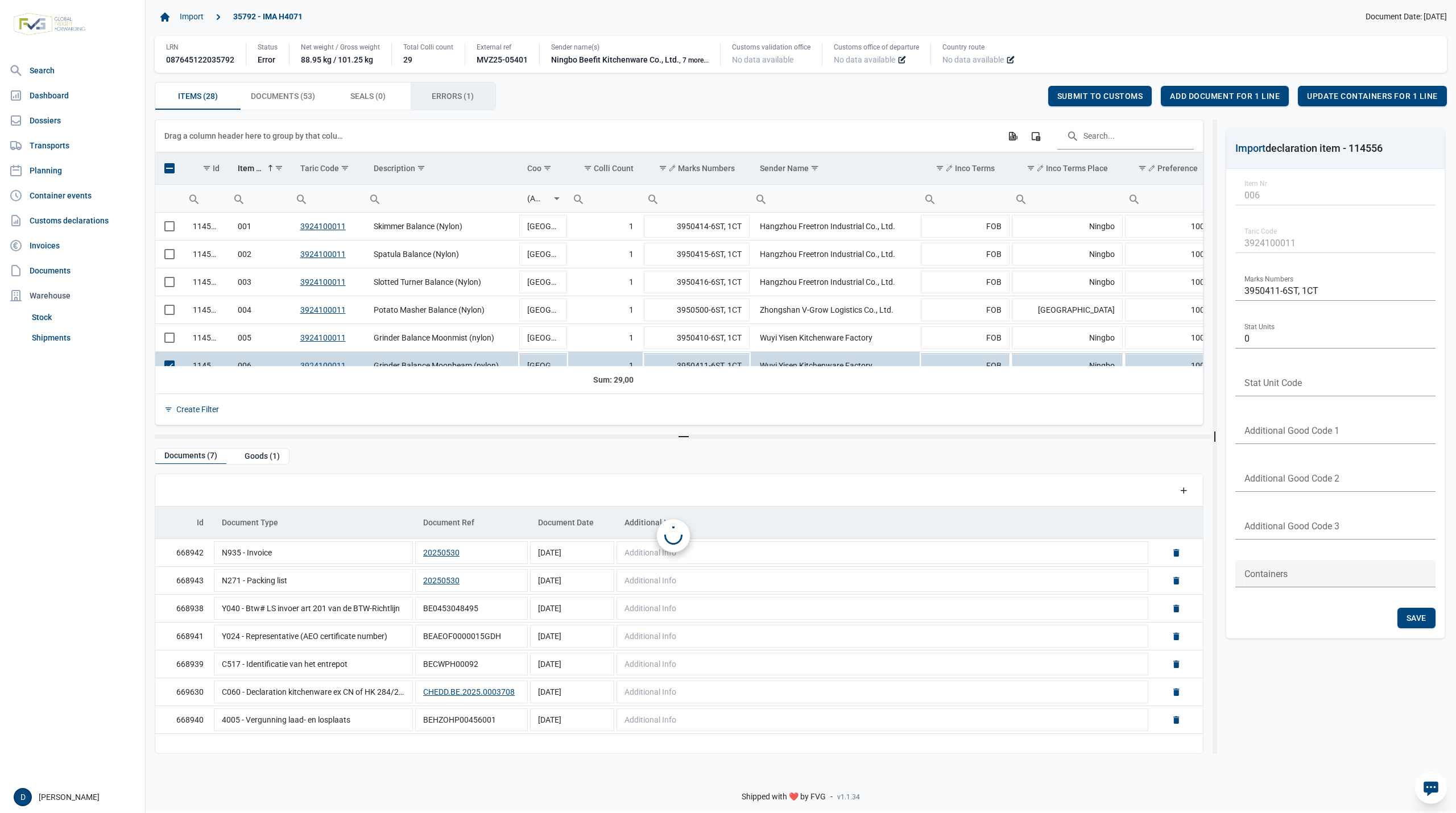
scroll to position [15, 0]
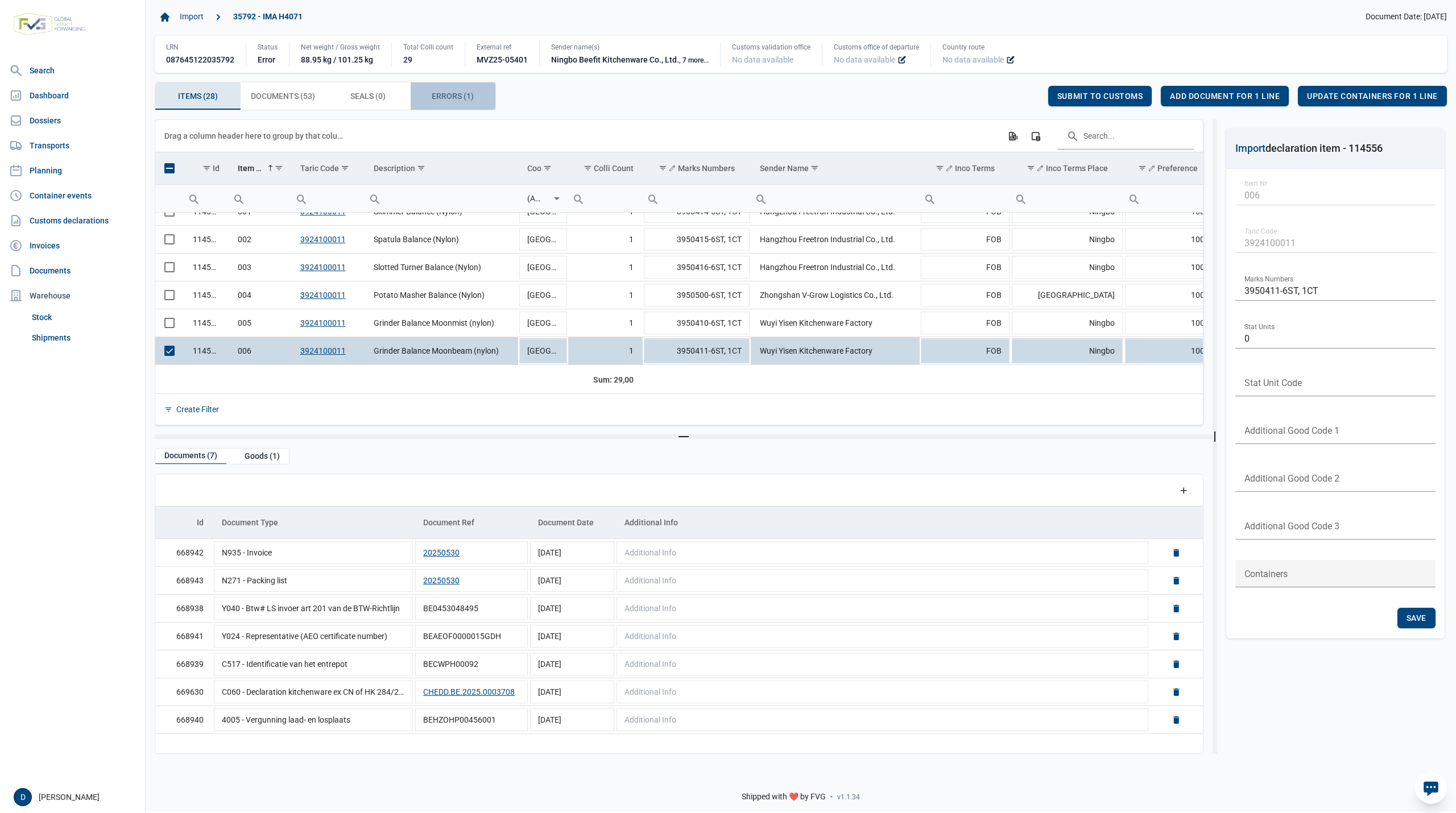
drag, startPoint x: 451, startPoint y: 94, endPoint x: 458, endPoint y: 105, distance: 13.0
click at [450, 96] on span "Errors (1) Errors (1)" at bounding box center [452, 96] width 42 height 14
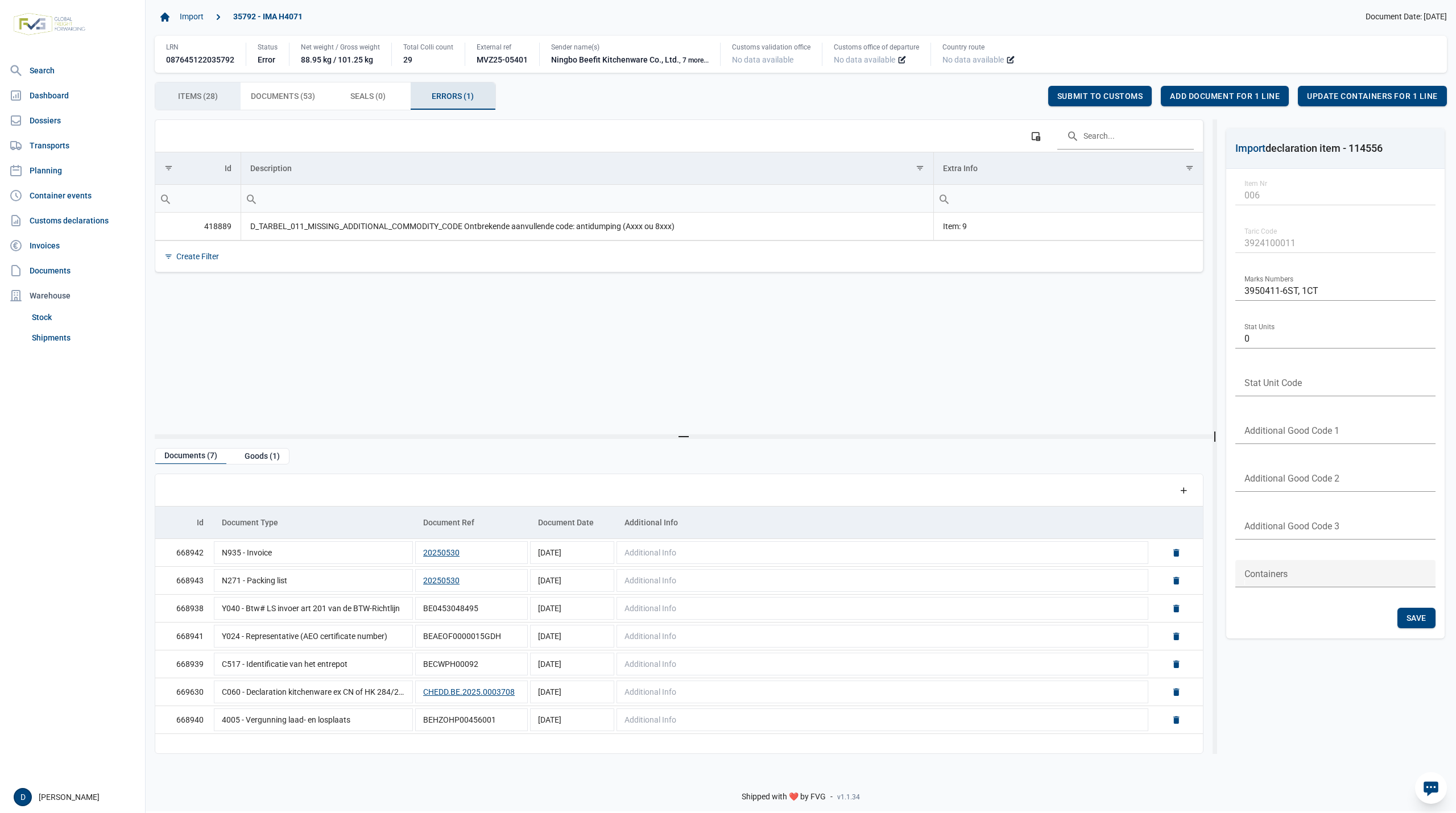
click at [196, 92] on span "Items (28) Items (28)" at bounding box center [197, 96] width 40 height 14
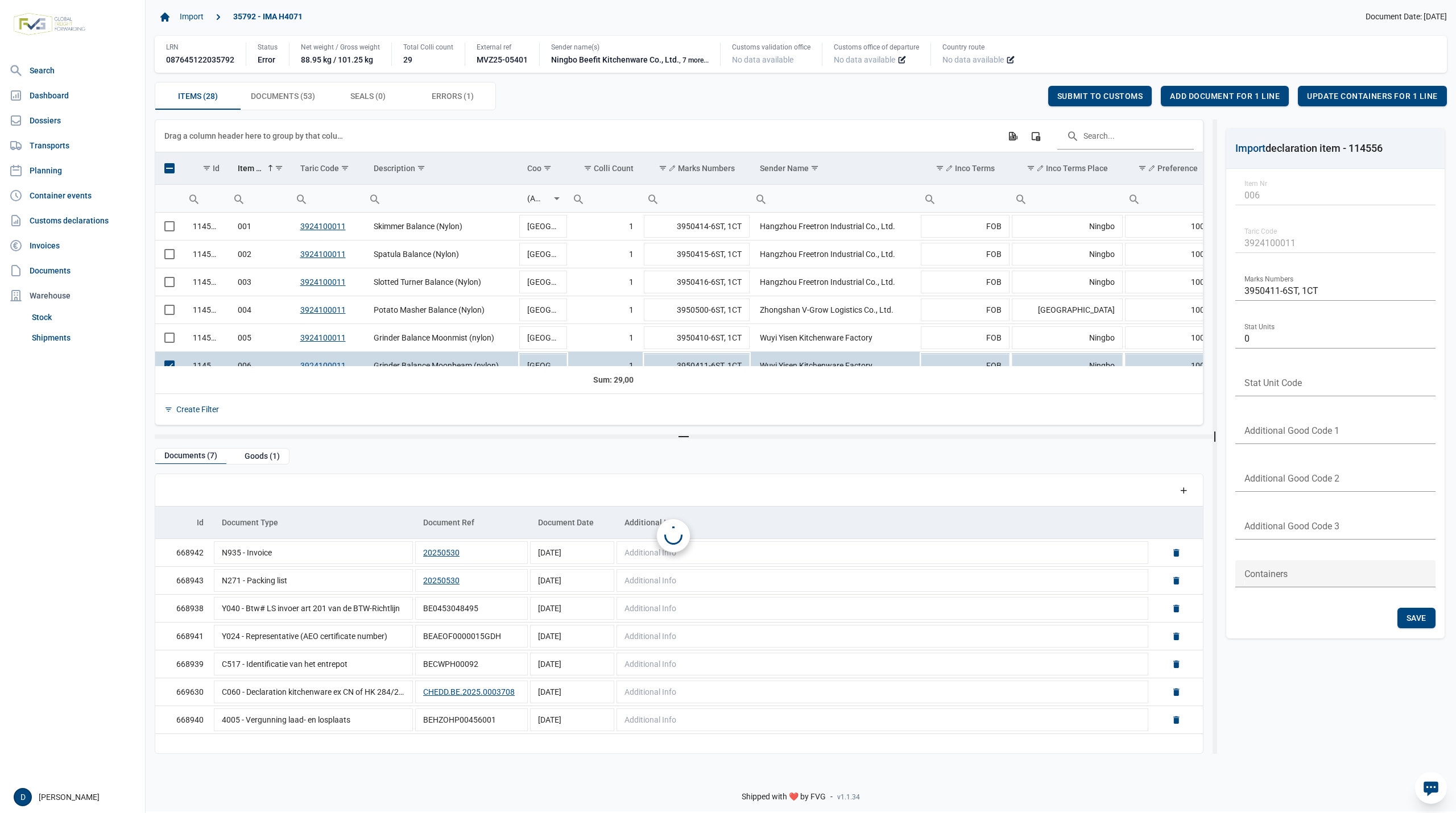
scroll to position [15, 0]
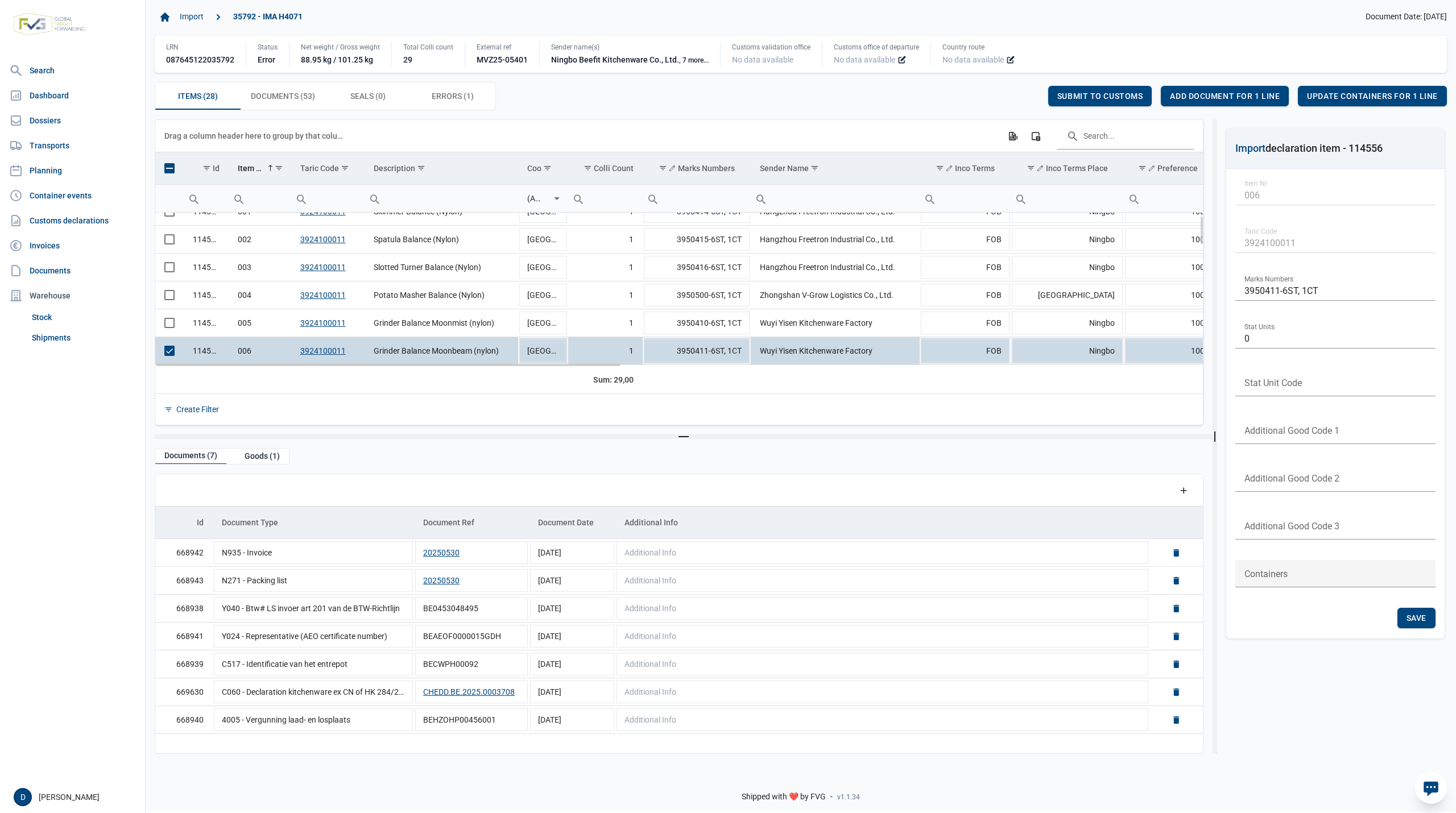
click at [169, 352] on span "Select row" at bounding box center [169, 351] width 10 height 10
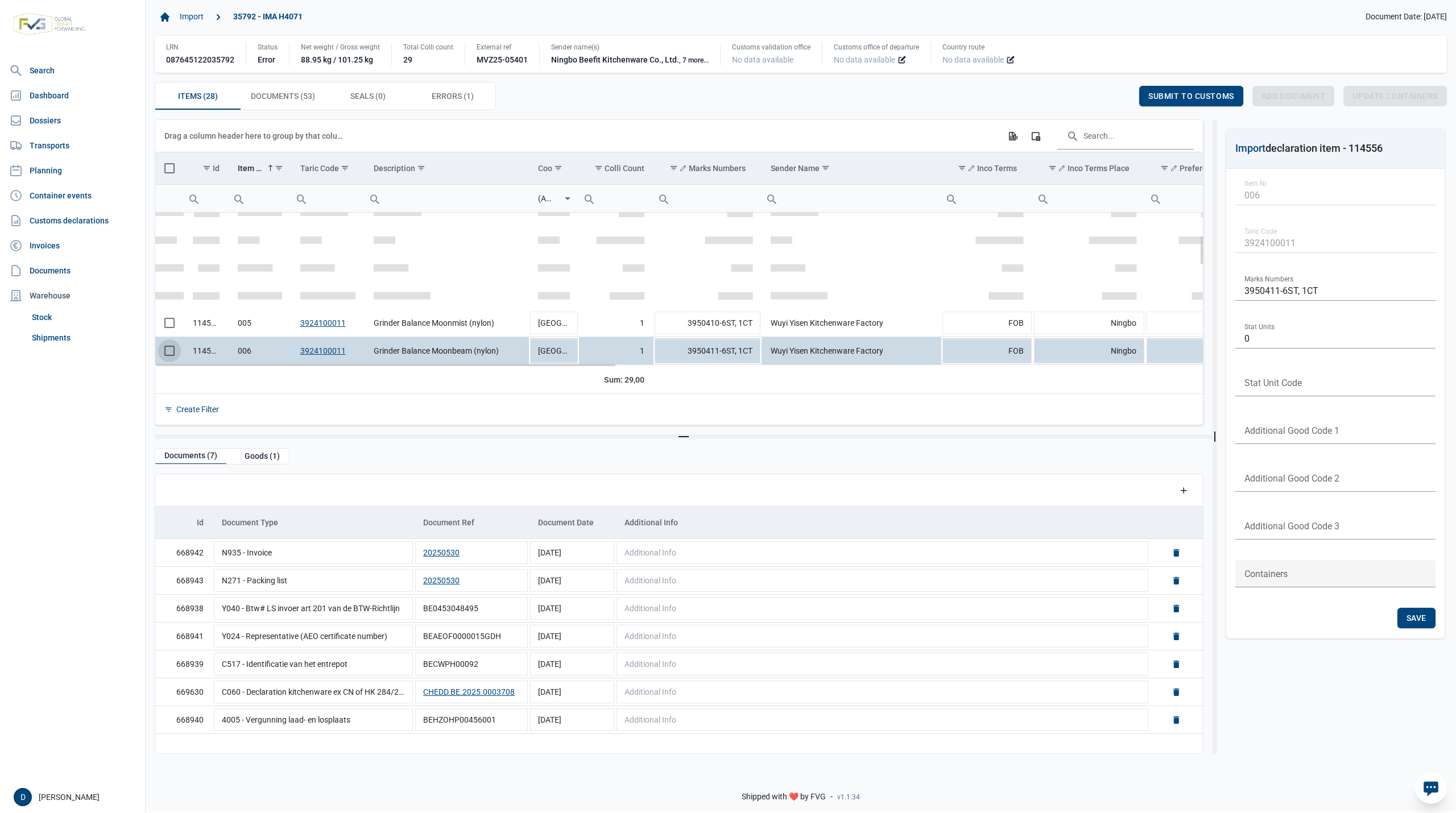
scroll to position [116, 0]
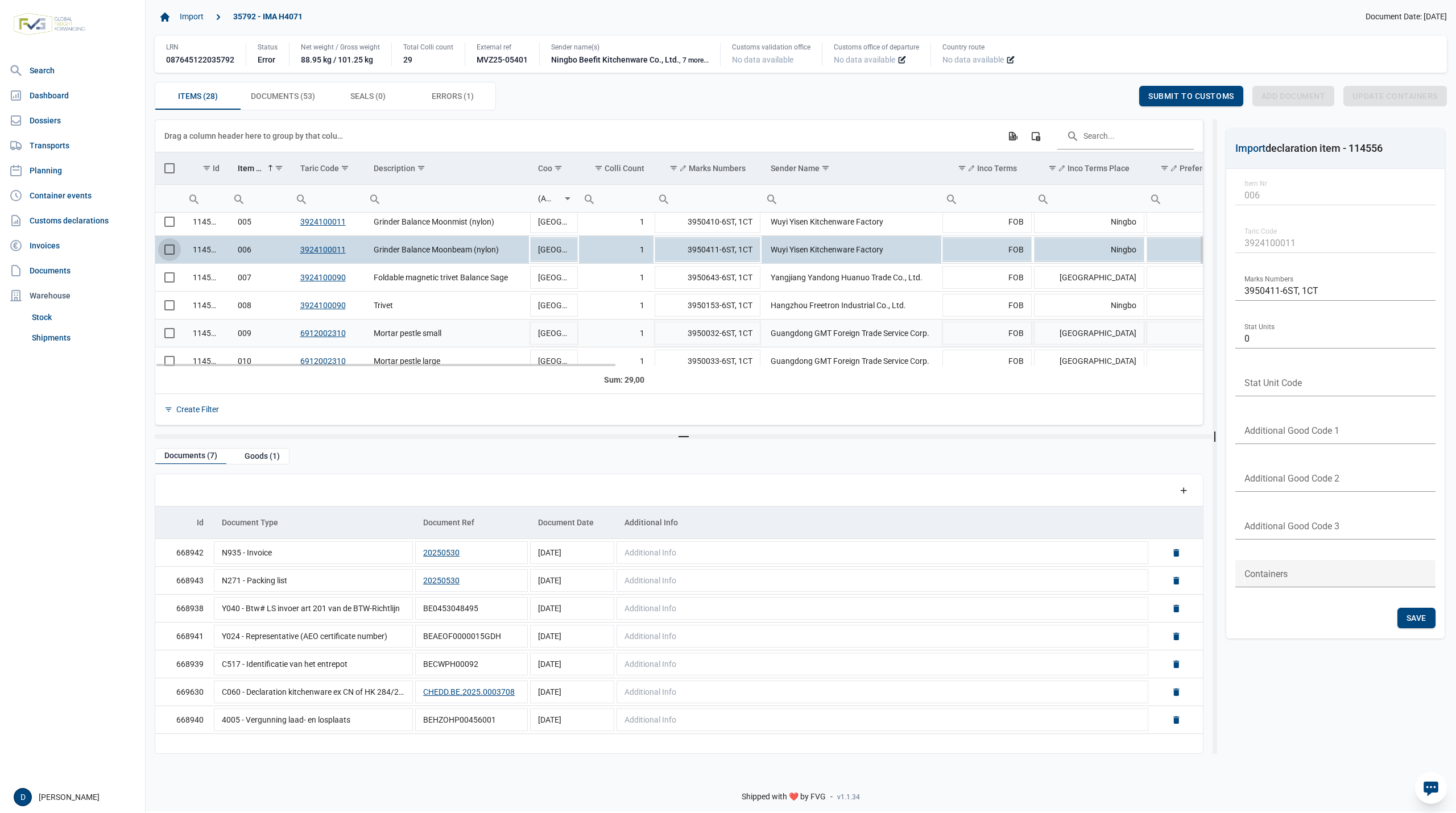
click at [168, 337] on span "Select row" at bounding box center [169, 334] width 10 height 10
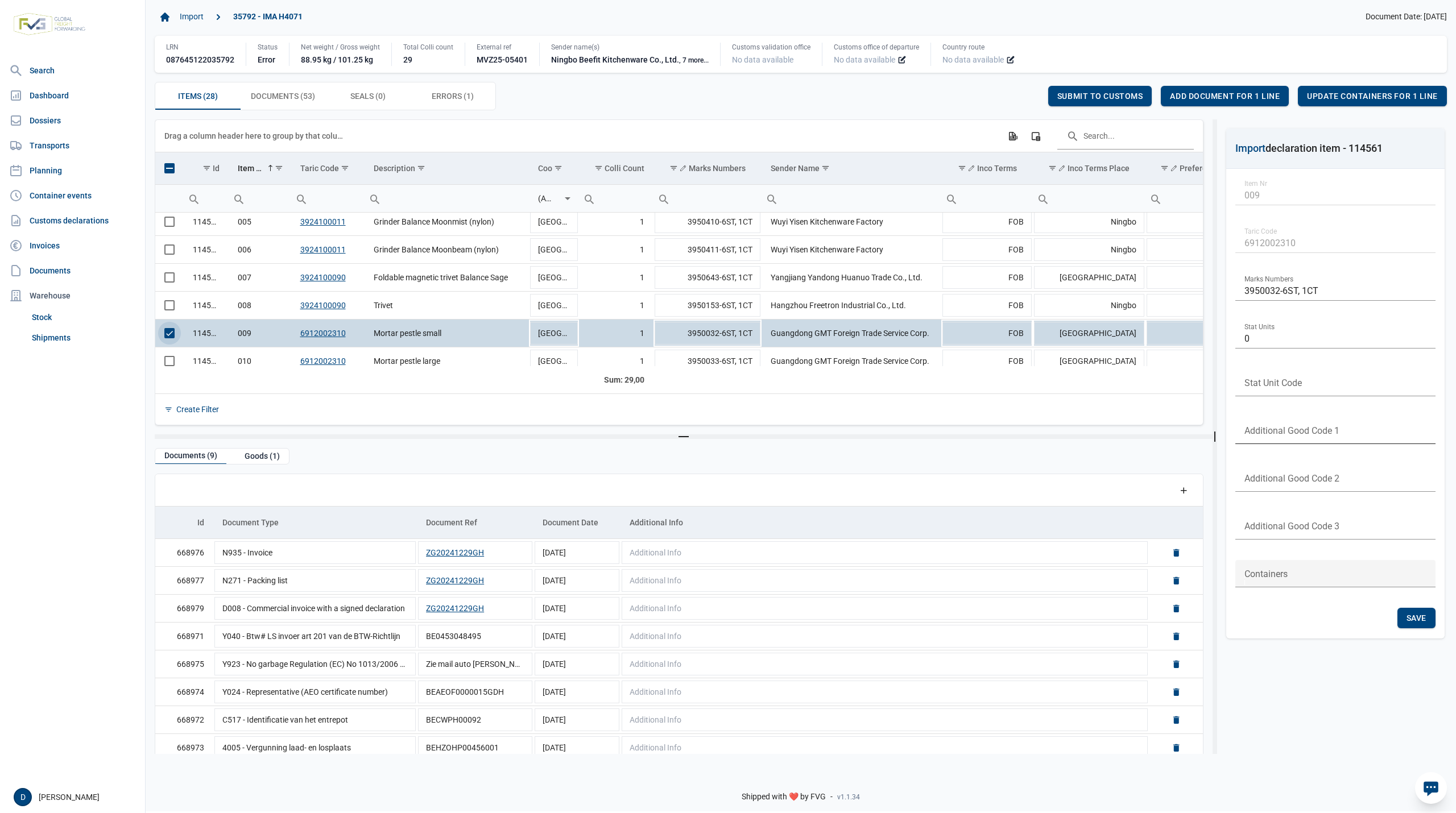
click at [1275, 429] on input "text" at bounding box center [1335, 431] width 200 height 27
type input "B999"
click at [1415, 614] on span "Save" at bounding box center [1416, 618] width 20 height 9
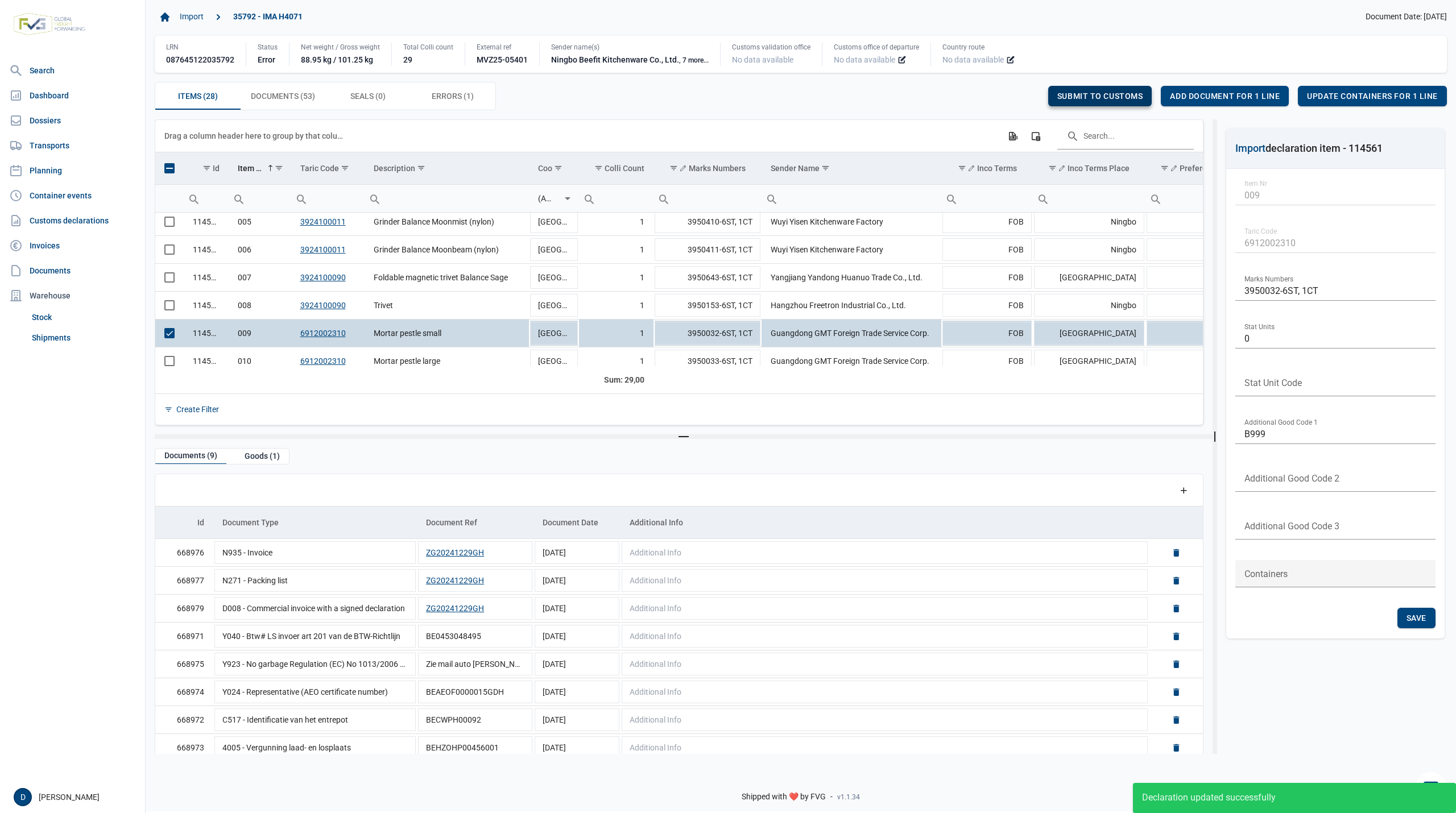
click at [1106, 91] on div "Submit to customs" at bounding box center [1100, 96] width 104 height 20
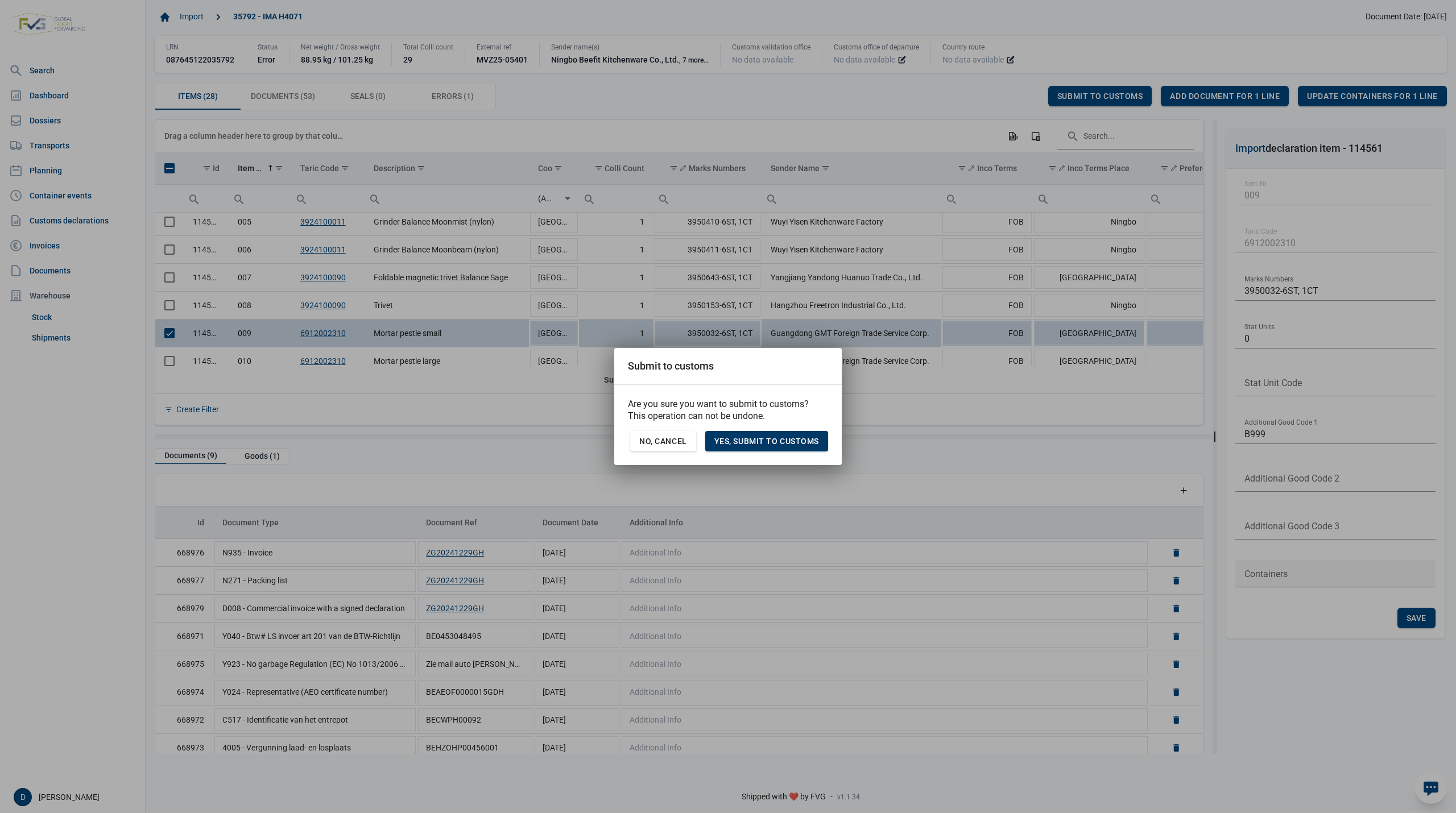
click at [799, 444] on span "Yes, Submit to customs" at bounding box center [766, 441] width 105 height 9
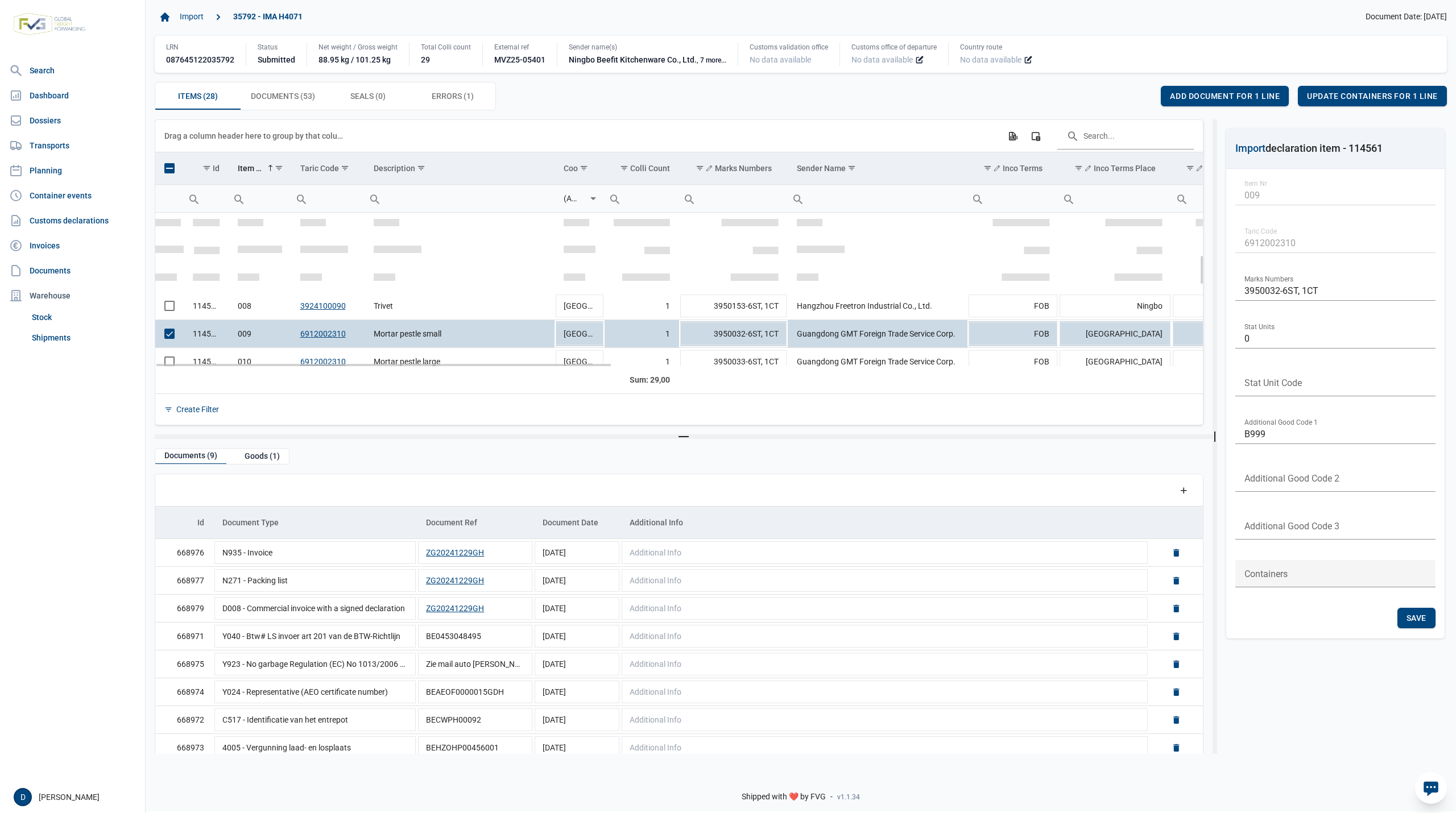
scroll to position [217, 0]
